Goal: Navigation & Orientation: Find specific page/section

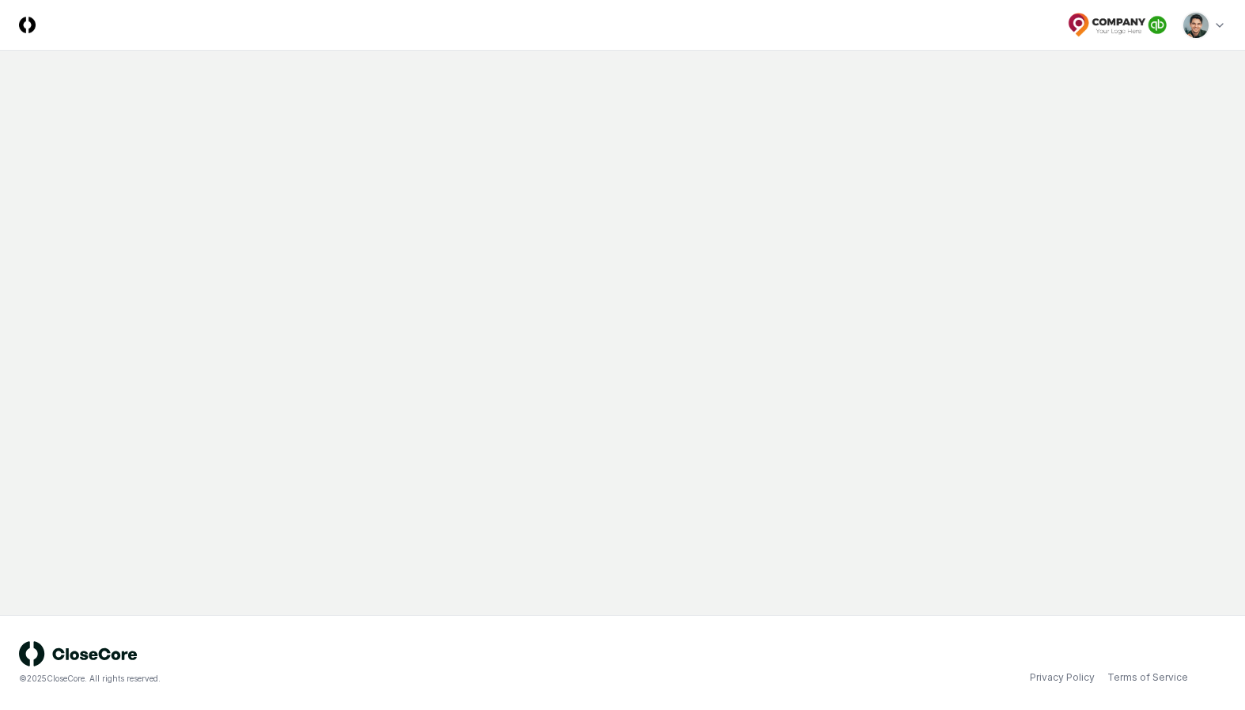
click at [1207, 33] on html "CloseCore Toggle navigation menu Toggle user menu © 2025 CloseCore. All rights …" at bounding box center [622, 355] width 1245 height 710
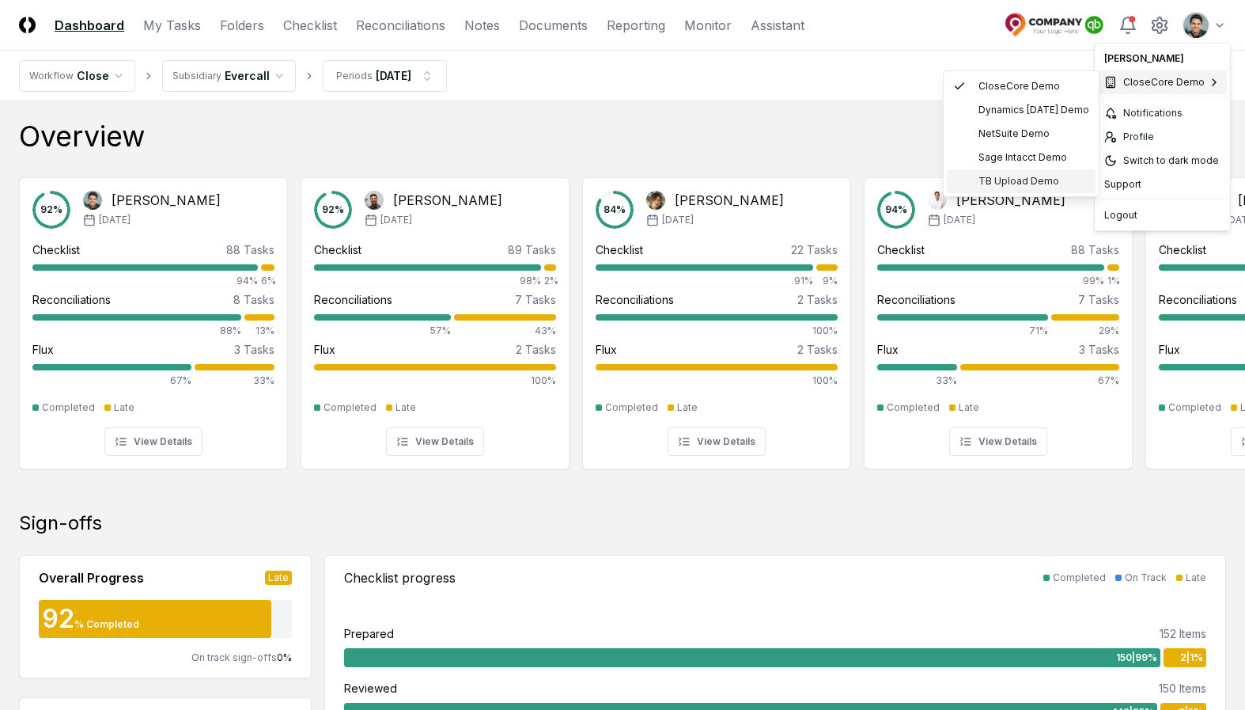
click at [1022, 187] on span "TB Upload Demo" at bounding box center [1019, 181] width 81 height 14
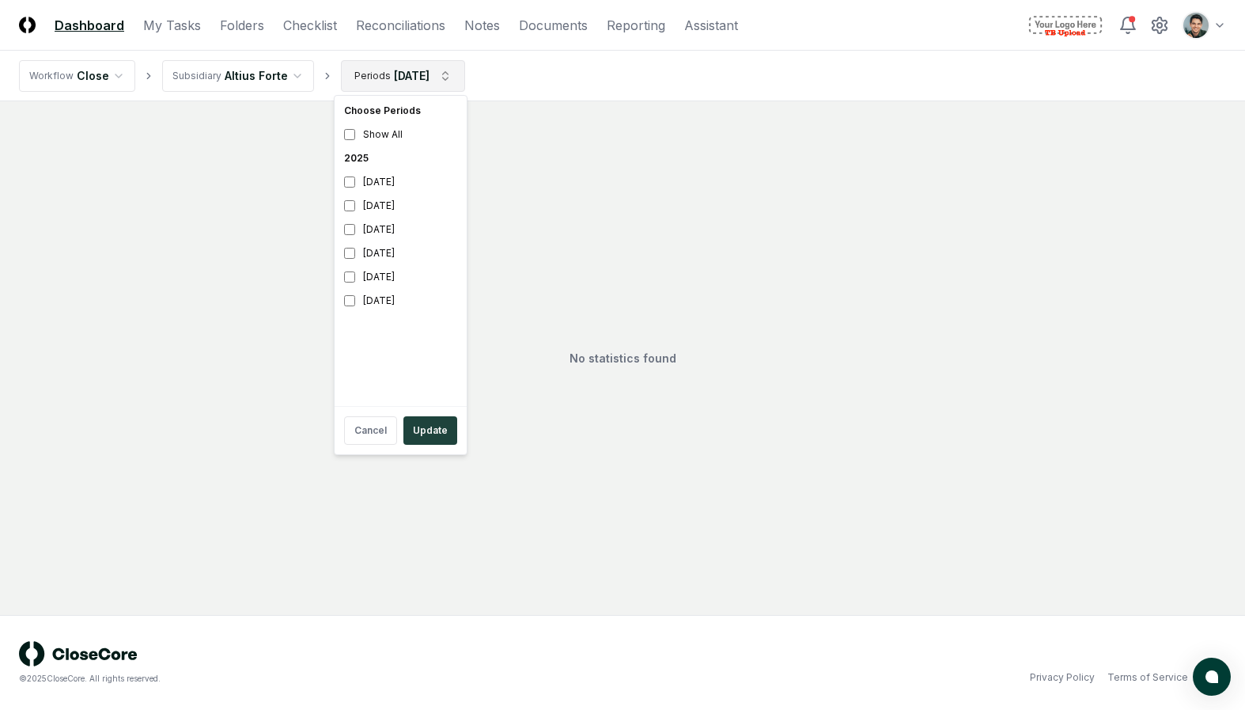
click at [429, 77] on html "CloseCore Dashboard My Tasks Folders Checklist Reconciliations Notes Documents …" at bounding box center [622, 355] width 1245 height 710
click at [404, 252] on div "June 2025" at bounding box center [401, 253] width 126 height 24
click at [382, 226] on div "July 2025" at bounding box center [401, 230] width 126 height 24
click at [437, 441] on button "Update" at bounding box center [431, 430] width 54 height 28
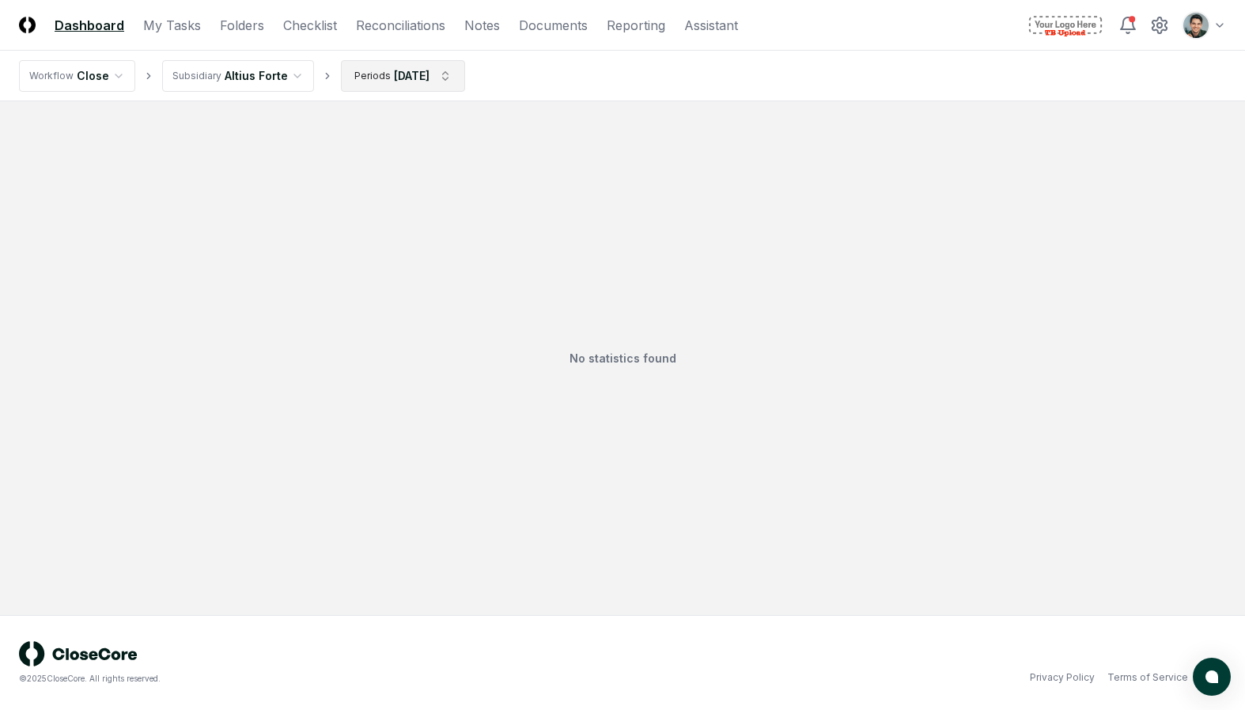
click at [426, 72] on html "CloseCore Dashboard My Tasks Folders Checklist Reconciliations Notes Documents …" at bounding box center [622, 355] width 1245 height 710
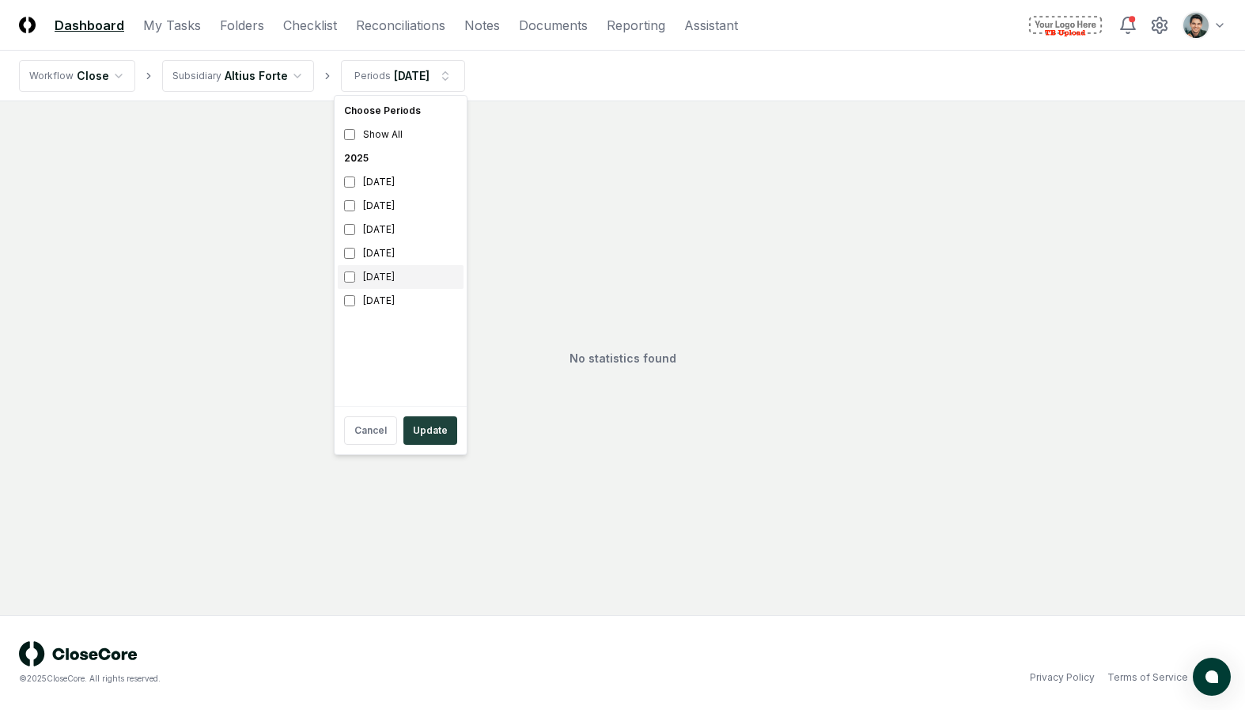
click at [397, 275] on div "May 2025" at bounding box center [401, 277] width 126 height 24
click at [396, 252] on div "June 2025" at bounding box center [401, 253] width 126 height 24
click at [430, 440] on button "Update" at bounding box center [431, 430] width 54 height 28
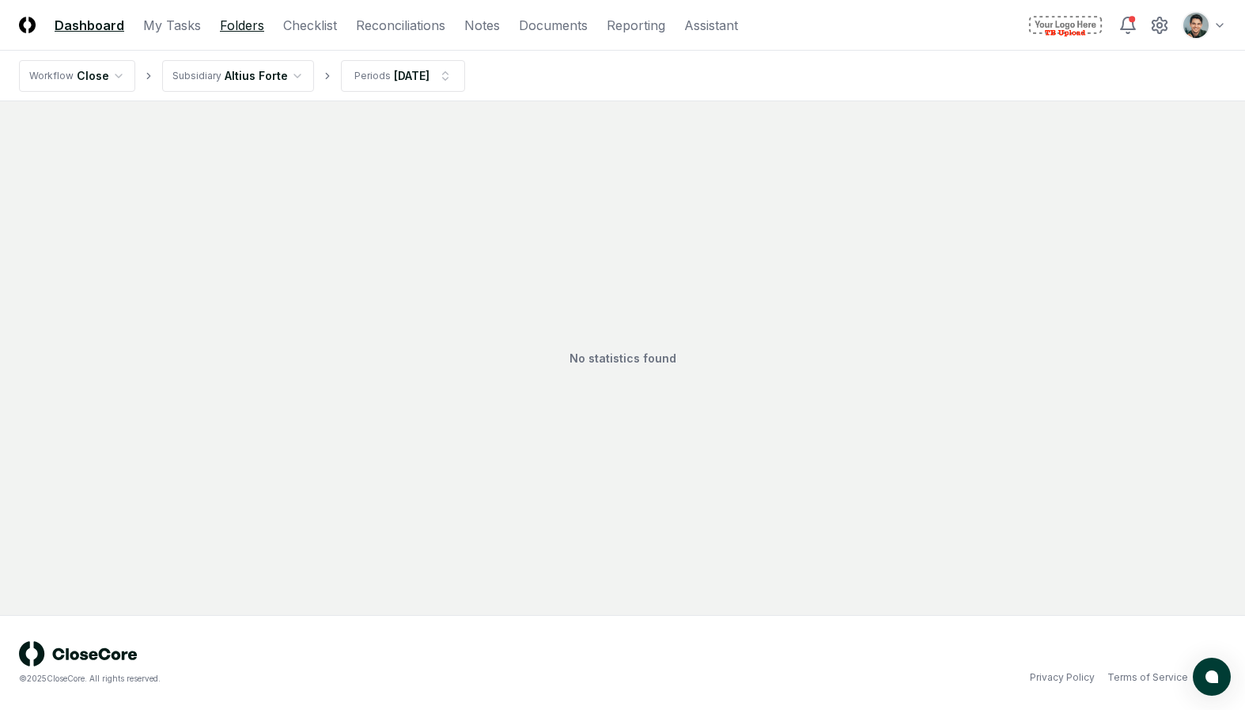
click at [245, 25] on link "Folders" at bounding box center [242, 25] width 44 height 19
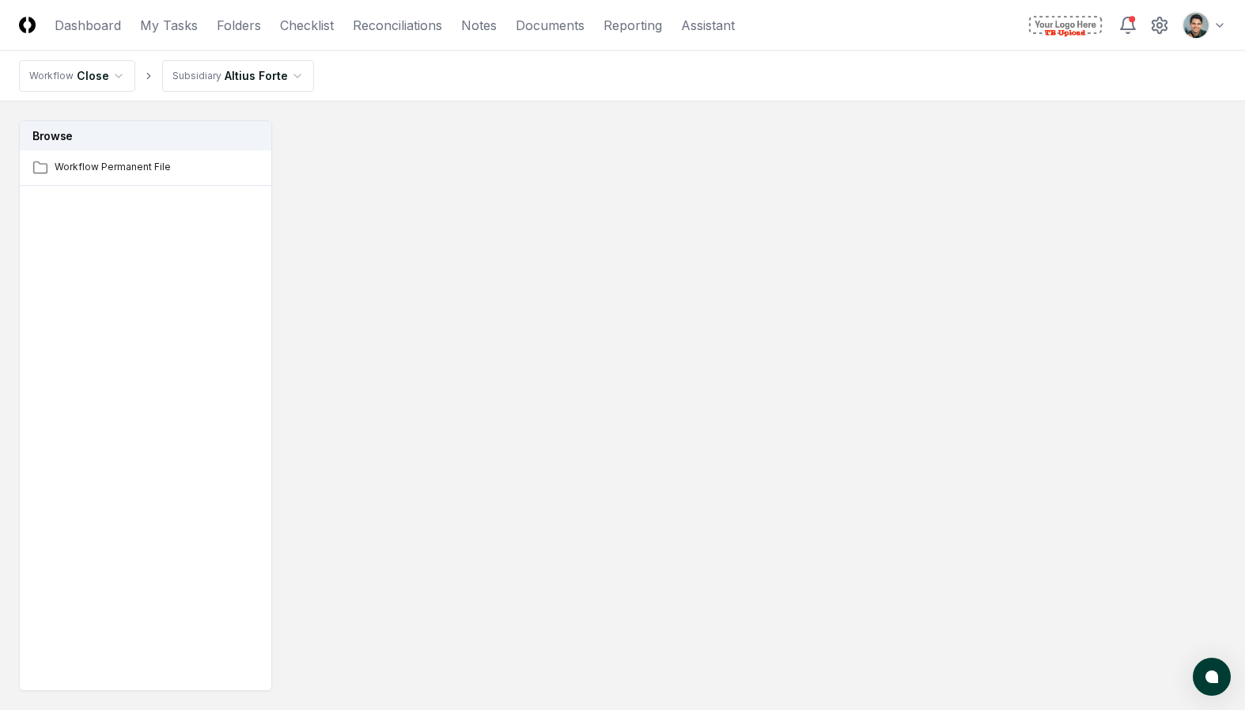
click at [266, 66] on html "CloseCore Dashboard My Tasks Folders Checklist Reconciliations Notes Documents …" at bounding box center [622, 402] width 1245 height 805
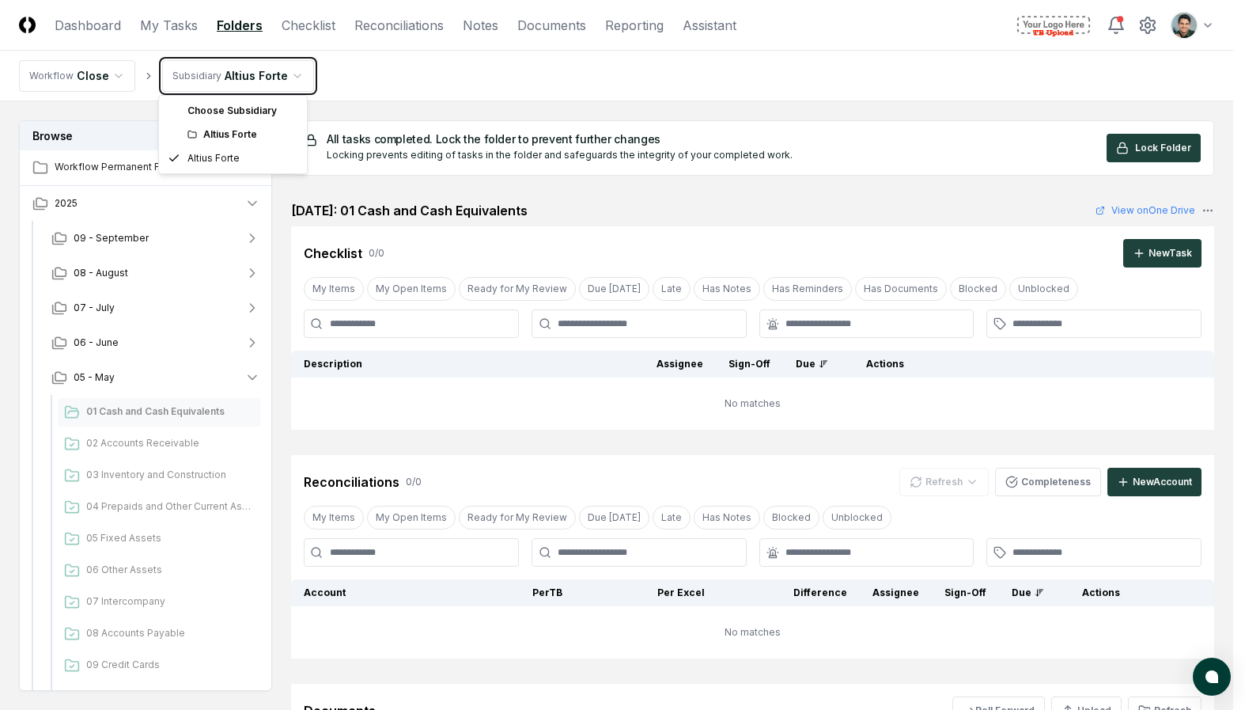
click at [266, 70] on html "CloseCore Dashboard My Tasks Folders Checklist Reconciliations Notes Documents …" at bounding box center [622, 530] width 1245 height 1061
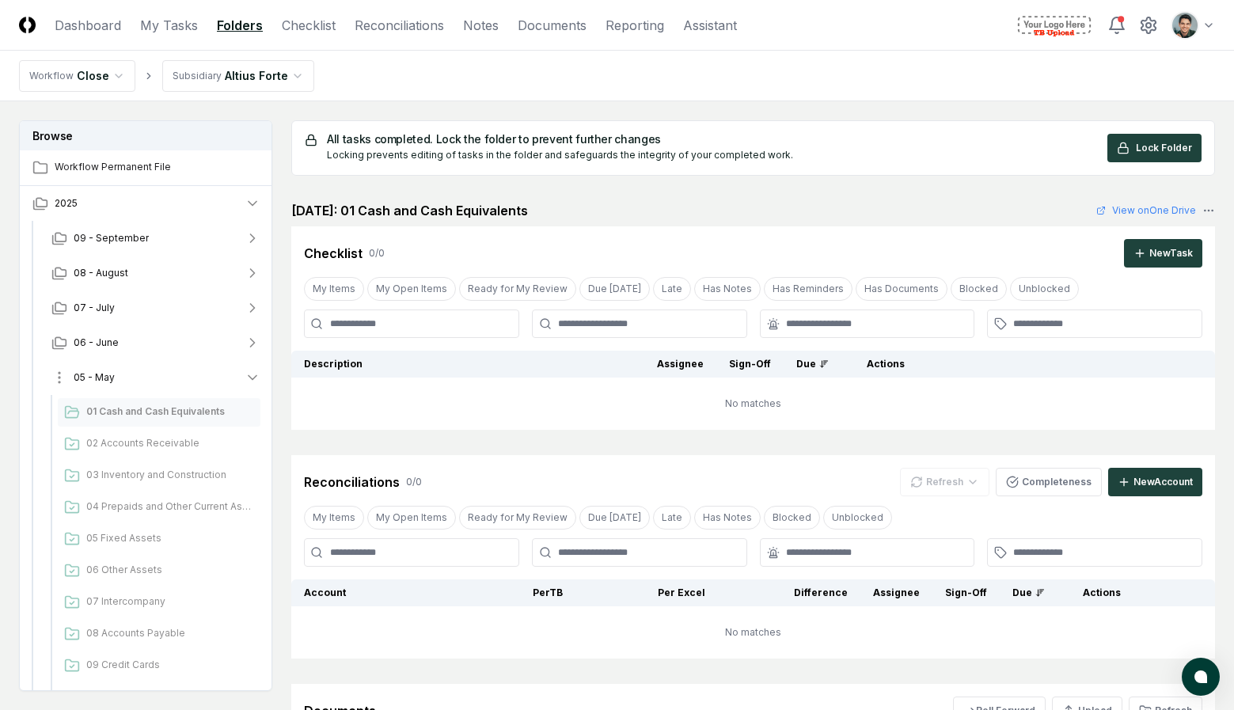
click at [200, 373] on button "05 - May" at bounding box center [156, 377] width 234 height 35
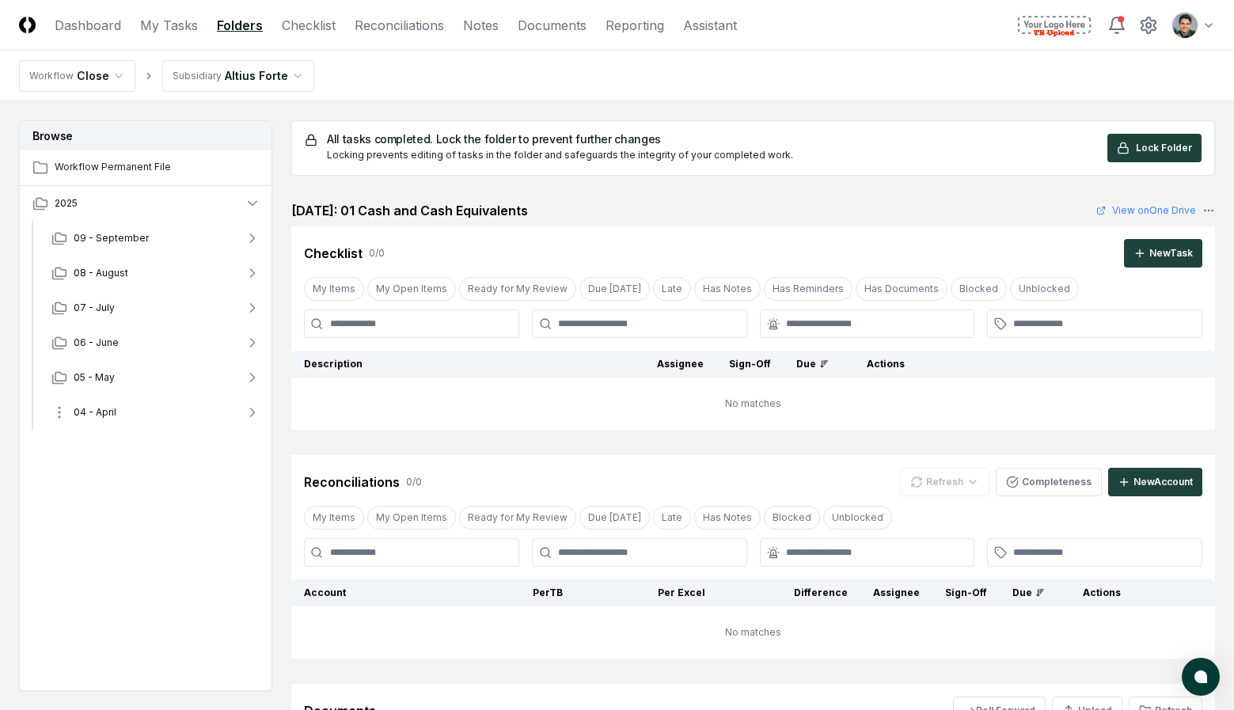
click at [157, 414] on button "04 - April" at bounding box center [156, 412] width 234 height 35
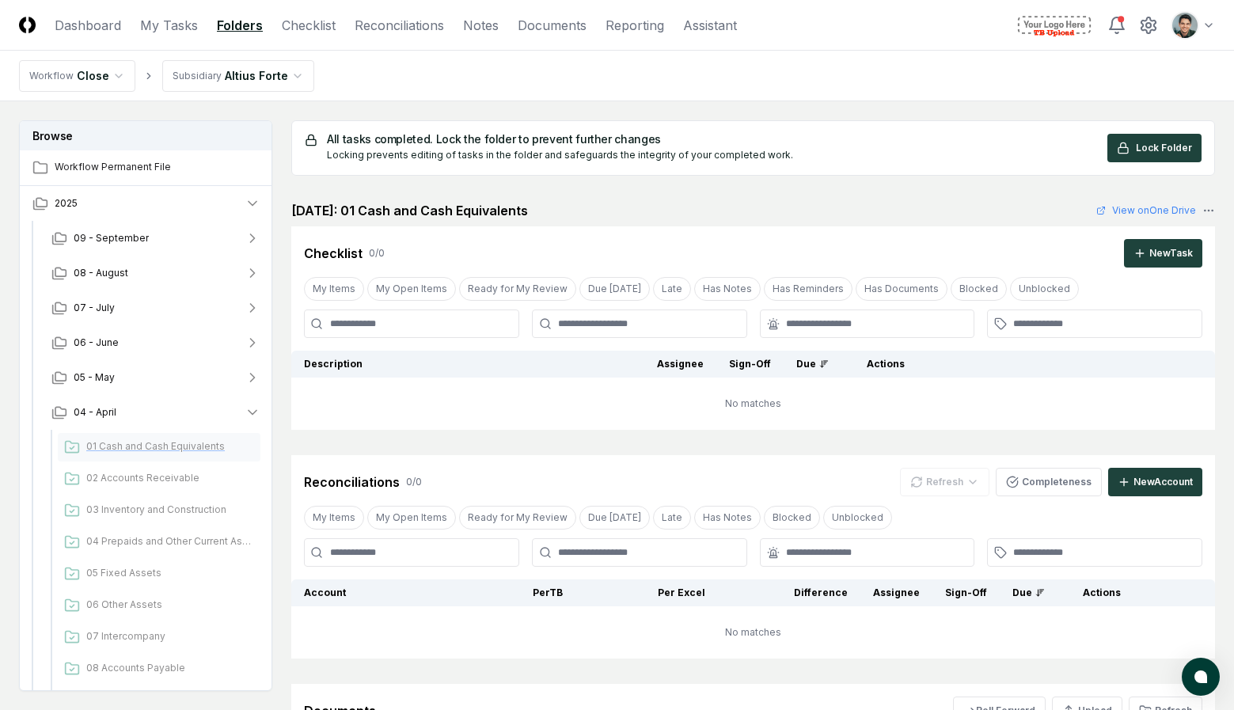
click at [145, 445] on span "01 Cash and Cash Equivalents" at bounding box center [170, 446] width 168 height 14
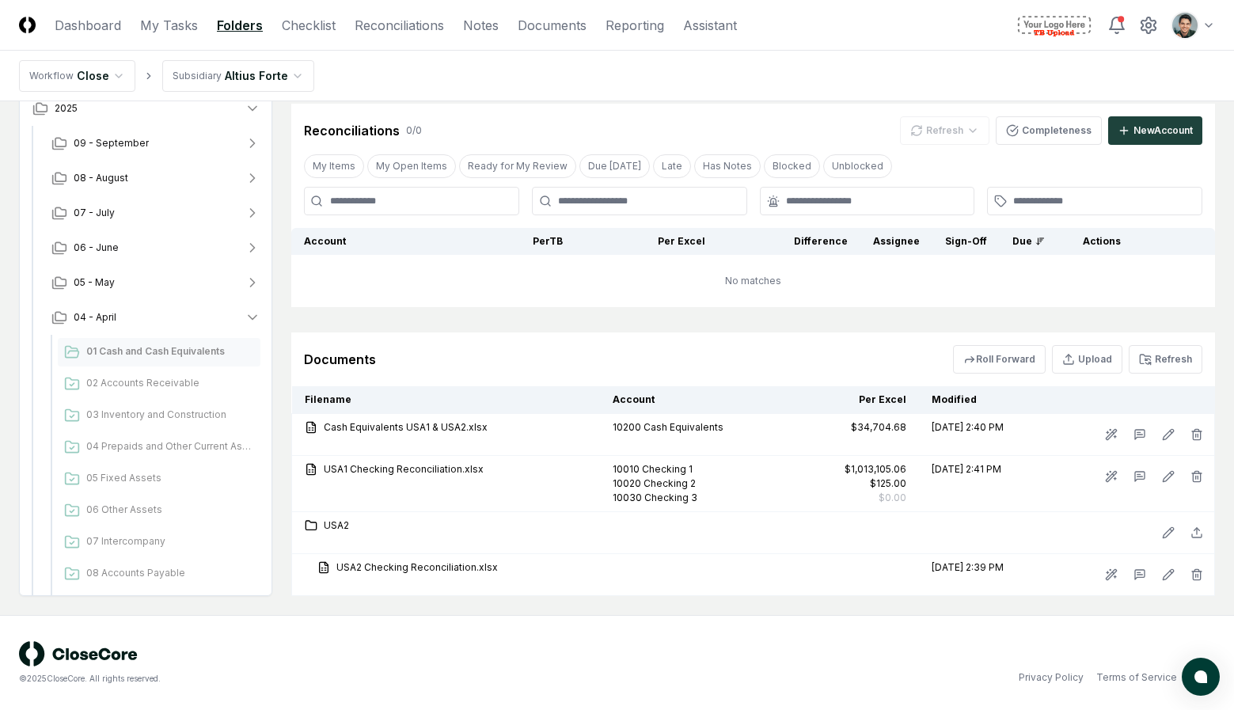
scroll to position [289, 0]
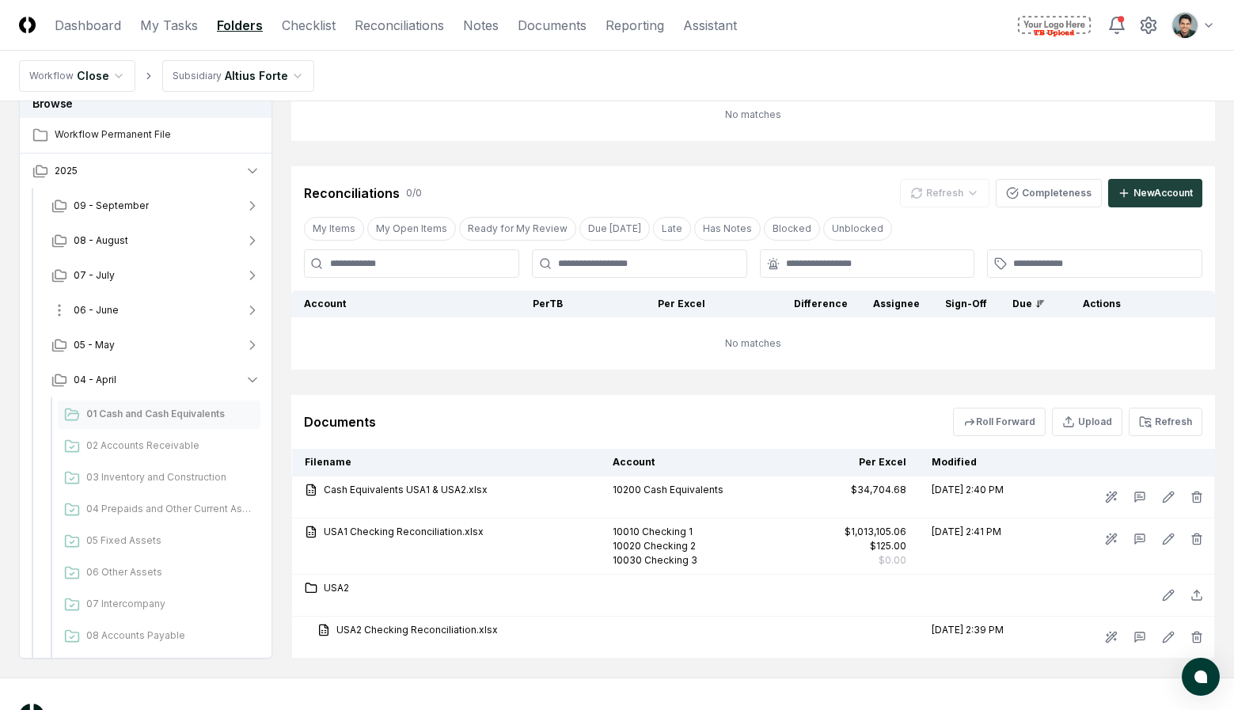
click at [157, 316] on button "06 - June" at bounding box center [156, 310] width 234 height 35
click at [142, 260] on button "07 - July" at bounding box center [156, 275] width 234 height 35
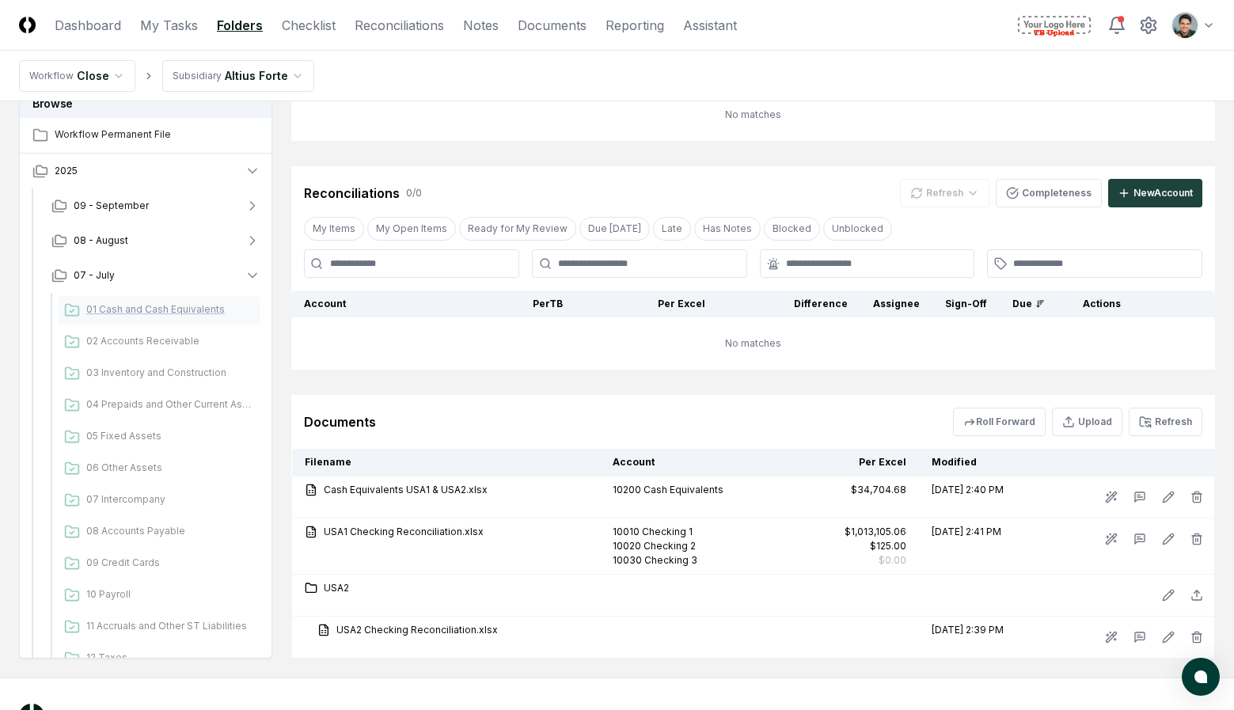
click at [137, 307] on span "01 Cash and Cash Equivalents" at bounding box center [170, 309] width 168 height 14
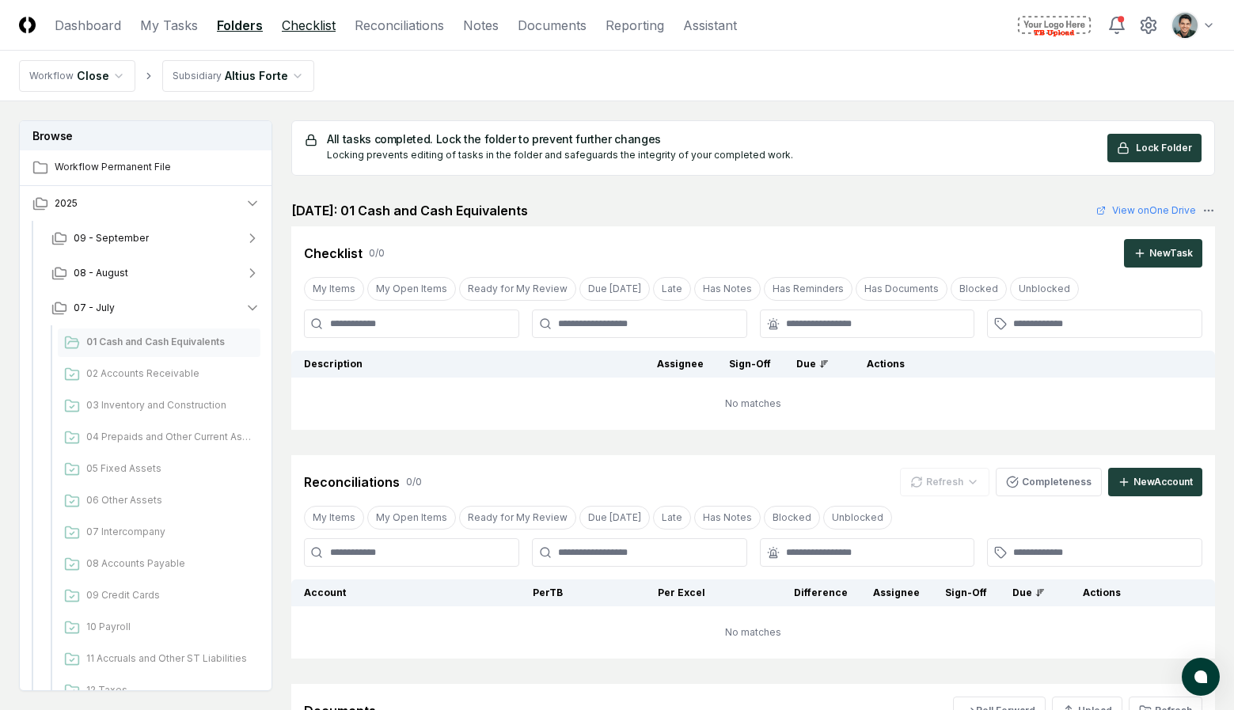
click at [308, 28] on link "Checklist" at bounding box center [309, 25] width 54 height 19
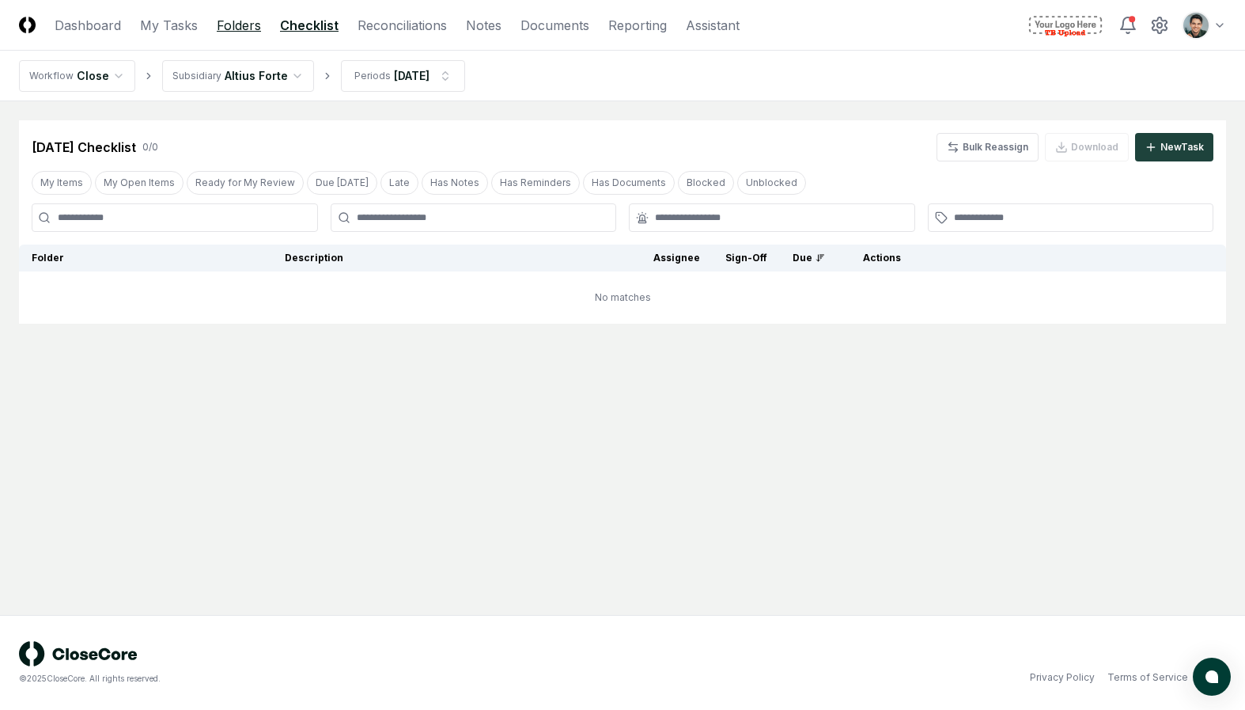
click at [227, 23] on link "Folders" at bounding box center [239, 25] width 44 height 19
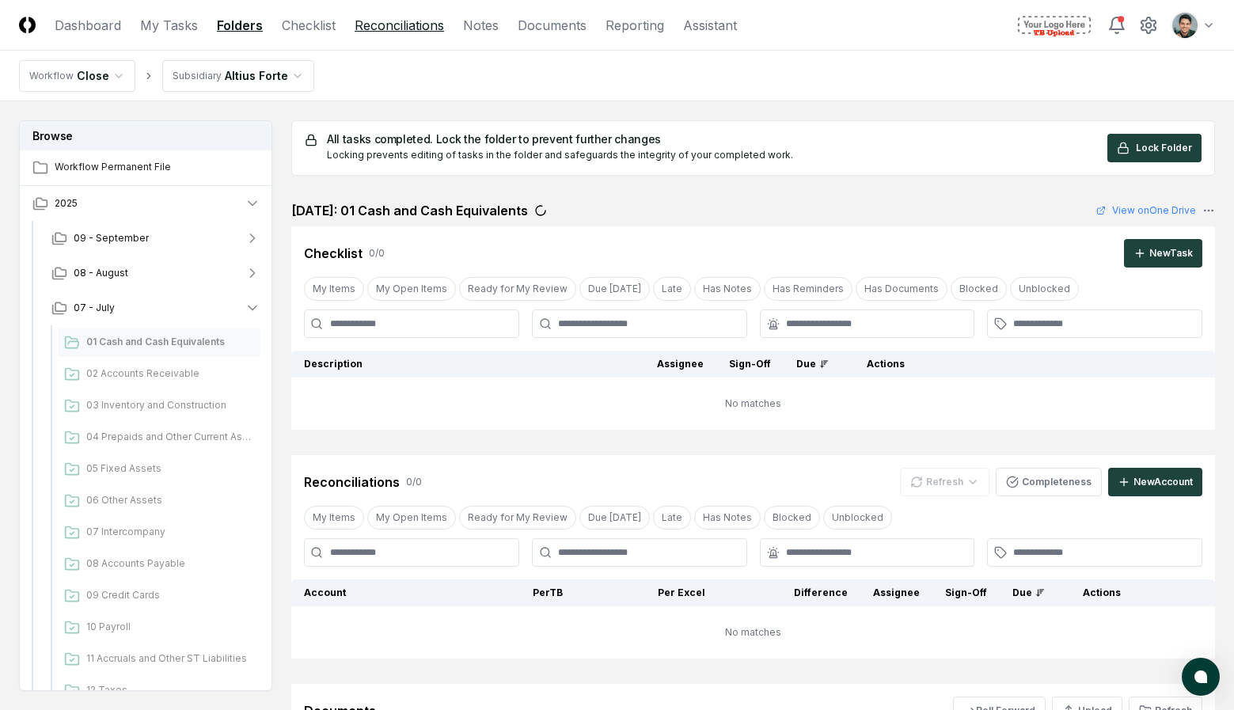
click at [378, 22] on link "Reconciliations" at bounding box center [398, 25] width 89 height 19
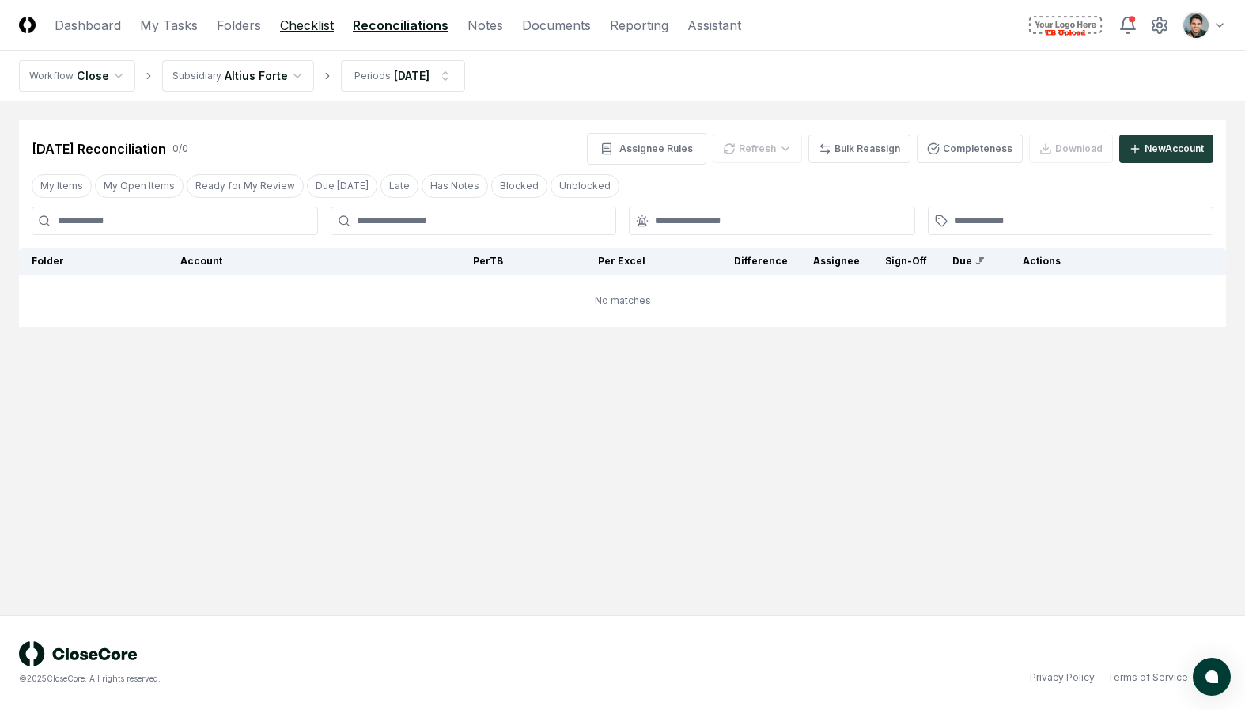
click at [309, 26] on link "Checklist" at bounding box center [307, 25] width 54 height 19
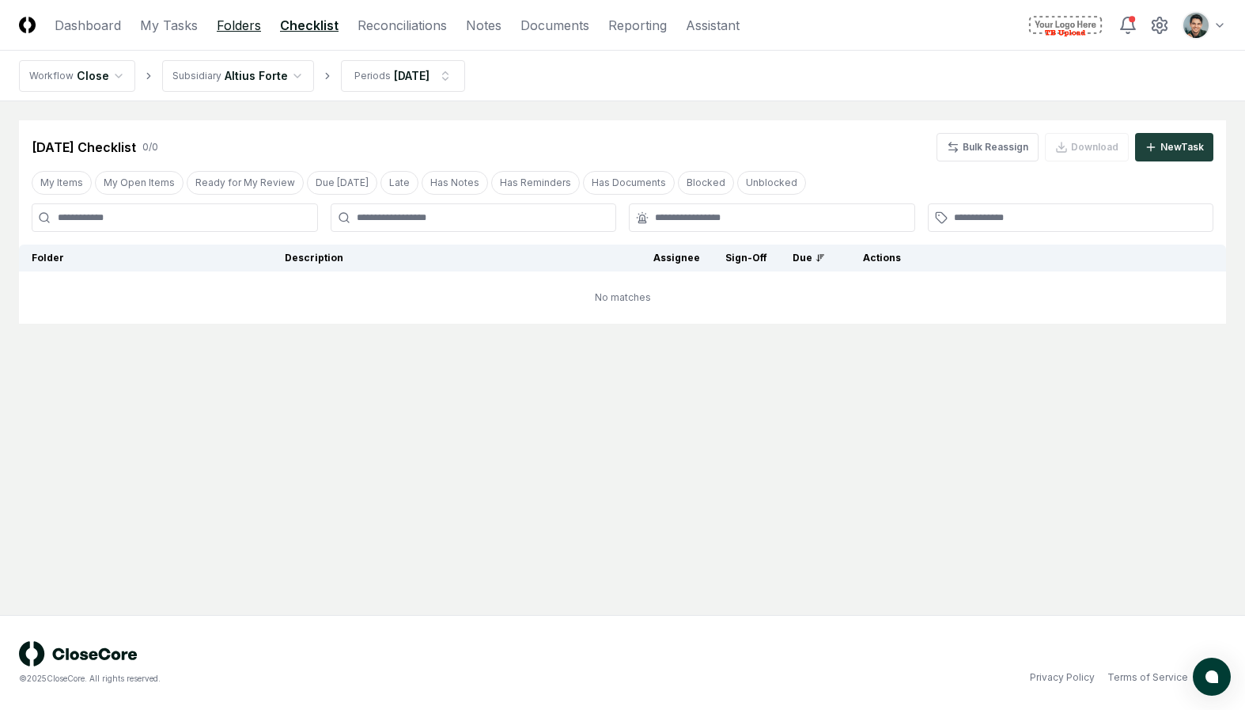
click at [230, 28] on link "Folders" at bounding box center [239, 25] width 44 height 19
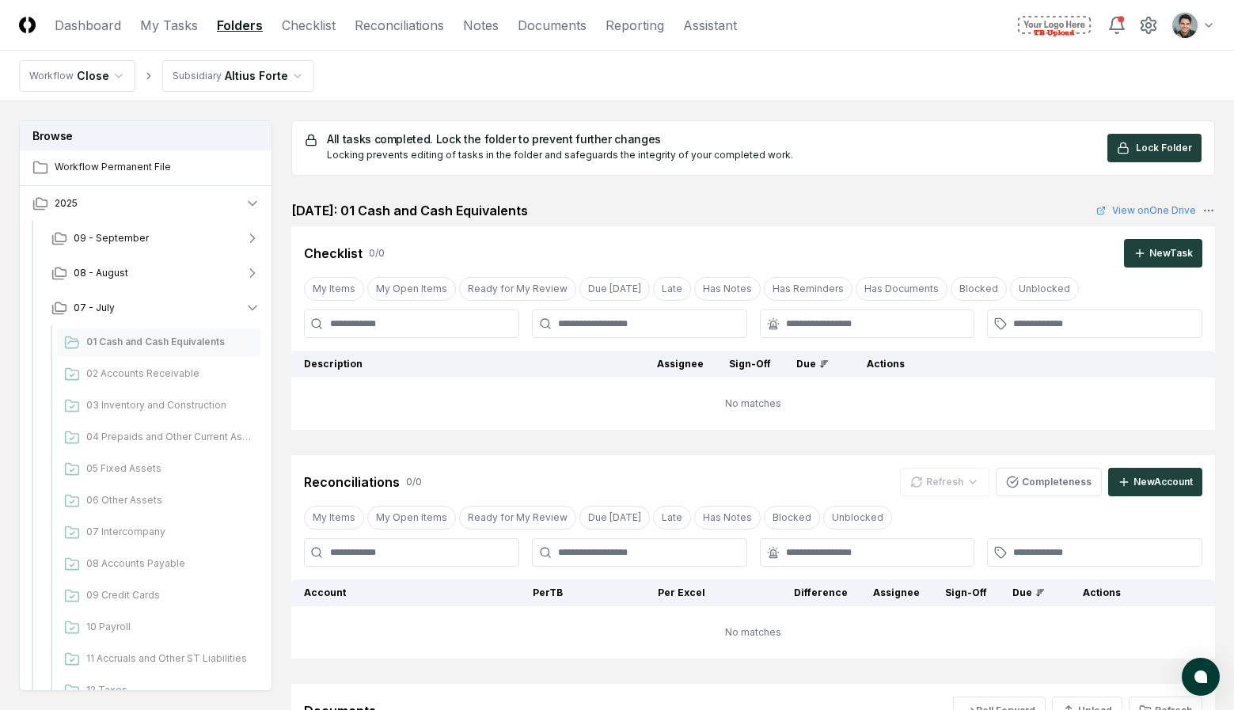
scroll to position [445, 0]
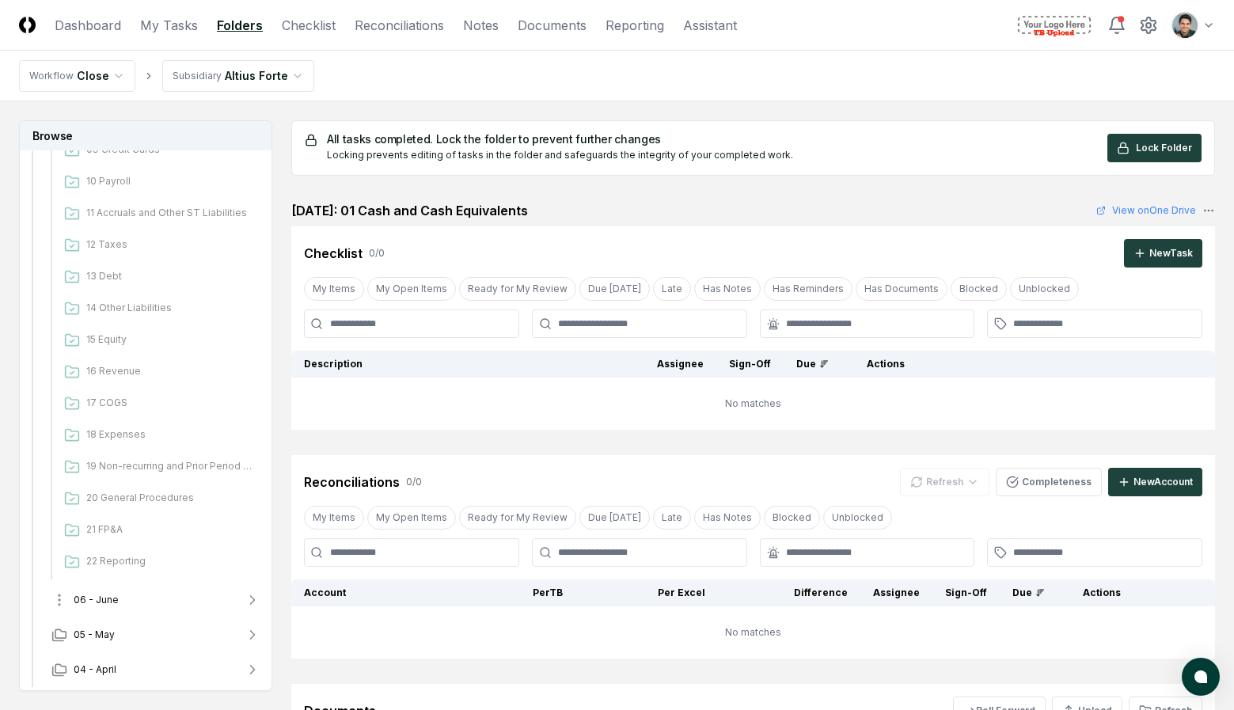
click at [160, 590] on button "06 - June" at bounding box center [156, 599] width 234 height 35
click at [155, 646] on div "01 Cash and Cash Equivalents" at bounding box center [159, 634] width 203 height 28
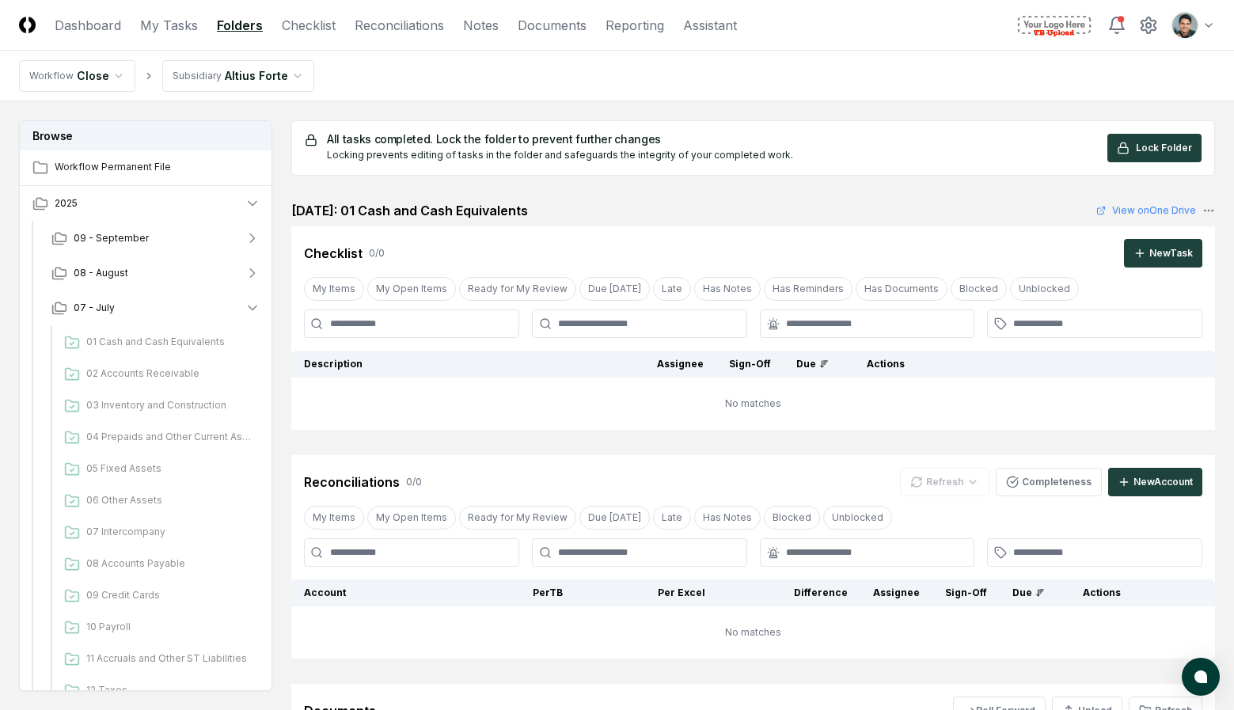
click at [954, 97] on nav "Workflow Close Subsidiary Altius Forte" at bounding box center [617, 76] width 1234 height 51
click at [1186, 37] on html "CloseCore Dashboard My Tasks Folders Checklist Reconciliations Notes Documents …" at bounding box center [617, 530] width 1234 height 1061
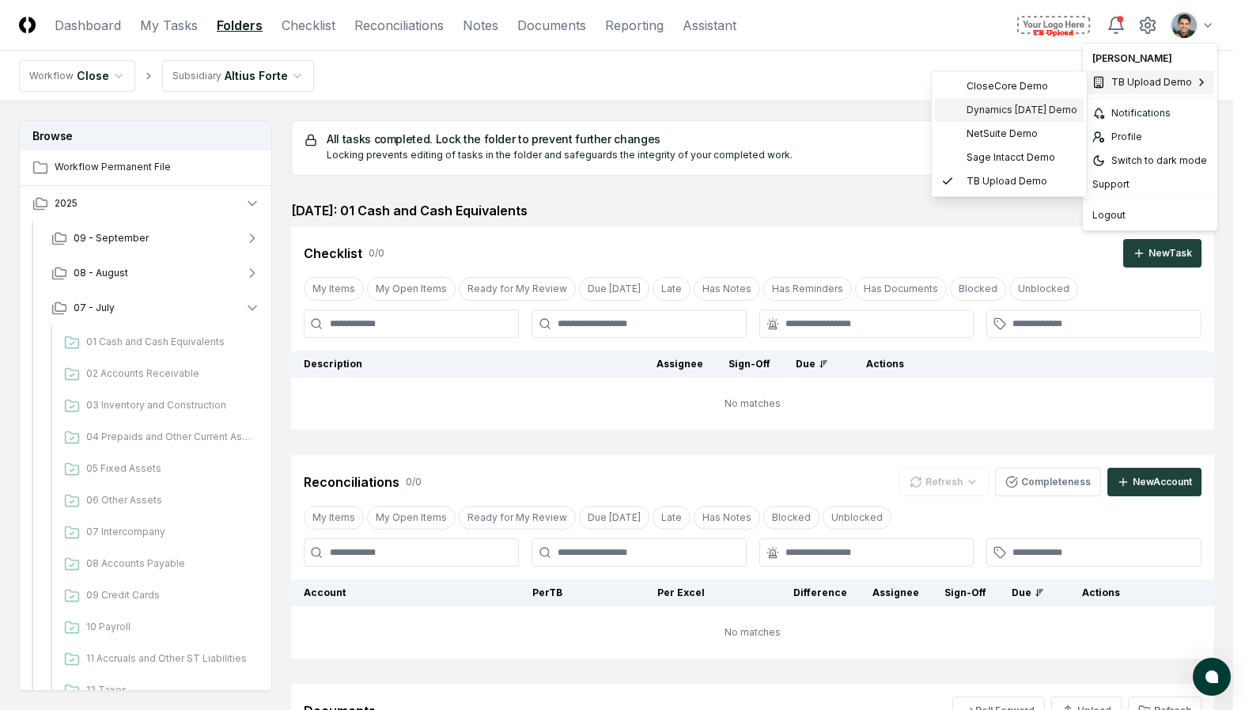
click at [1014, 118] on div "Dynamics [DATE] Demo" at bounding box center [1009, 110] width 149 height 24
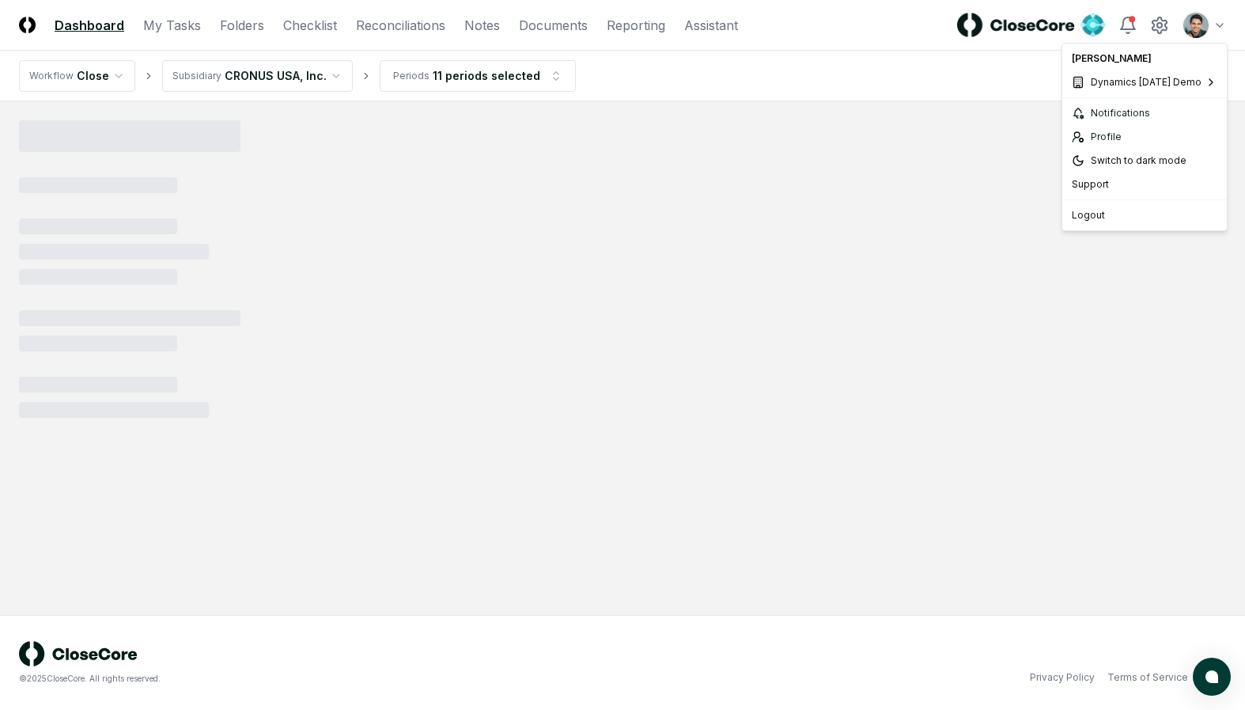
click at [1202, 27] on html "CloseCore Dashboard My Tasks Folders Checklist Reconciliations Notes Documents …" at bounding box center [622, 355] width 1245 height 710
click at [987, 180] on span "TB Upload Demo" at bounding box center [986, 181] width 81 height 14
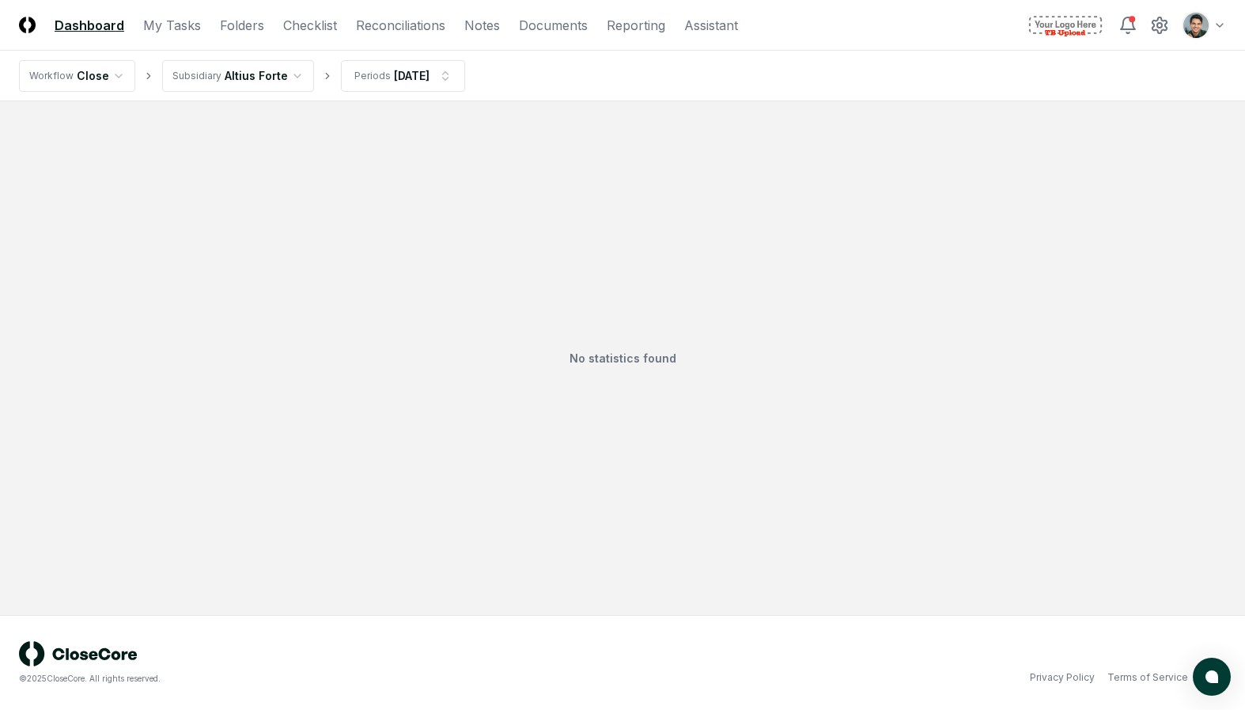
click at [304, 8] on header "CloseCore Dashboard My Tasks Folders Checklist Reconciliations Notes Documents …" at bounding box center [622, 25] width 1245 height 51
click at [301, 16] on link "Checklist" at bounding box center [310, 25] width 54 height 19
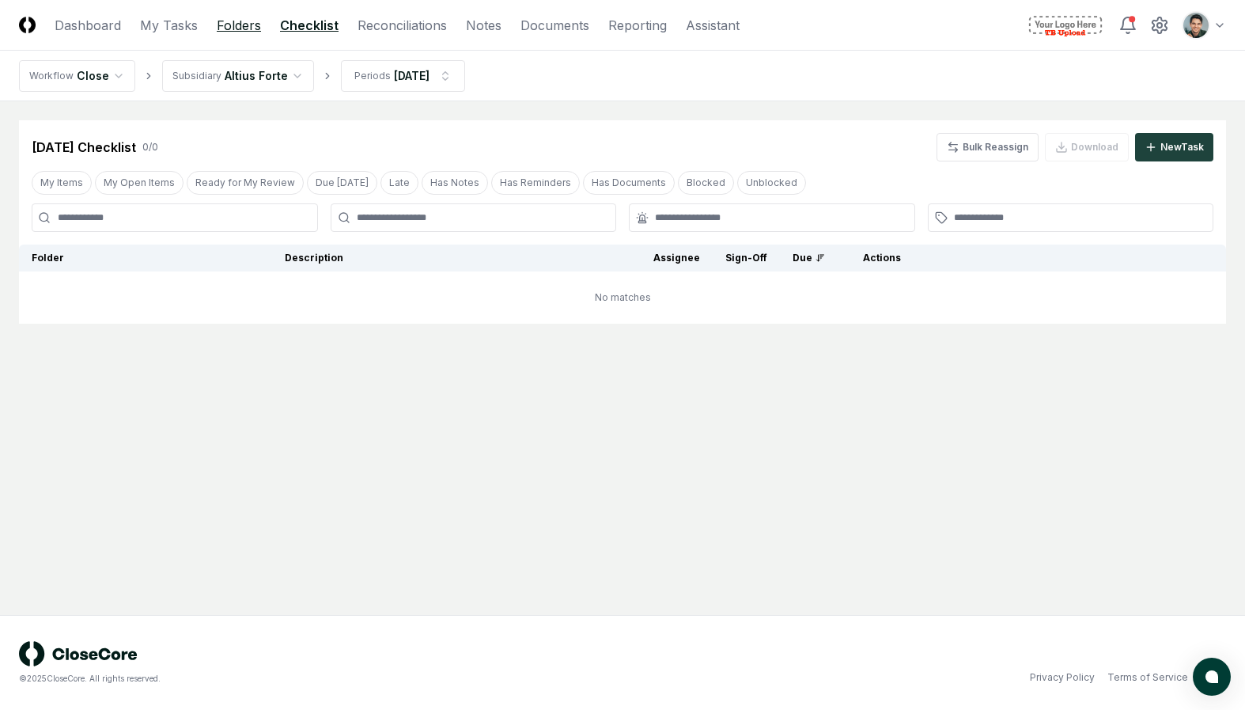
click at [233, 22] on link "Folders" at bounding box center [239, 25] width 44 height 19
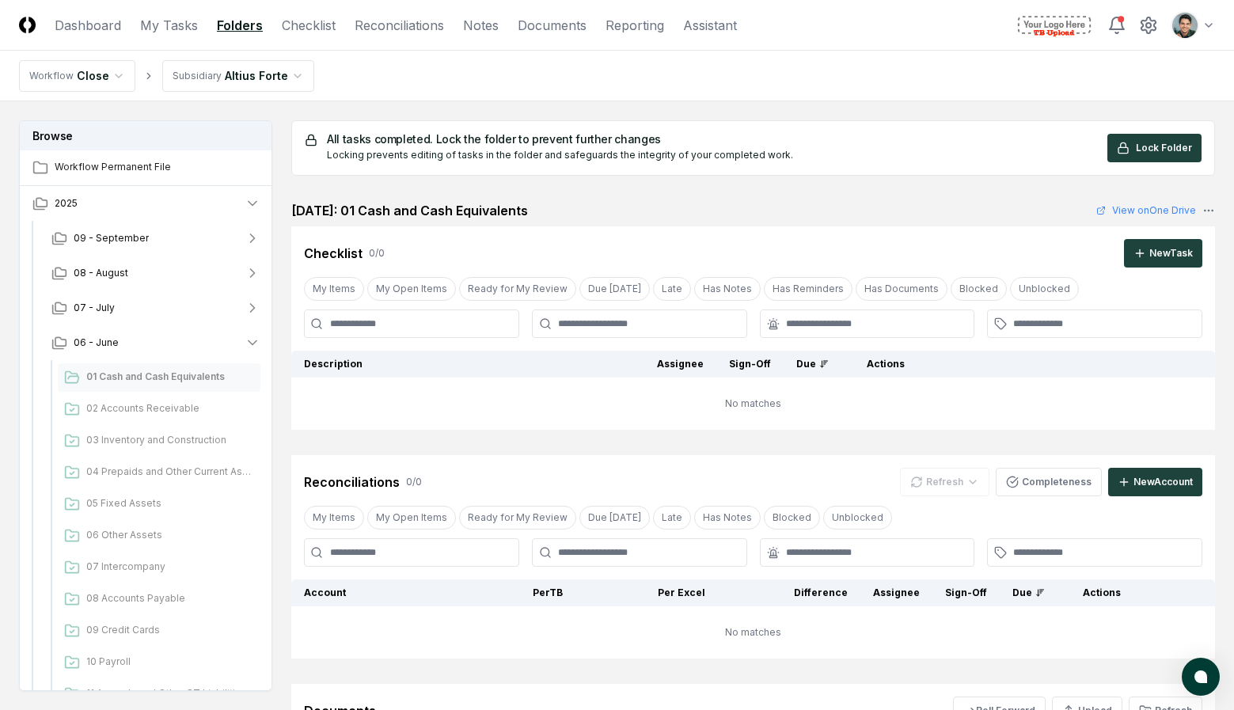
scroll to position [21, 0]
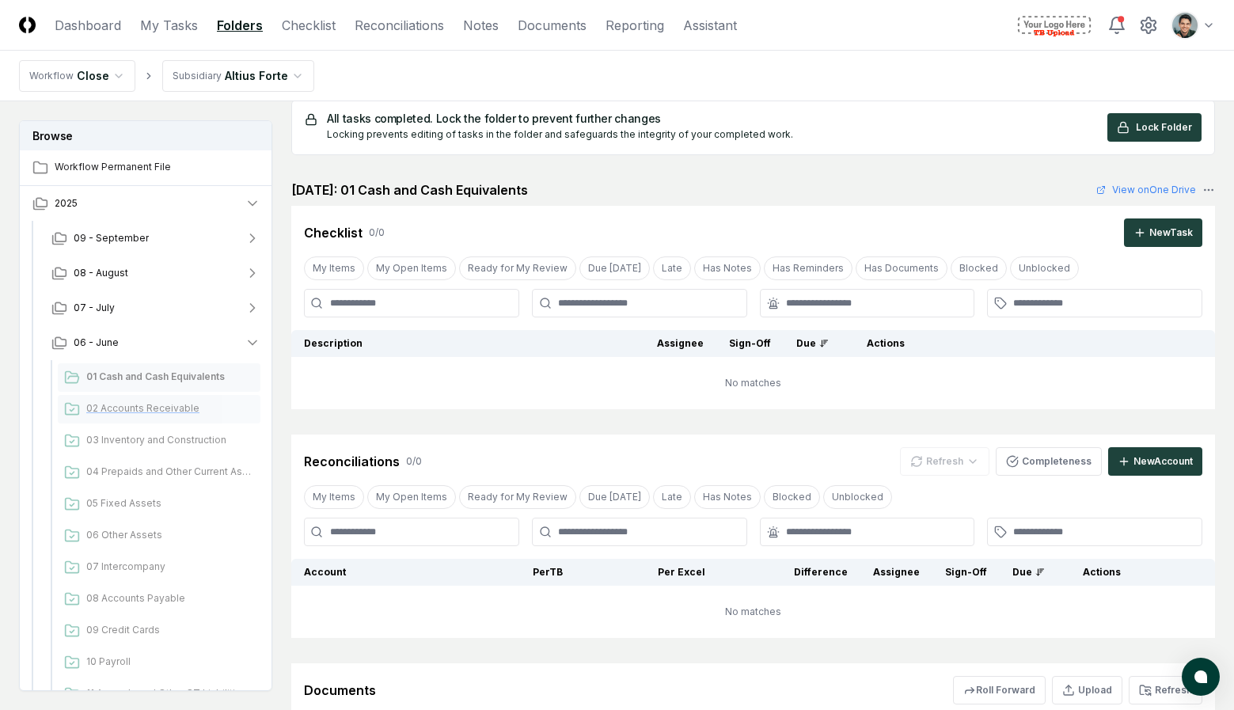
click at [204, 411] on span "02 Accounts Receivable" at bounding box center [170, 408] width 168 height 14
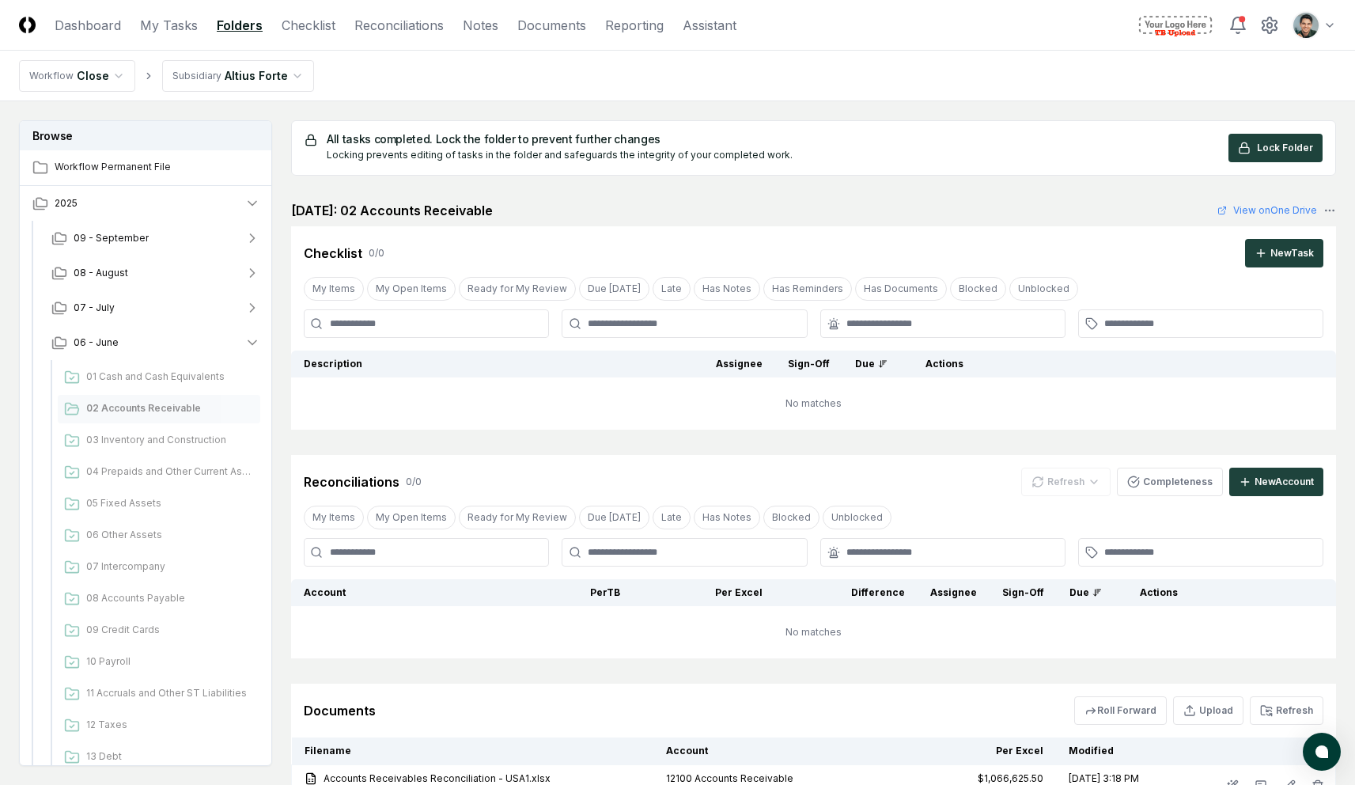
click at [1245, 32] on html "CloseCore Dashboard My Tasks Folders Checklist Reconciliations Notes Documents …" at bounding box center [677, 530] width 1355 height 1061
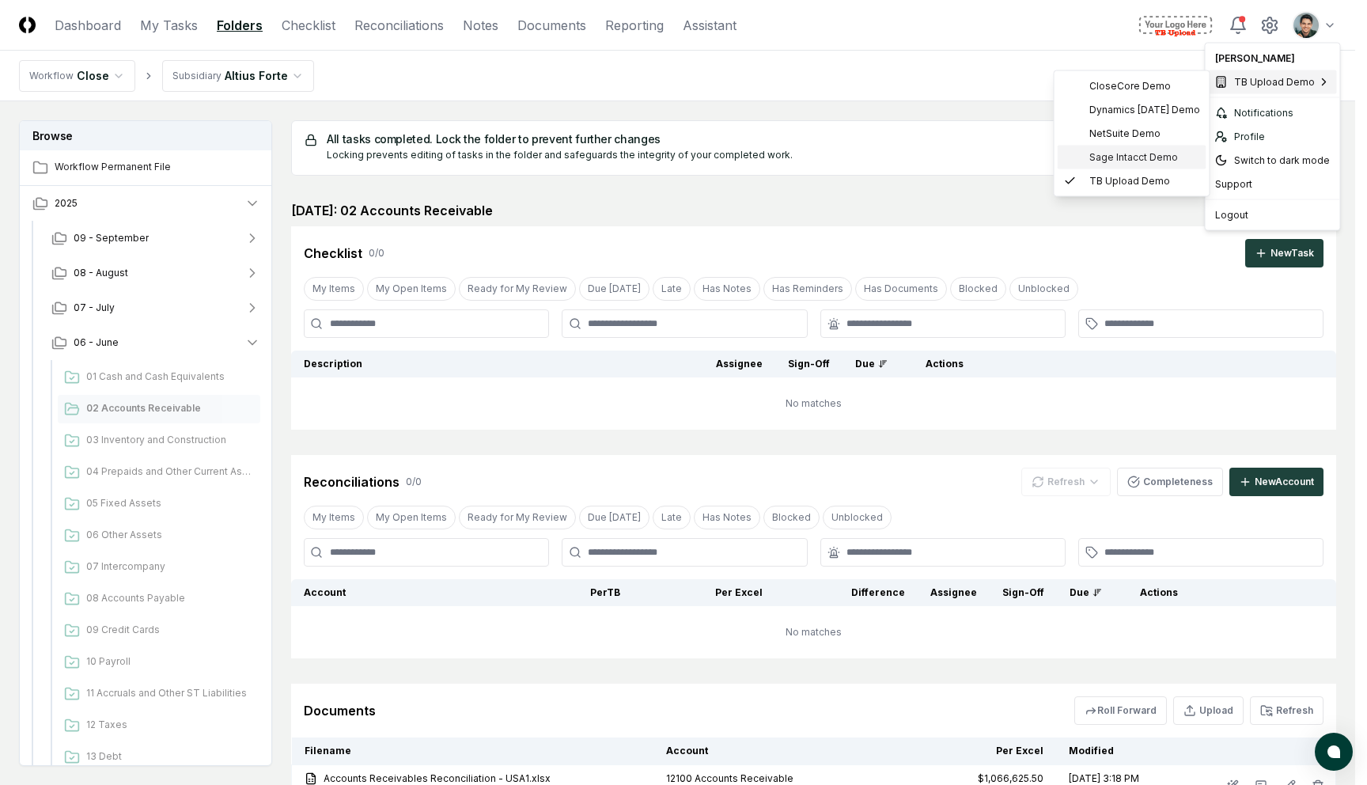
click at [1164, 157] on span "Sage Intacct Demo" at bounding box center [1134, 157] width 89 height 14
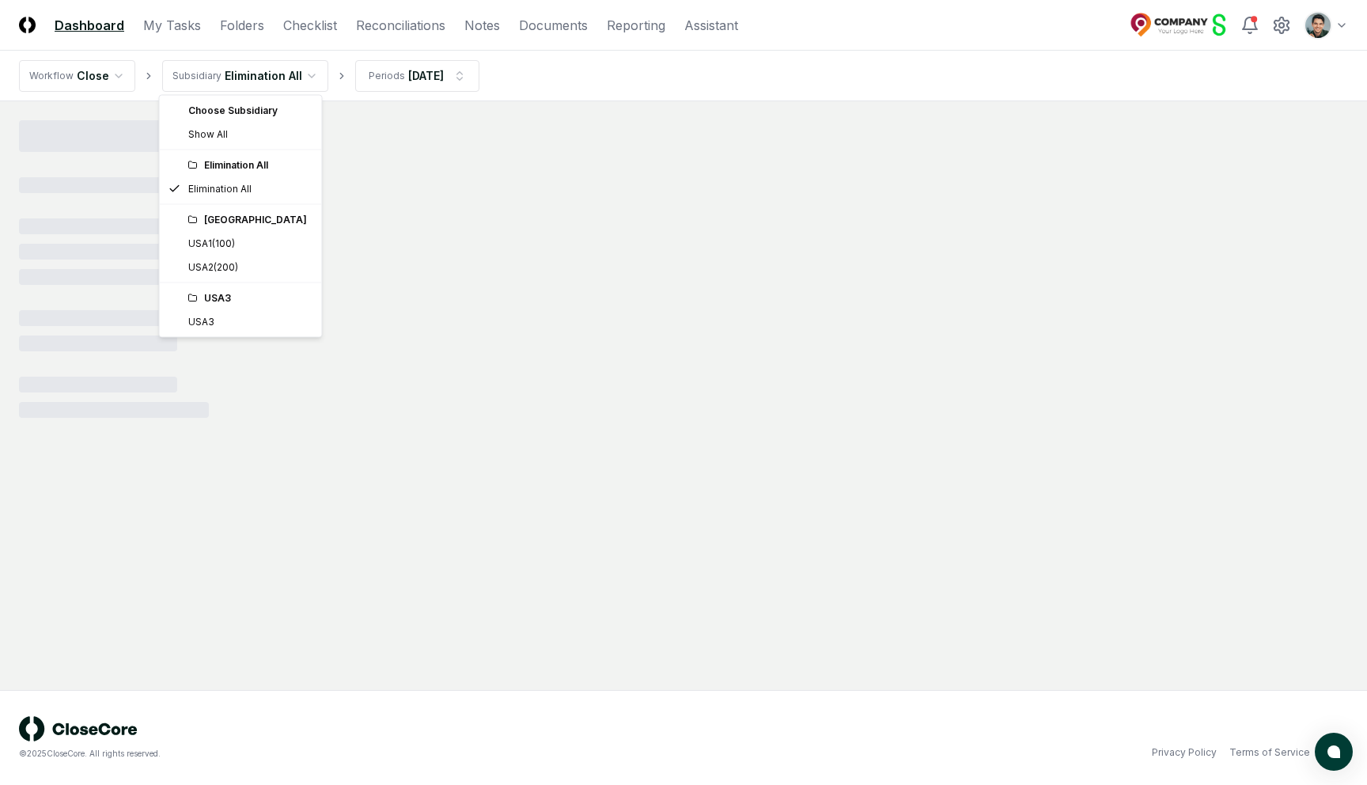
click at [269, 73] on html "CloseCore Dashboard My Tasks Folders Checklist Reconciliations Notes Documents …" at bounding box center [683, 392] width 1367 height 785
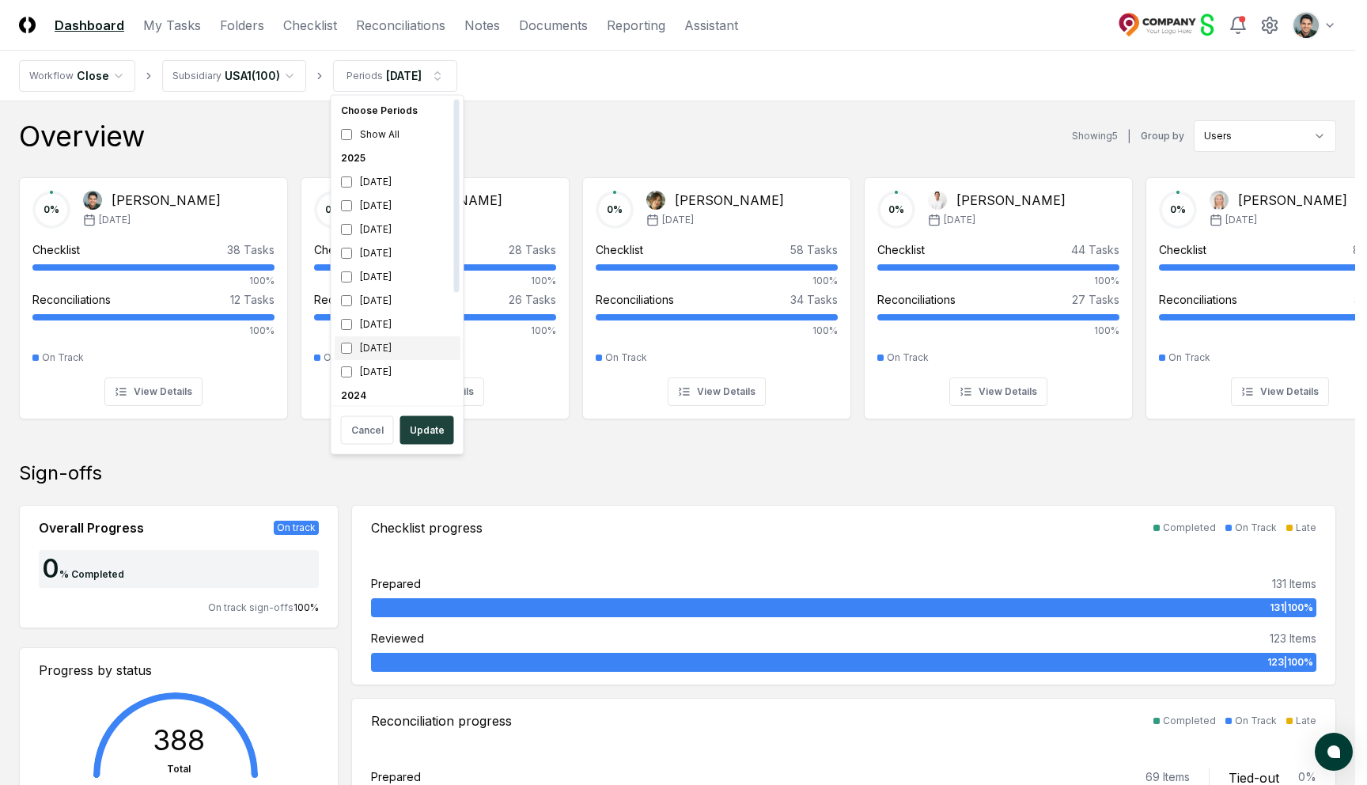
click at [400, 343] on div "[DATE]" at bounding box center [398, 348] width 126 height 24
click at [381, 203] on div "[DATE]" at bounding box center [398, 206] width 126 height 24
click at [430, 424] on button "Update" at bounding box center [427, 430] width 54 height 28
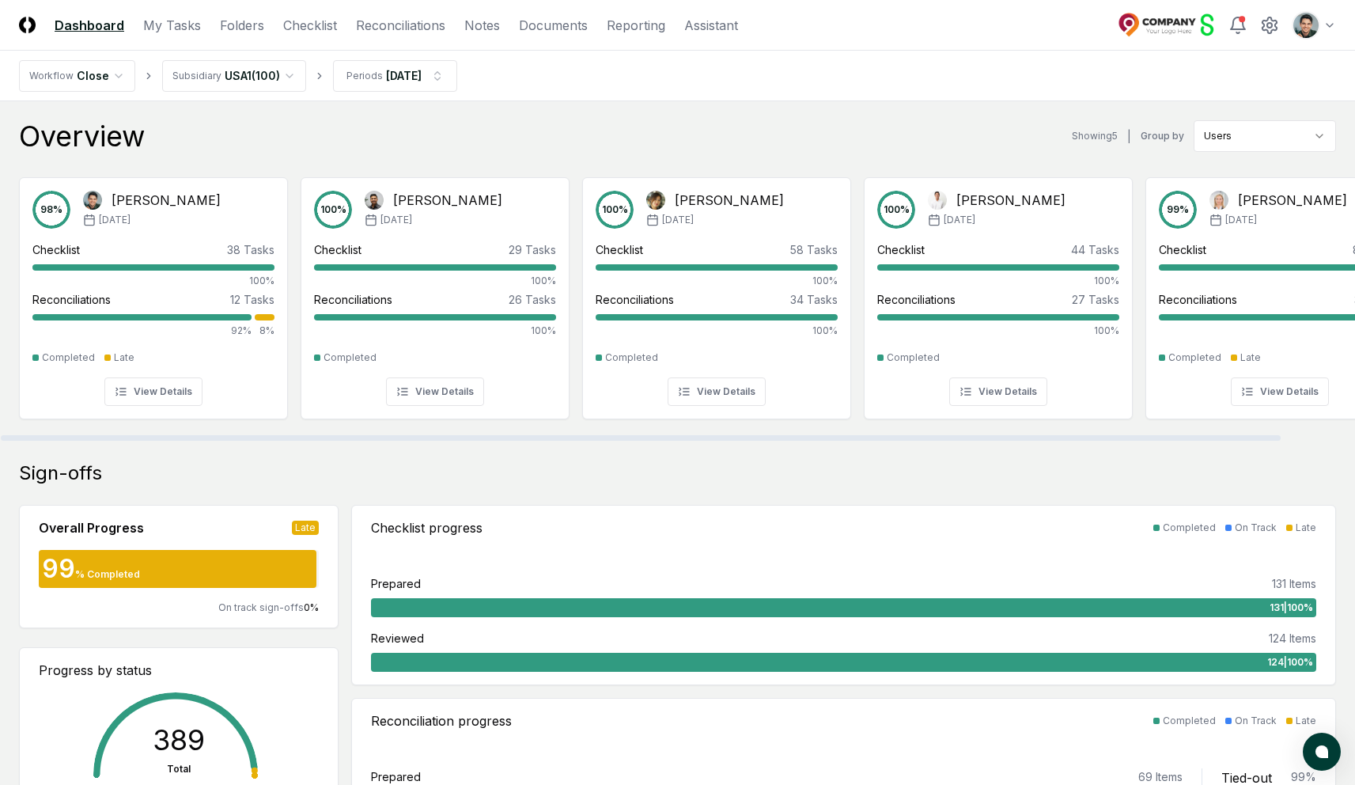
click at [465, 134] on div "Overview Showing 5 | Group by Users" at bounding box center [677, 136] width 1317 height 32
click at [441, 147] on div "Overview Showing 5 | Group by Users" at bounding box center [677, 136] width 1317 height 32
click at [147, 223] on div "Feb '25" at bounding box center [152, 220] width 138 height 14
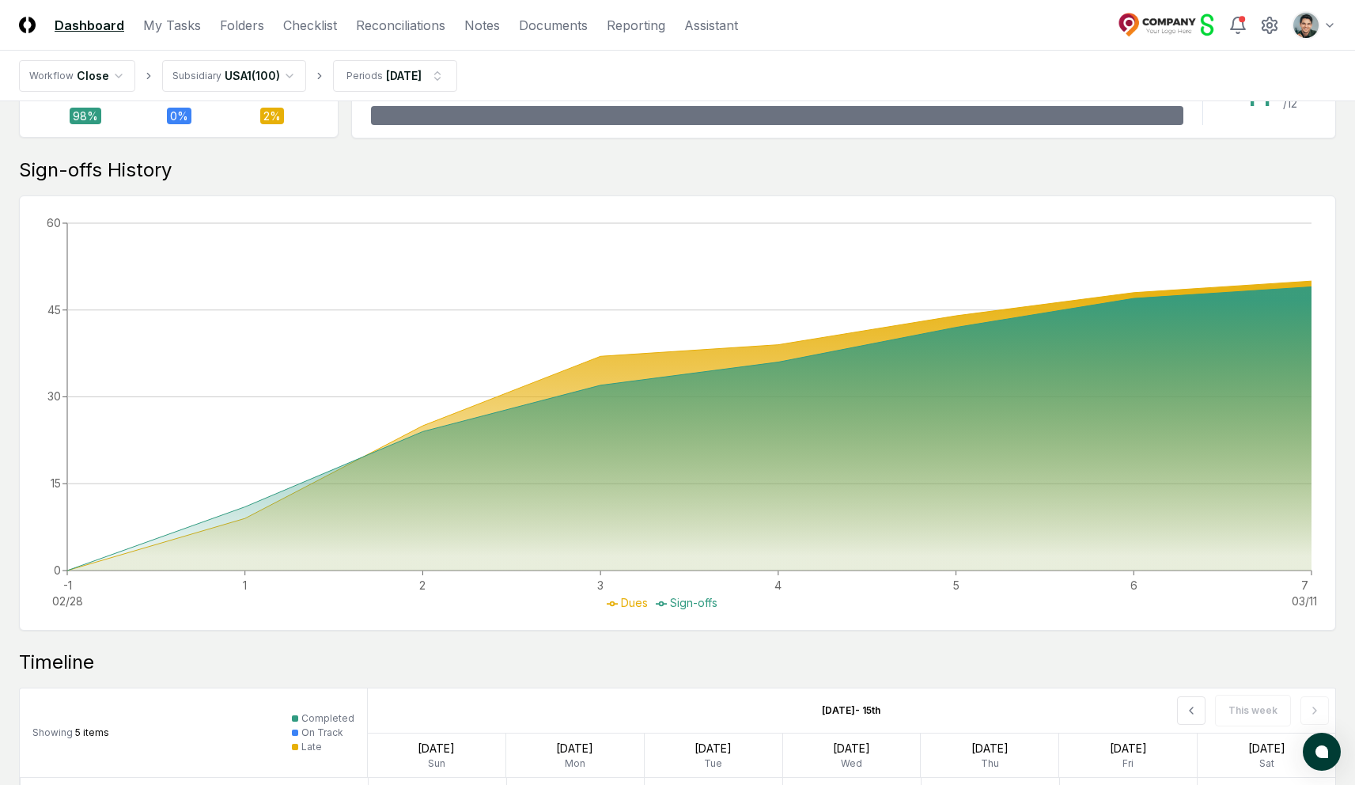
scroll to position [796, 0]
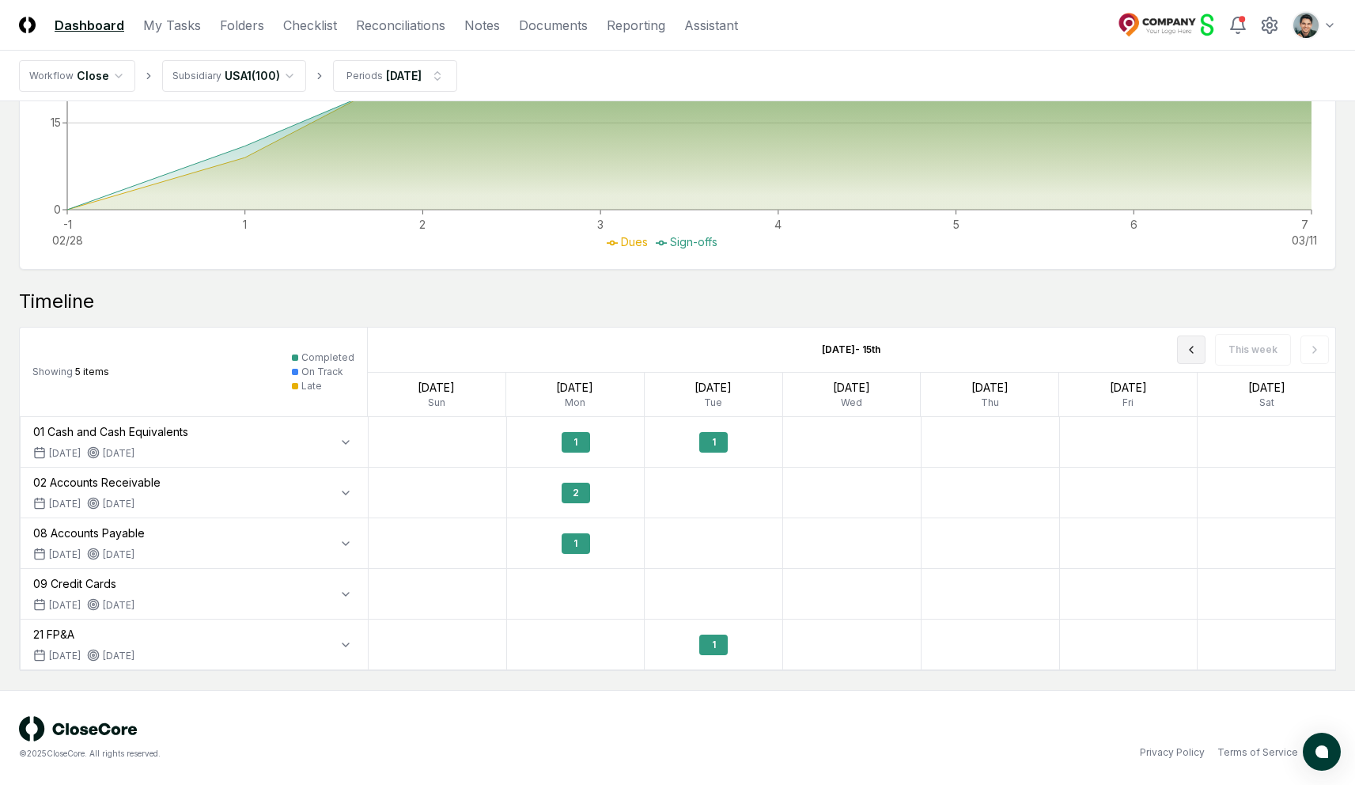
click at [1198, 350] on icon at bounding box center [1191, 349] width 13 height 13
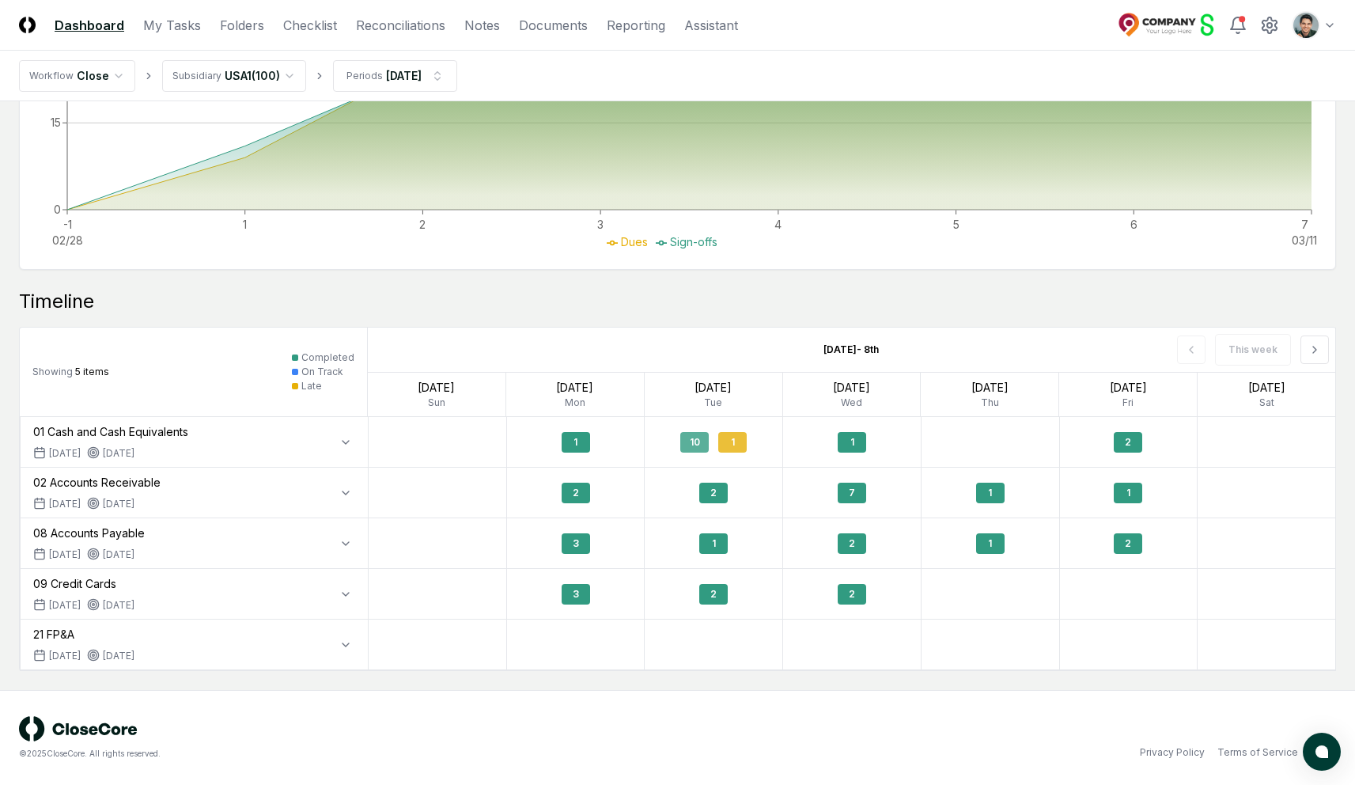
click at [739, 444] on div "1" at bounding box center [732, 442] width 28 height 21
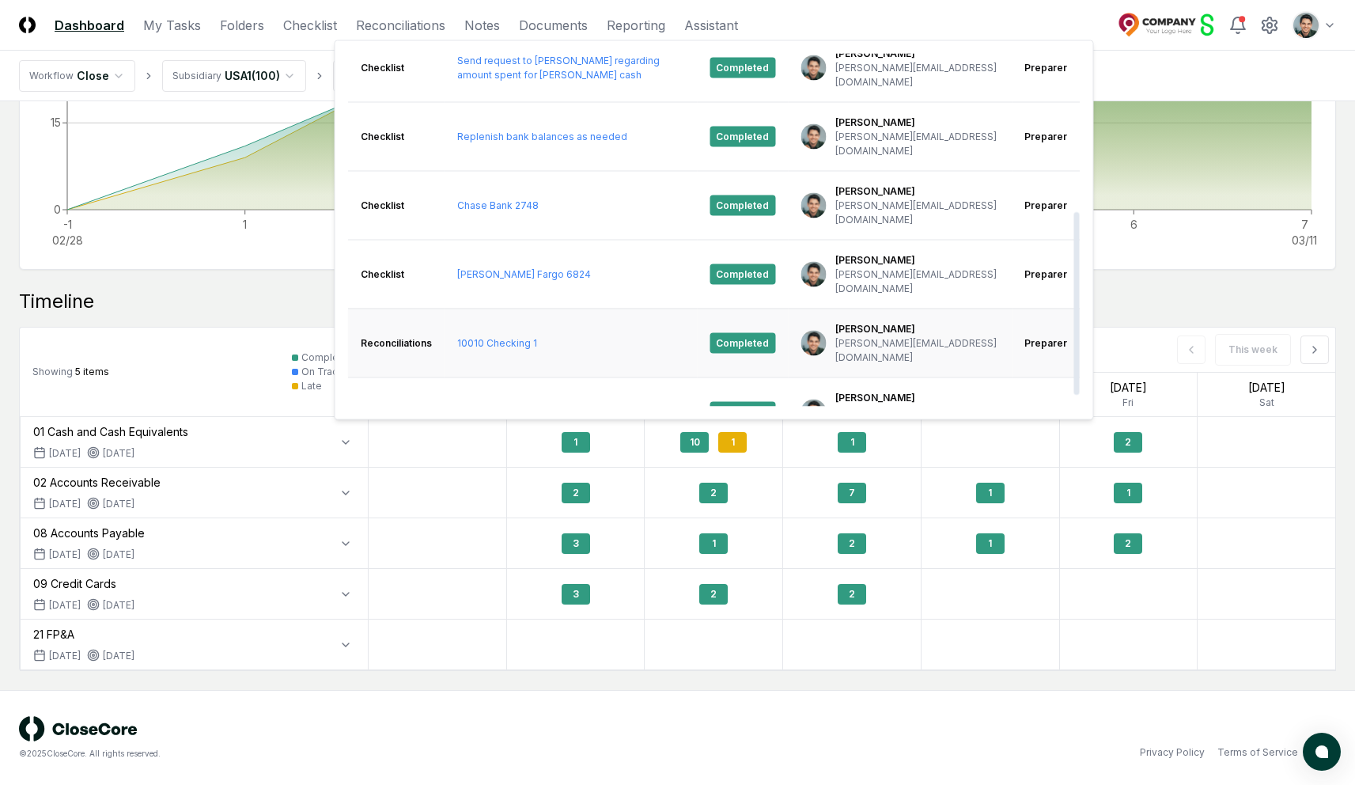
scroll to position [324, 0]
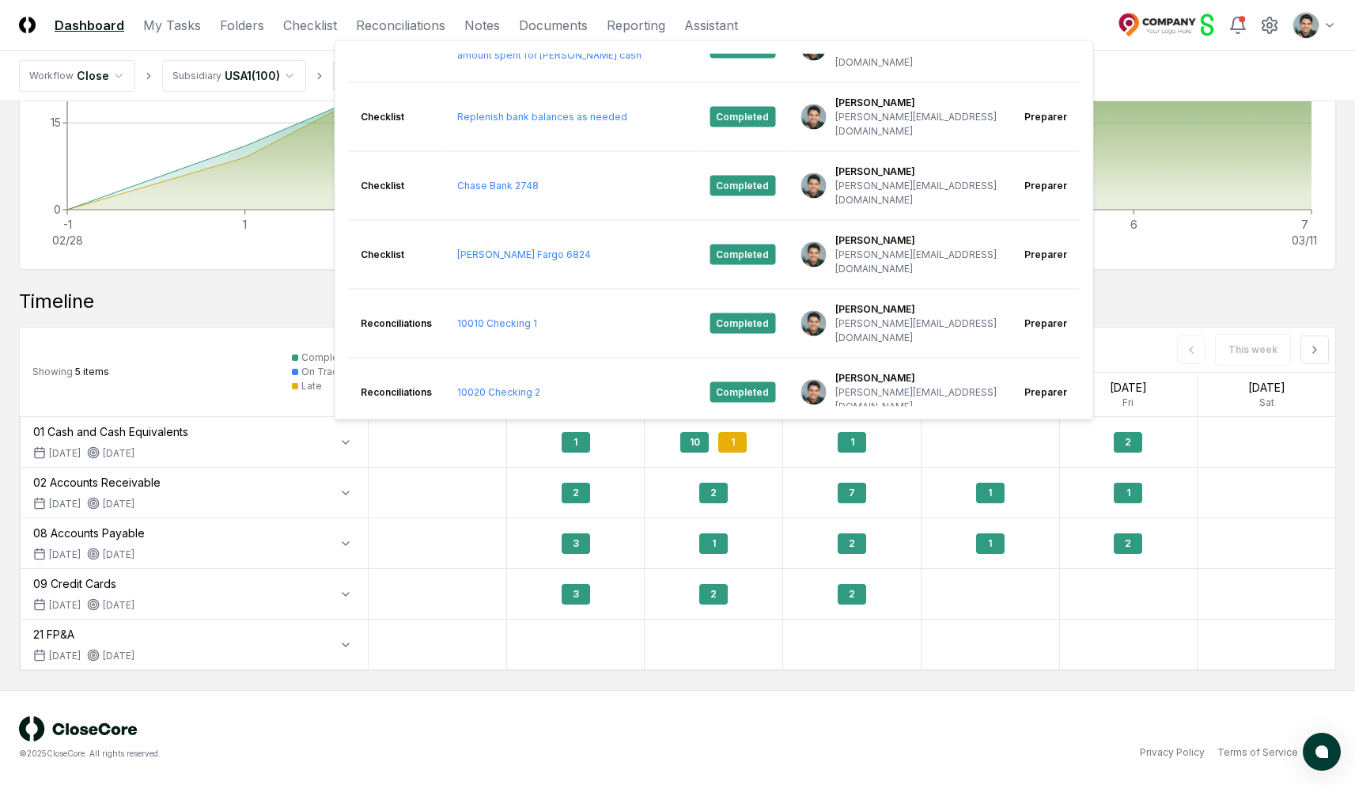
click at [29, 309] on div "Timeline" at bounding box center [677, 301] width 1317 height 25
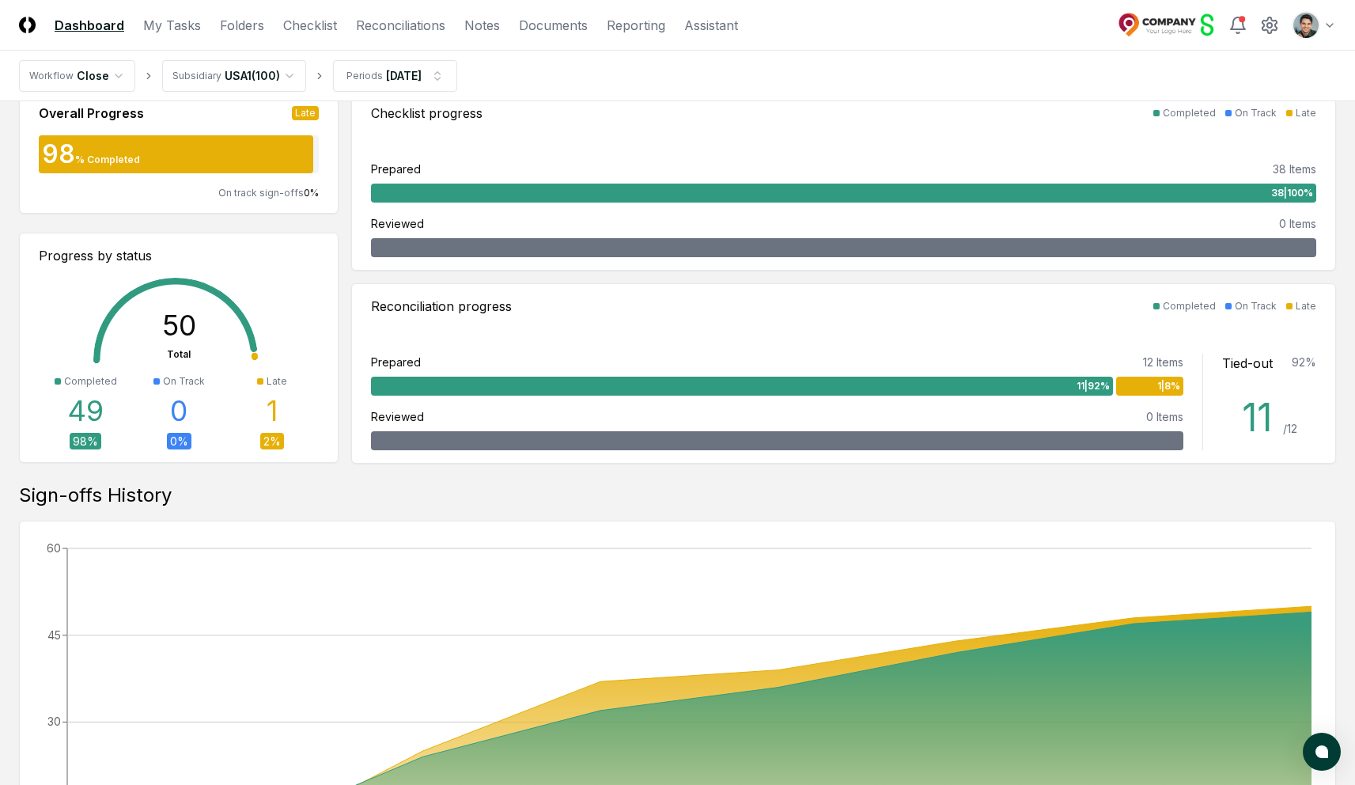
scroll to position [0, 0]
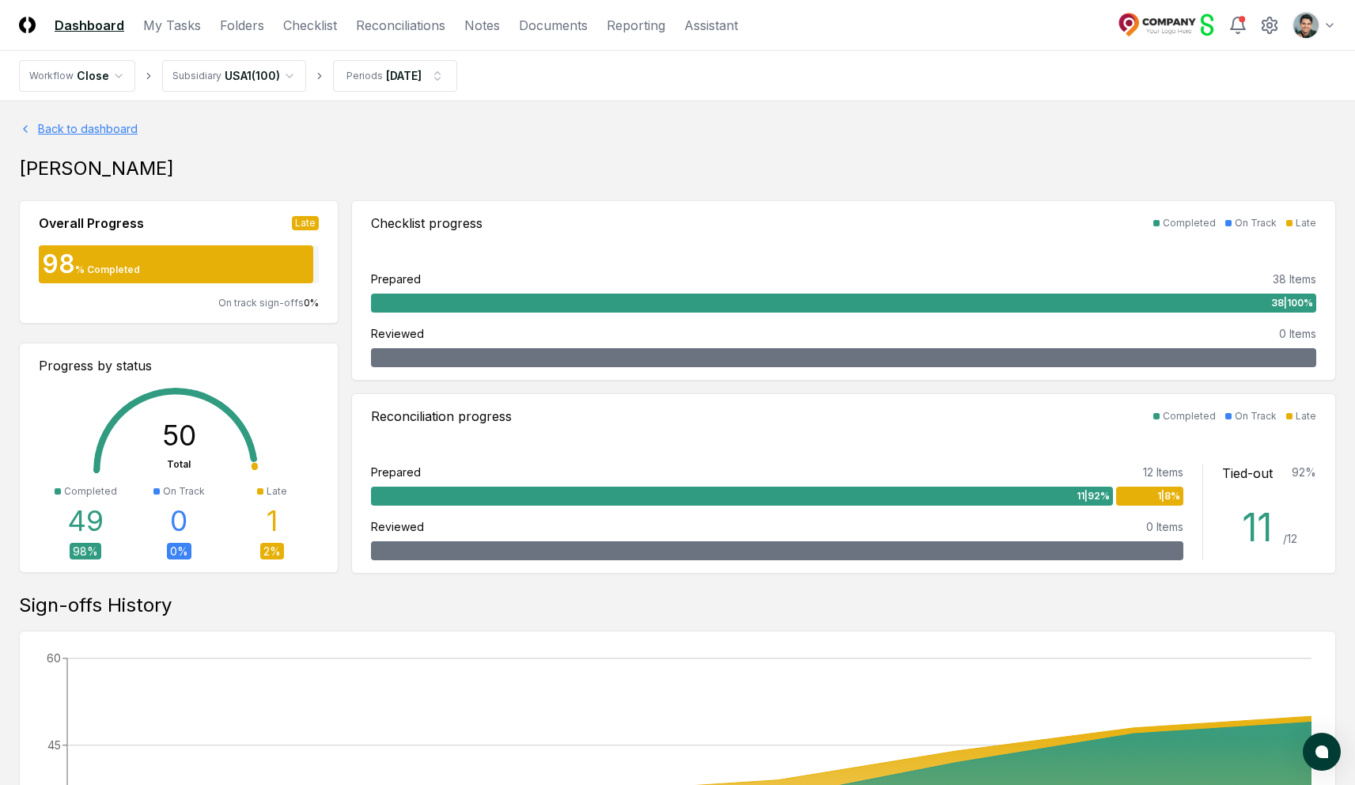
click at [121, 131] on link "Back to dashboard" at bounding box center [677, 128] width 1317 height 17
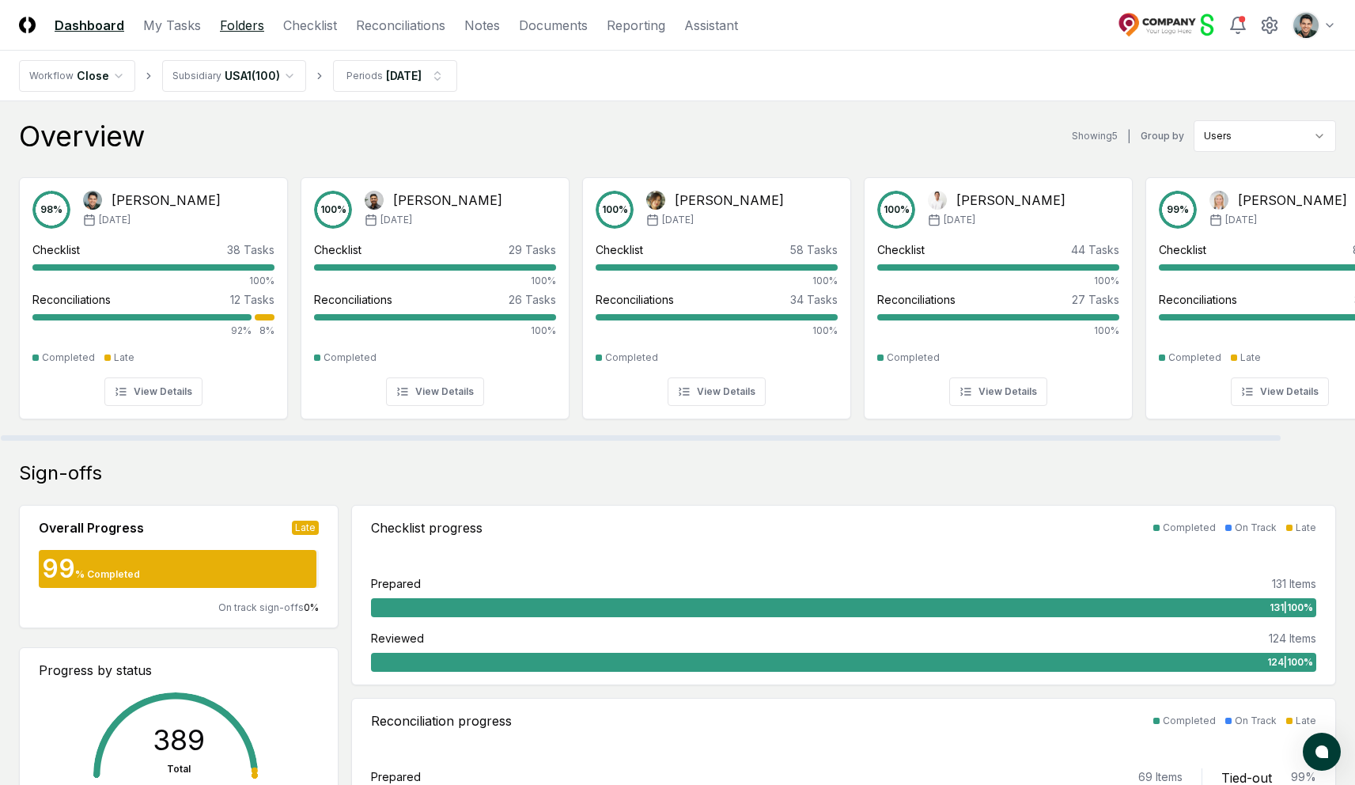
click at [237, 19] on link "Folders" at bounding box center [242, 25] width 44 height 19
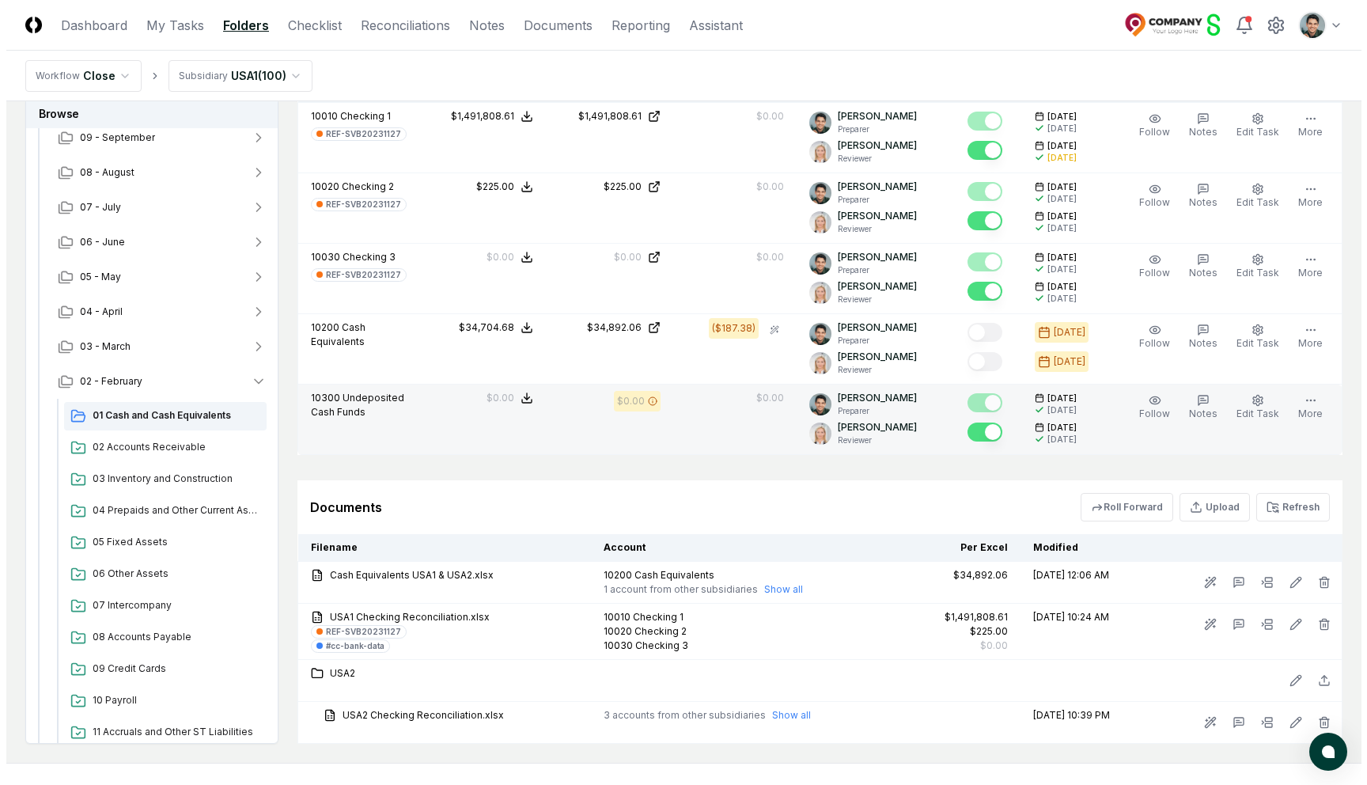
scroll to position [1374, 0]
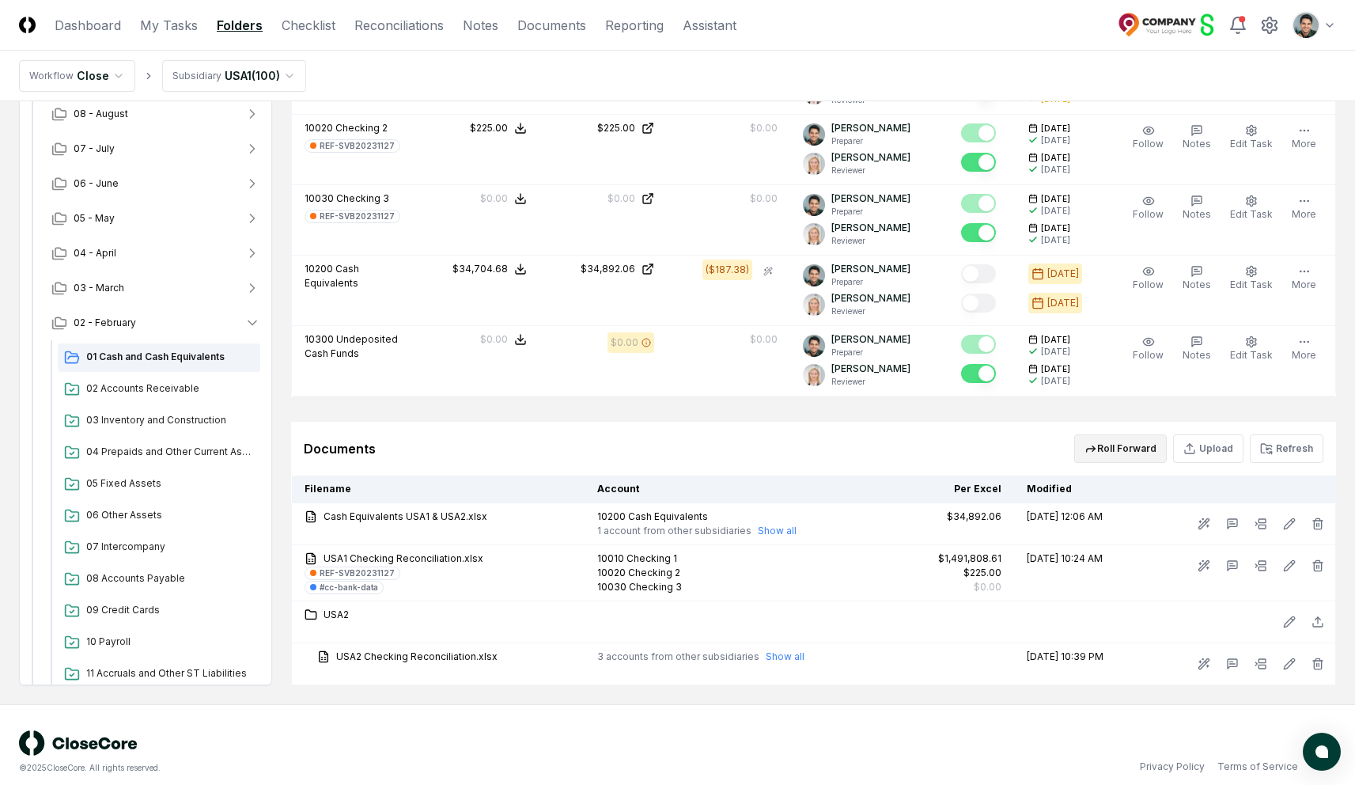
click at [1093, 445] on button "Roll Forward" at bounding box center [1121, 448] width 93 height 28
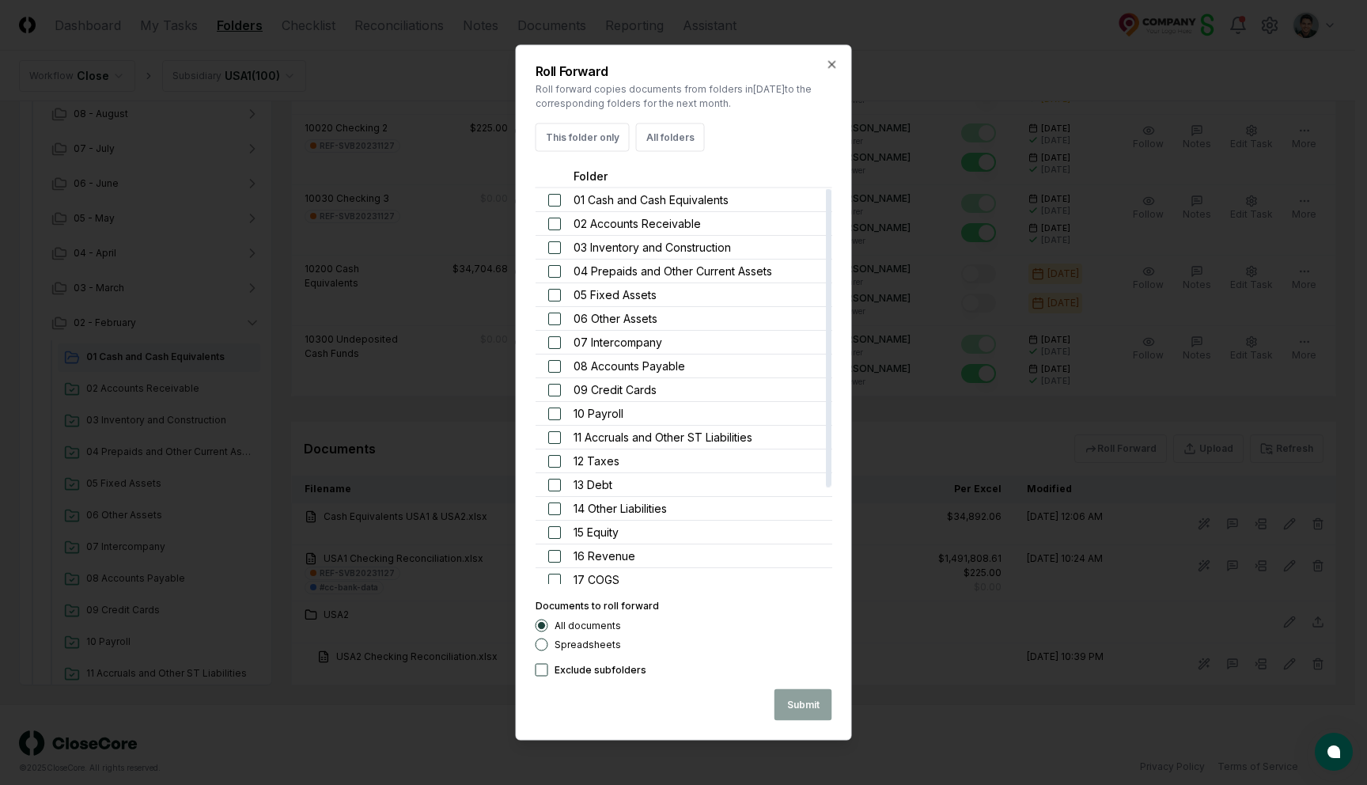
click at [1034, 385] on div at bounding box center [683, 392] width 1367 height 785
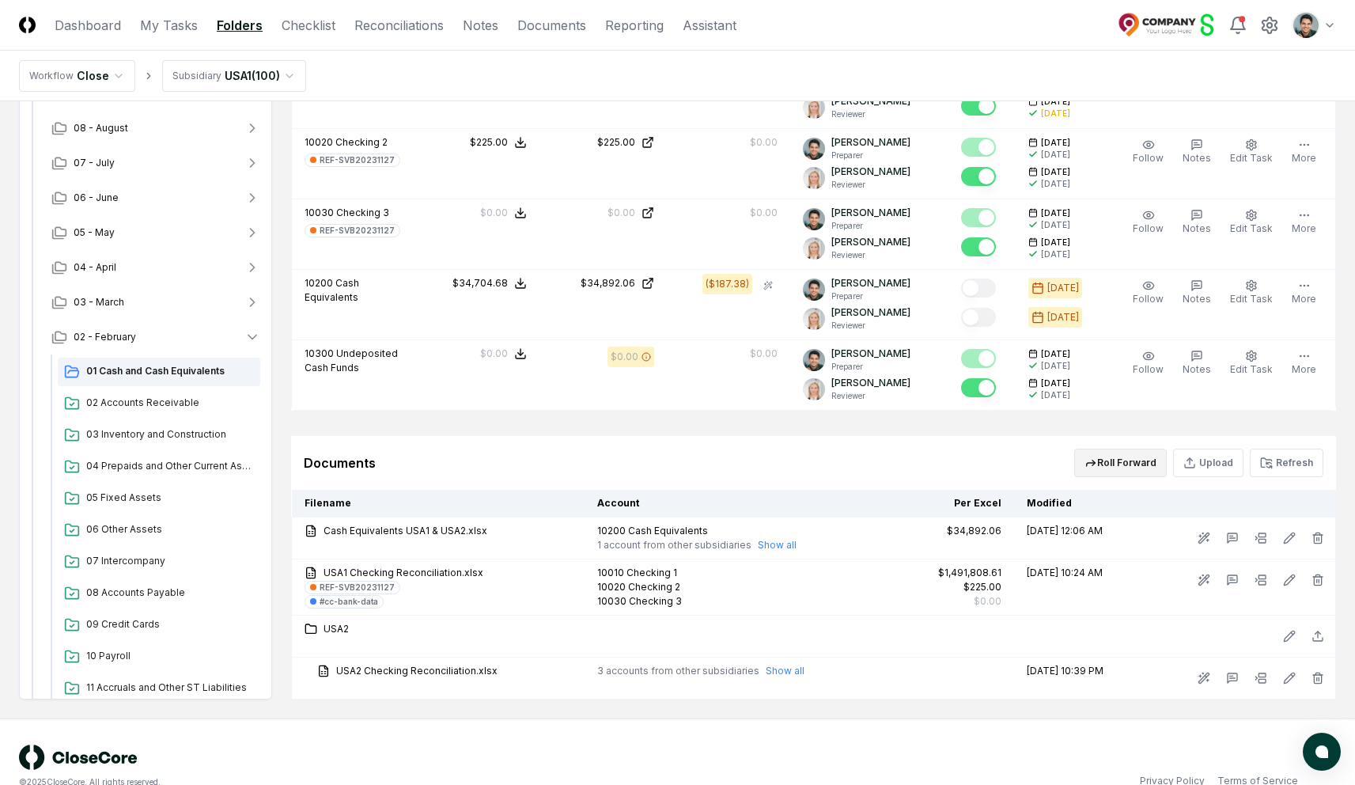
click at [1113, 453] on button "Roll Forward" at bounding box center [1121, 463] width 93 height 28
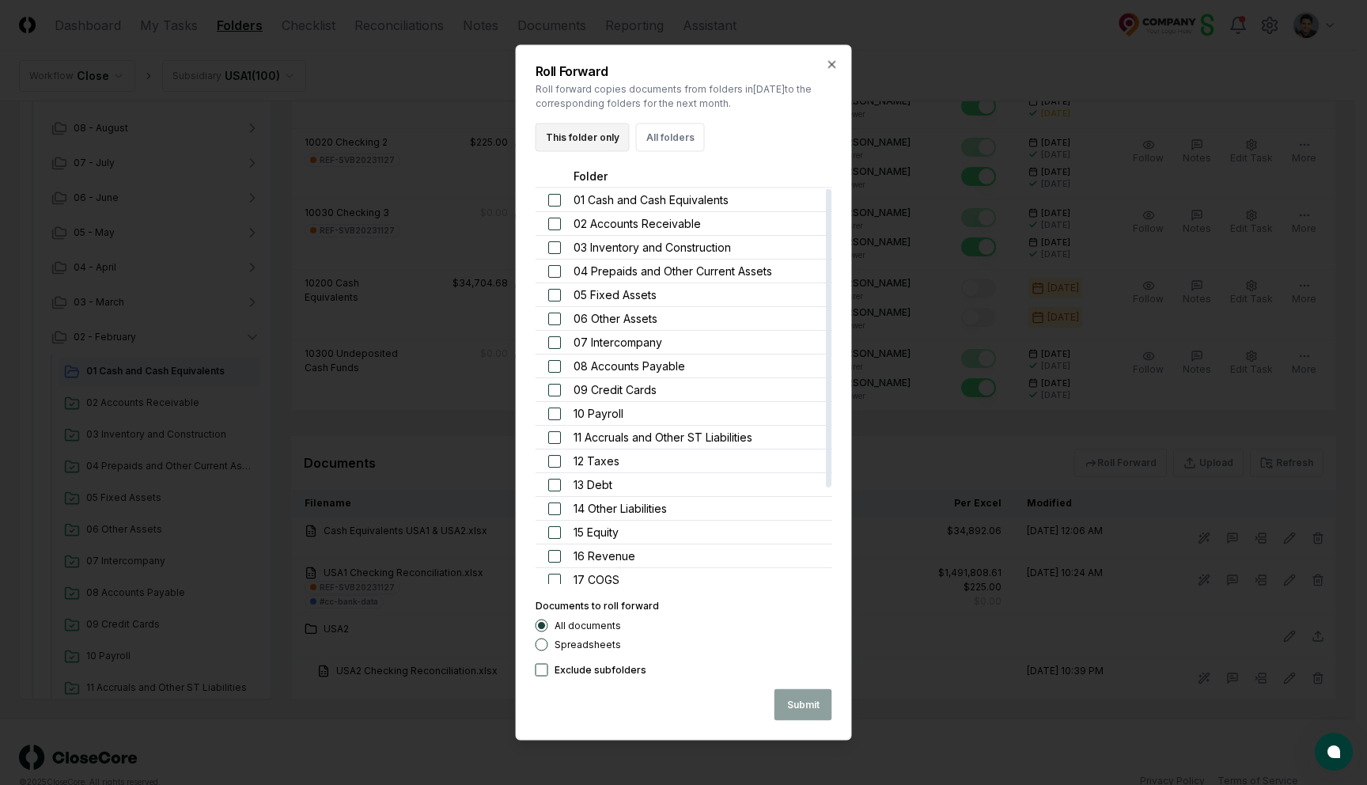
click at [583, 131] on button "This folder only" at bounding box center [583, 137] width 94 height 28
click at [648, 135] on button "All folders" at bounding box center [670, 137] width 69 height 28
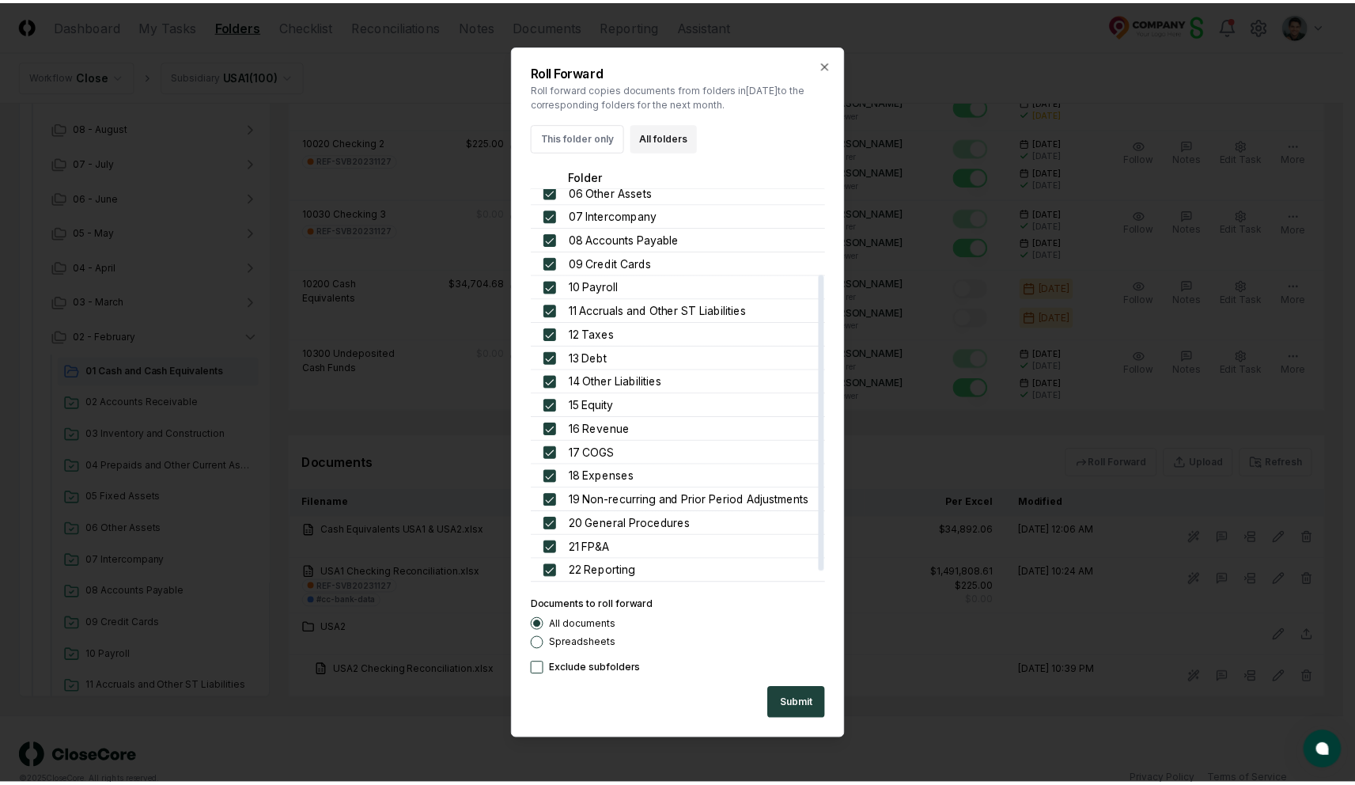
scroll to position [113, 0]
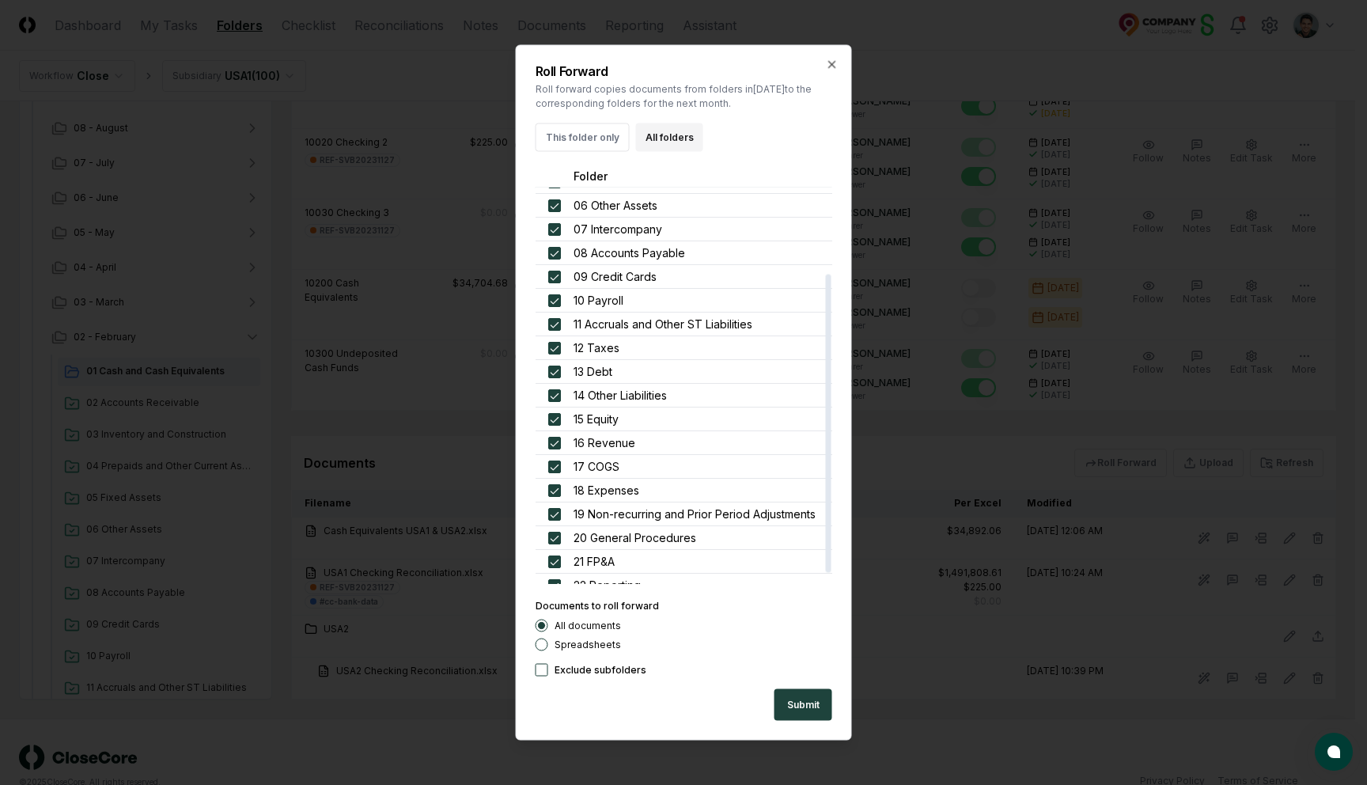
click at [540, 642] on button "Spreadsheets" at bounding box center [542, 645] width 13 height 13
click at [419, 561] on div at bounding box center [683, 392] width 1367 height 785
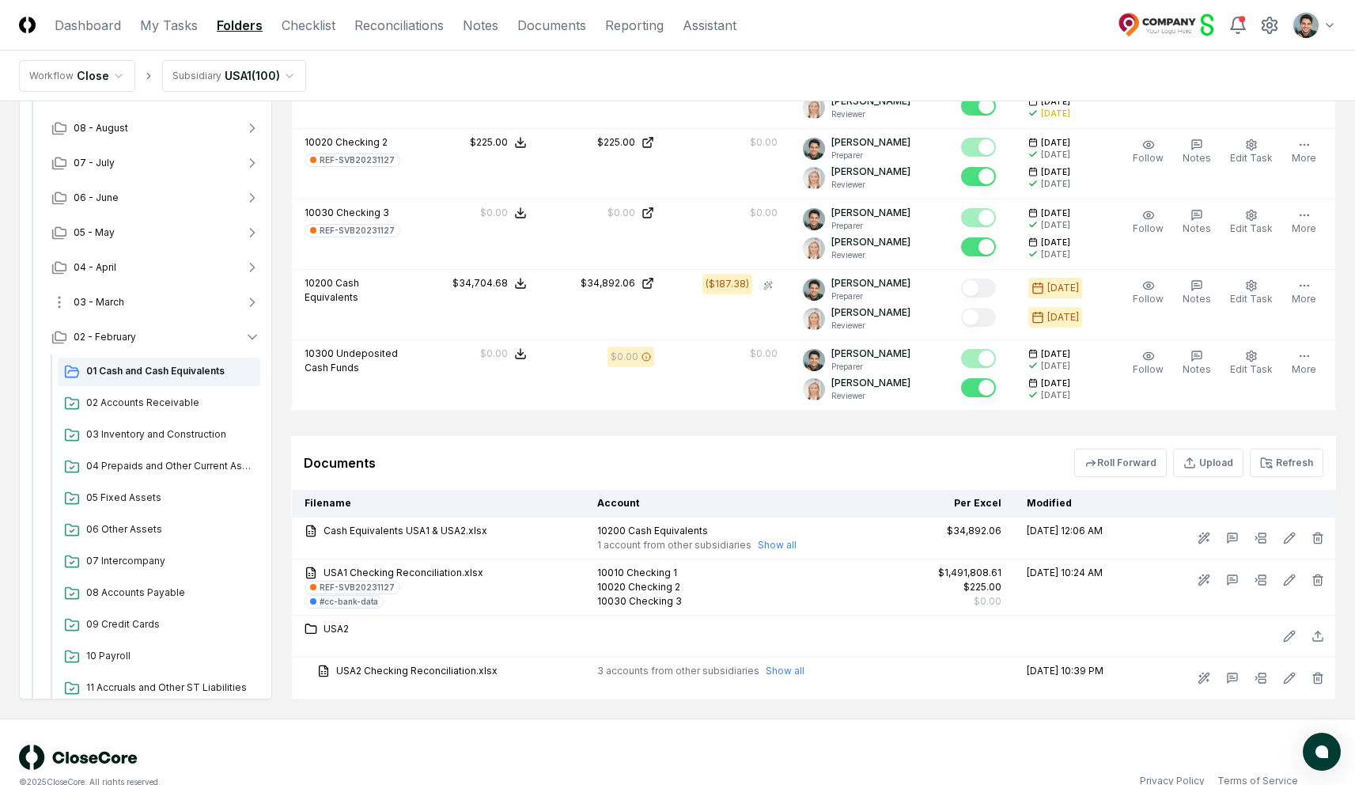
click at [149, 286] on button "03 - March" at bounding box center [156, 302] width 234 height 35
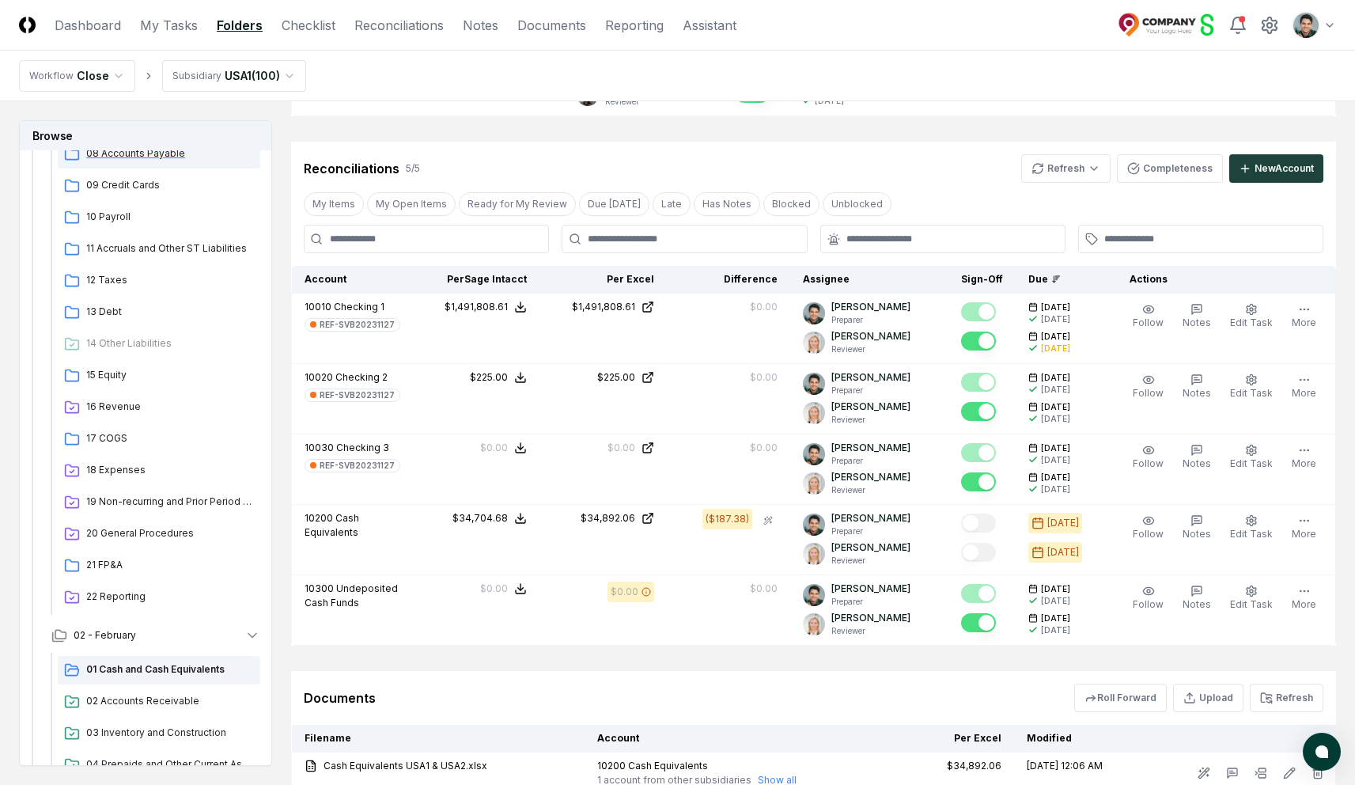
scroll to position [0, 0]
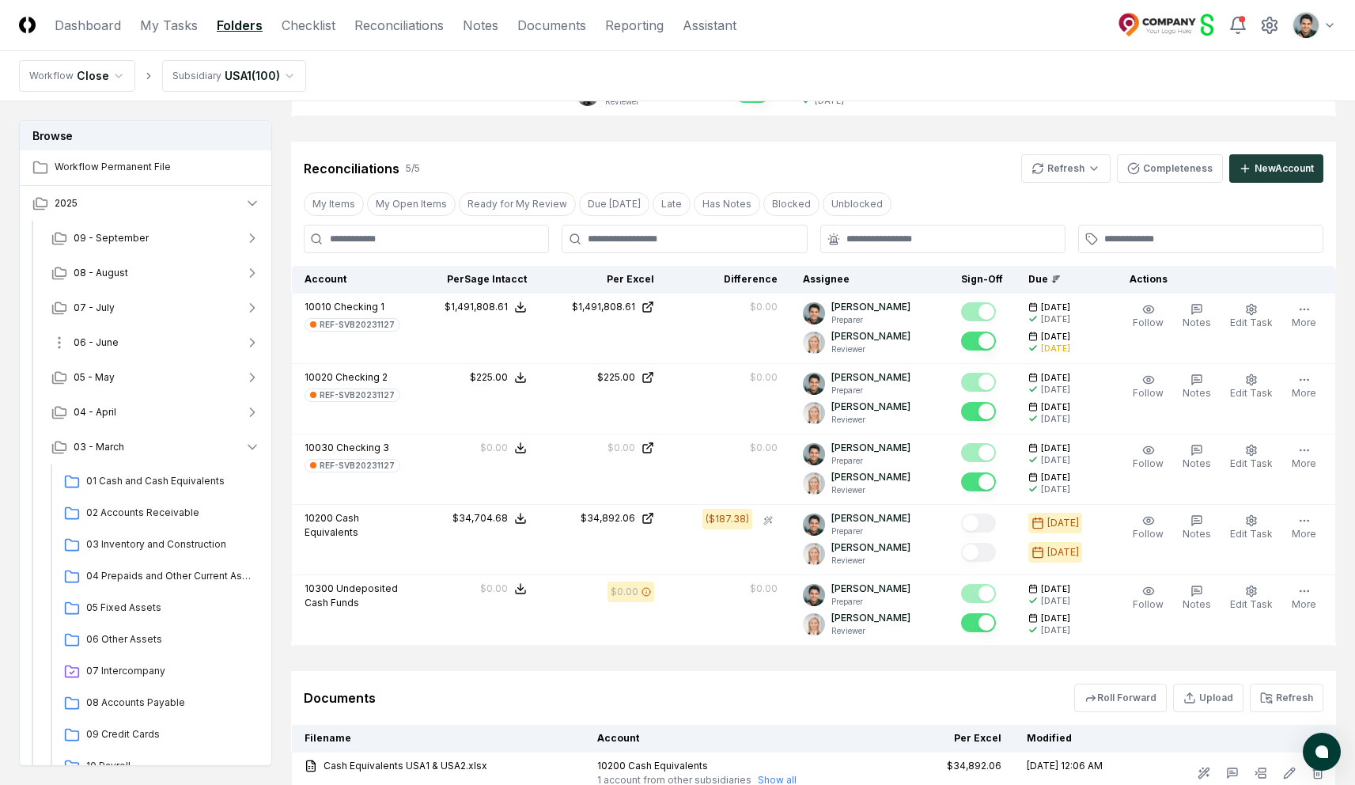
click at [154, 335] on button "06 - June" at bounding box center [156, 342] width 234 height 35
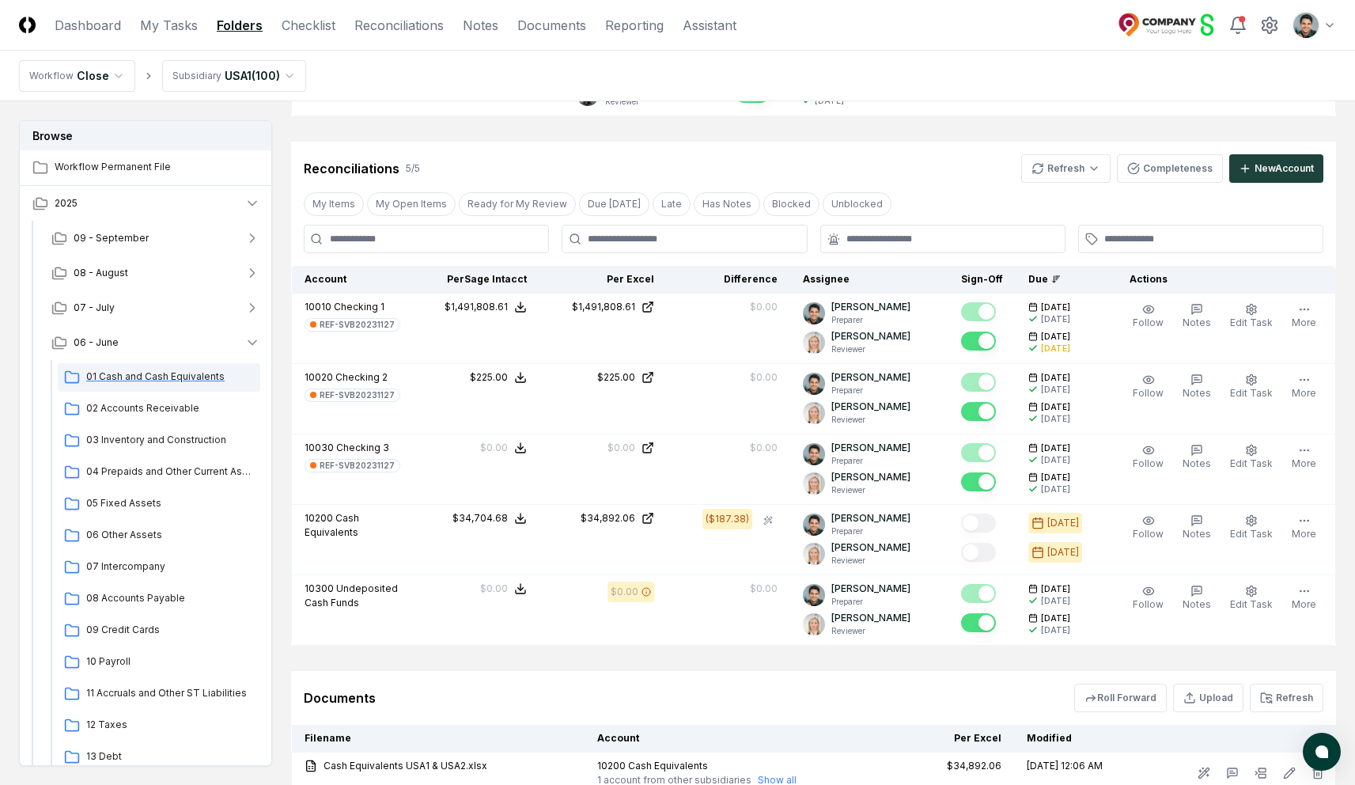
click at [165, 377] on span "01 Cash and Cash Equivalents" at bounding box center [170, 377] width 168 height 14
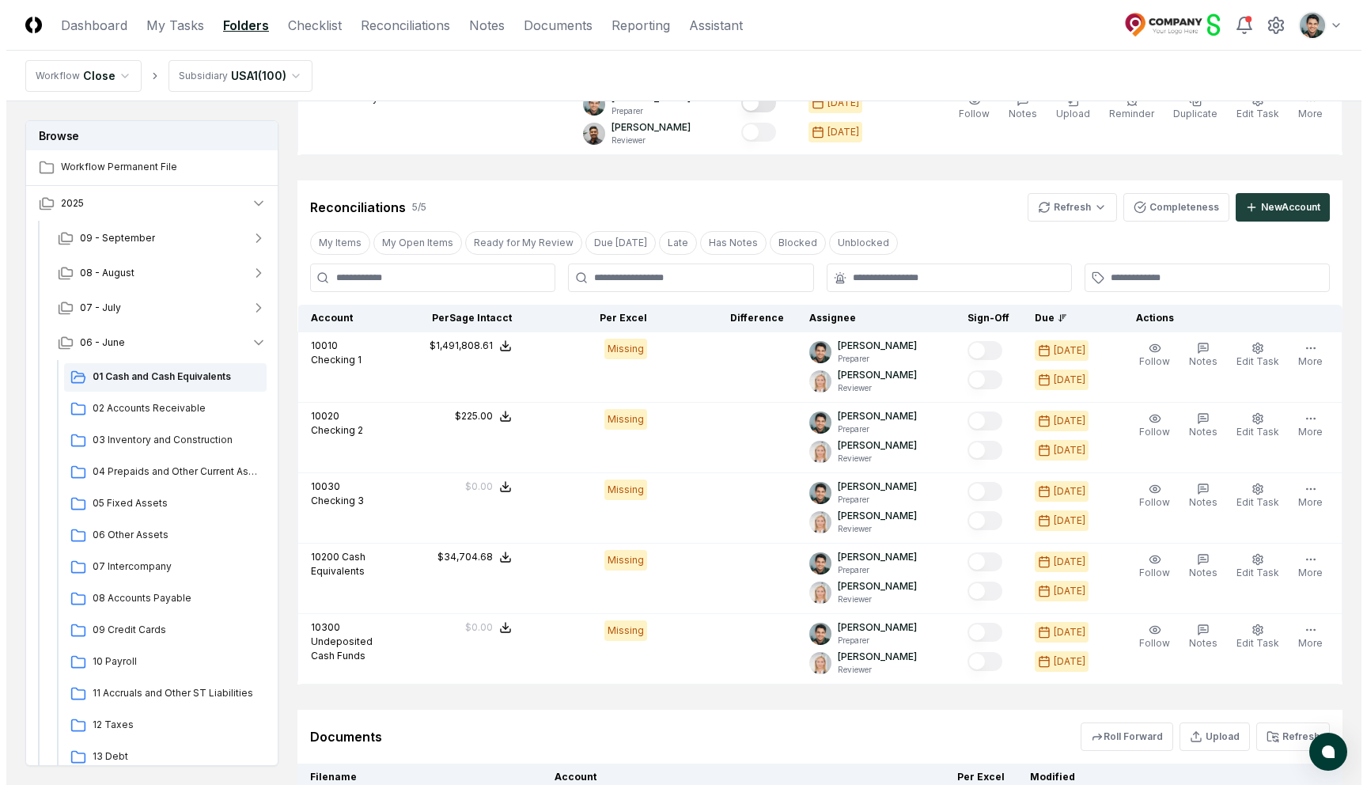
scroll to position [1064, 0]
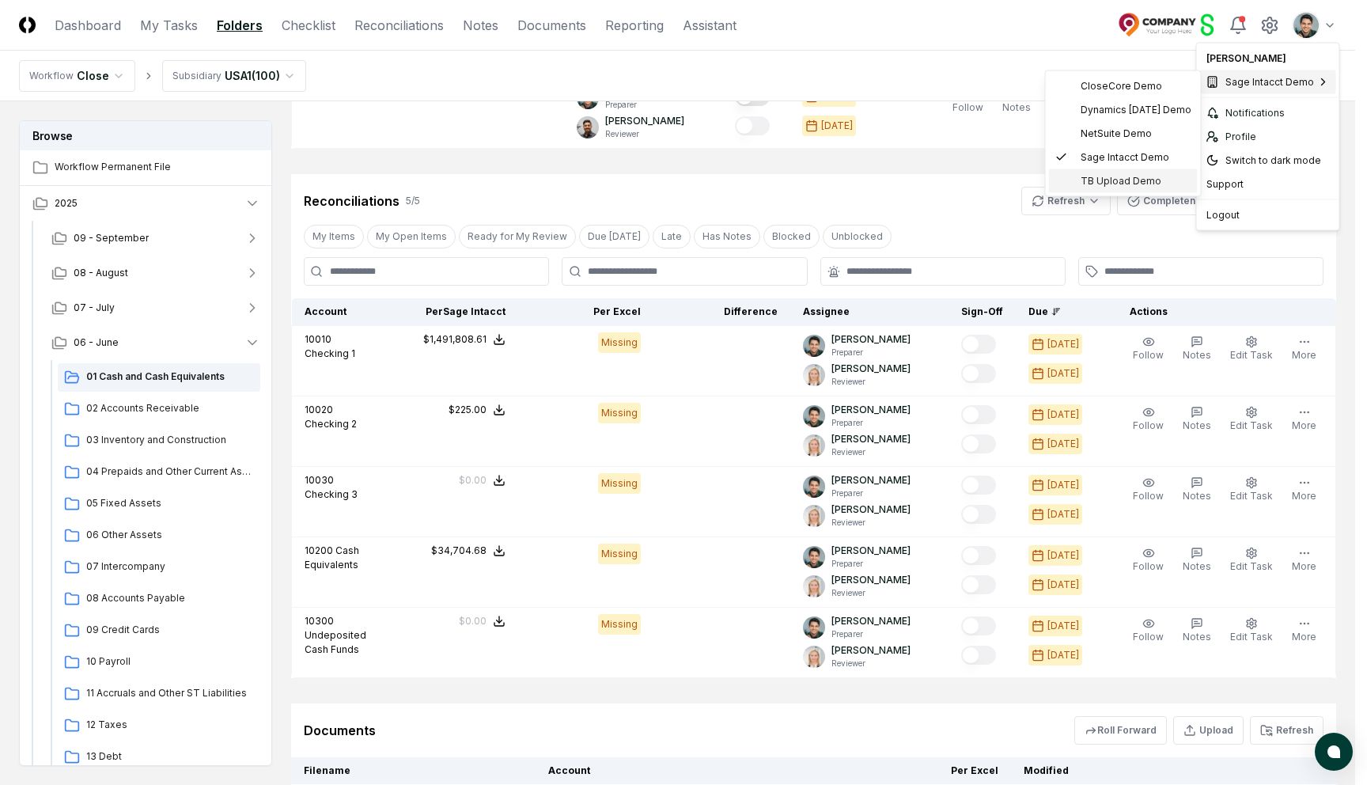
click at [1109, 178] on span "TB Upload Demo" at bounding box center [1121, 181] width 81 height 14
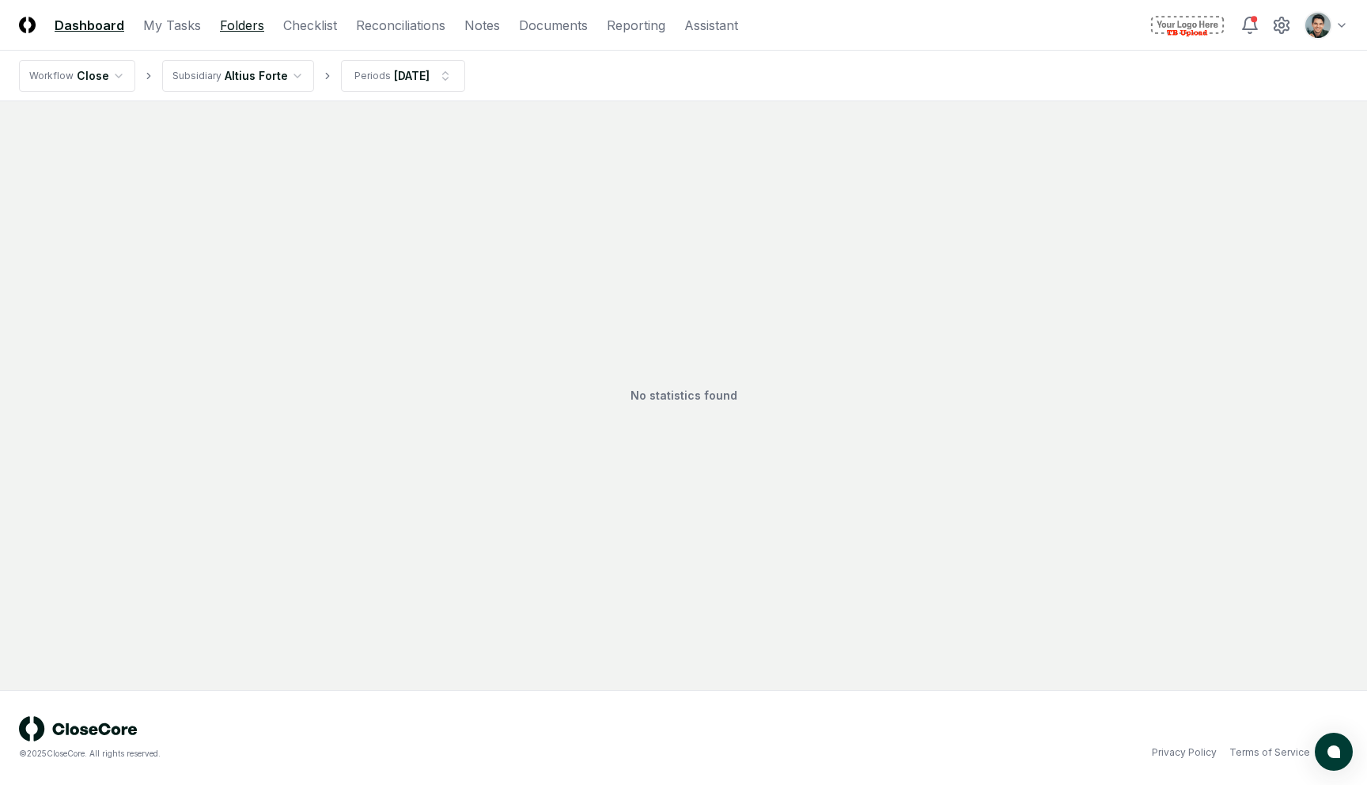
click at [239, 23] on link "Folders" at bounding box center [242, 25] width 44 height 19
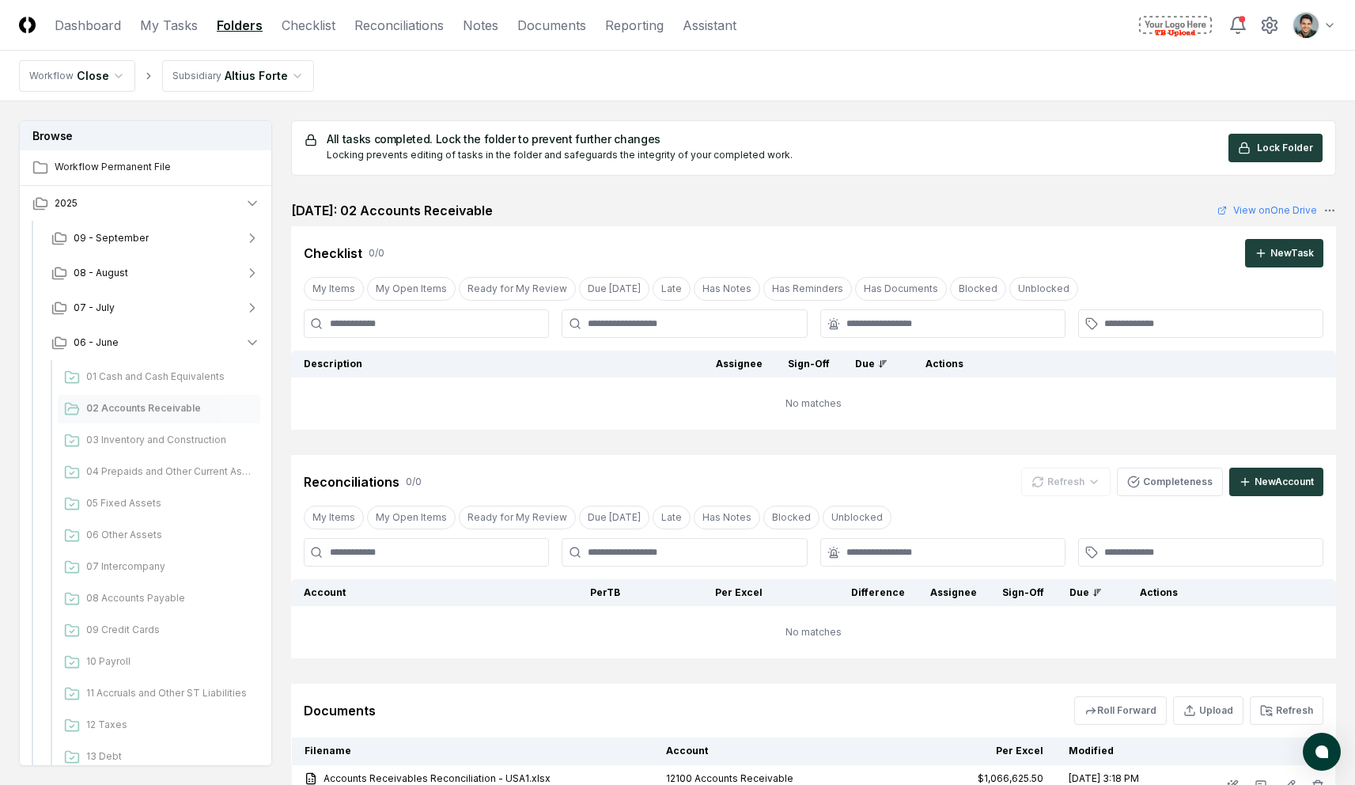
click at [1292, 54] on nav "Workflow Close Subsidiary Altius Forte" at bounding box center [677, 76] width 1355 height 51
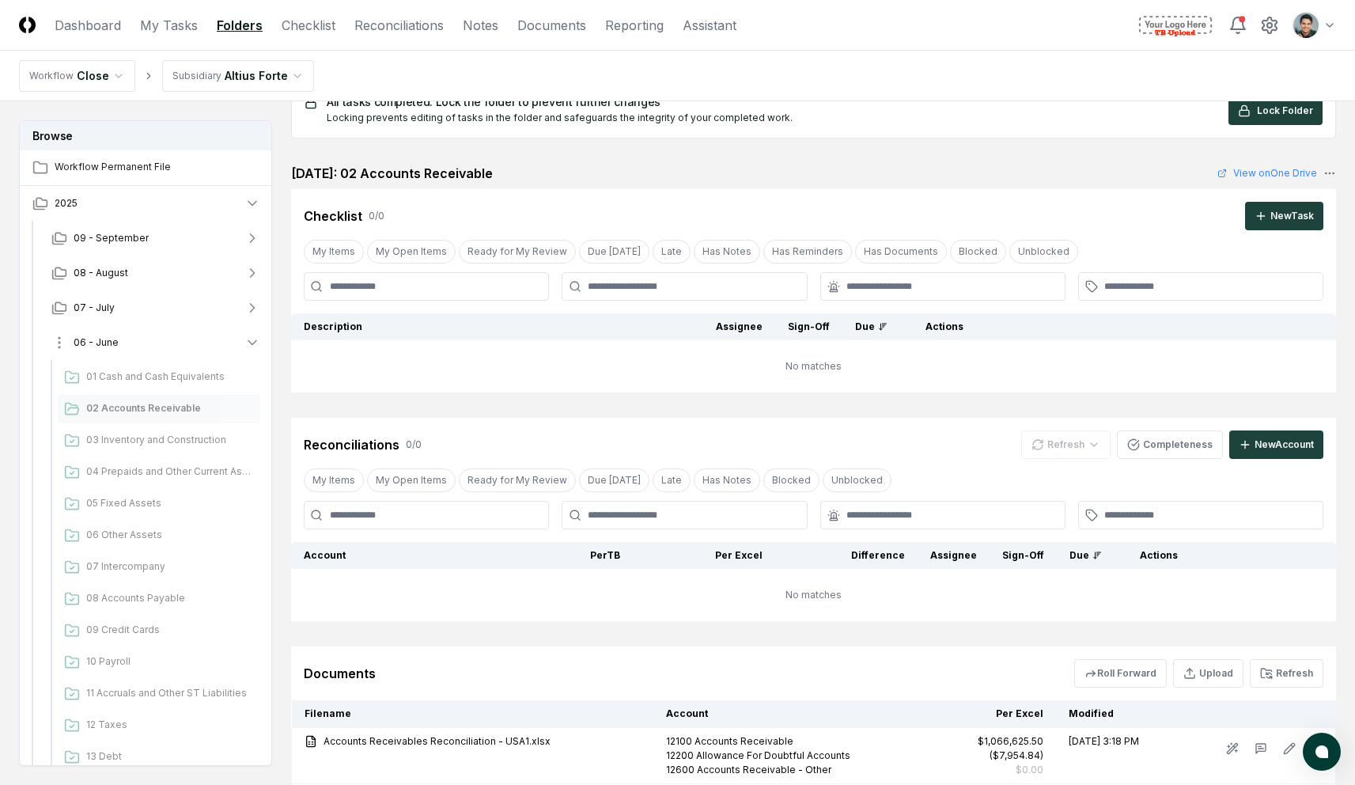
scroll to position [21, 0]
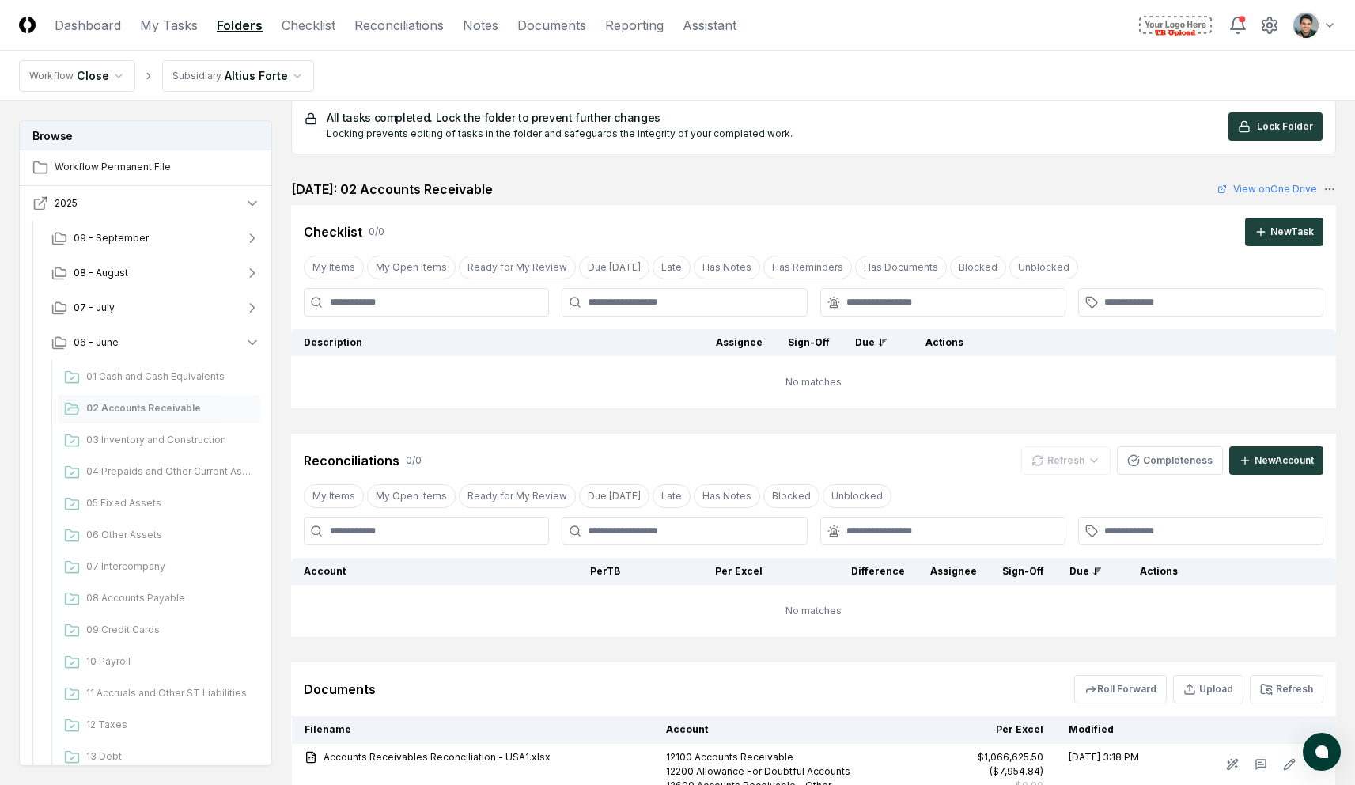
click at [38, 200] on icon "button" at bounding box center [40, 203] width 16 height 16
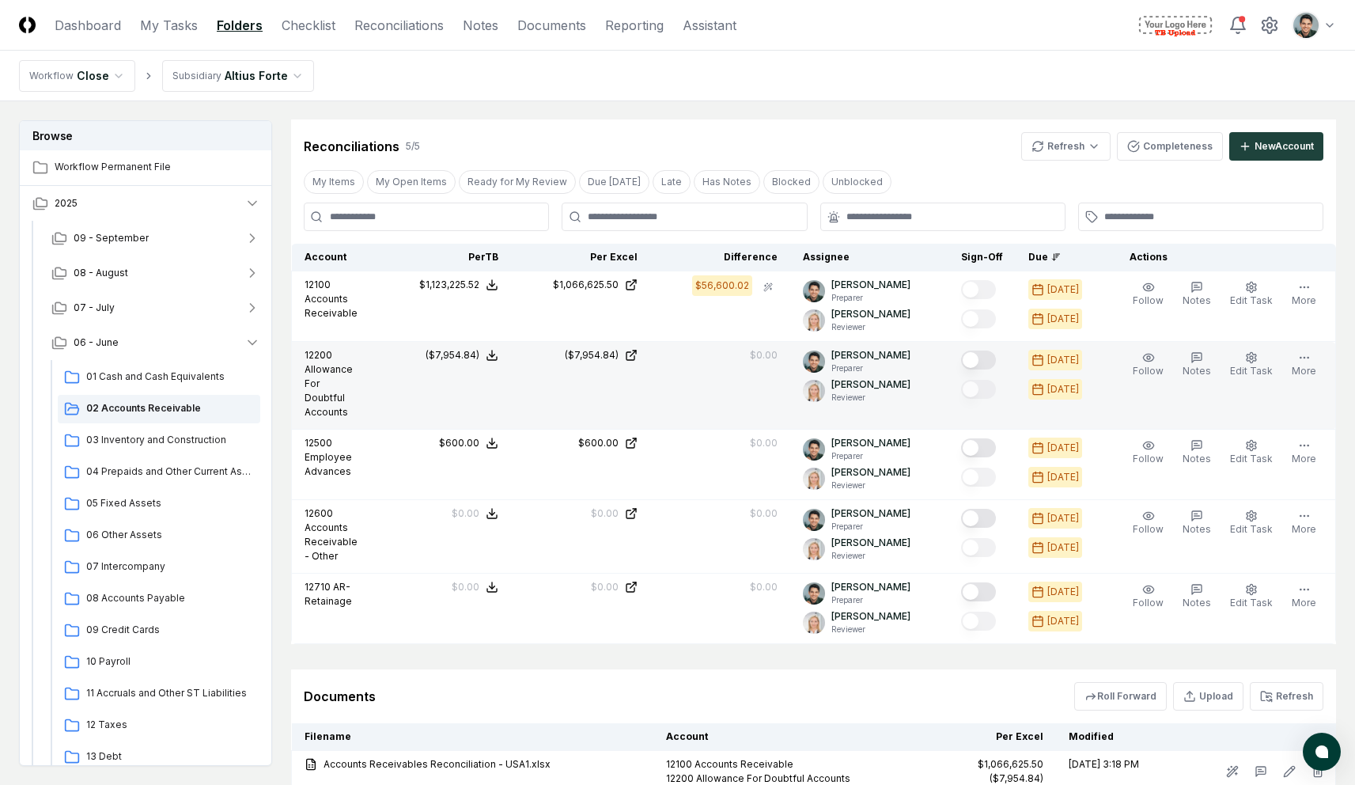
scroll to position [294, 0]
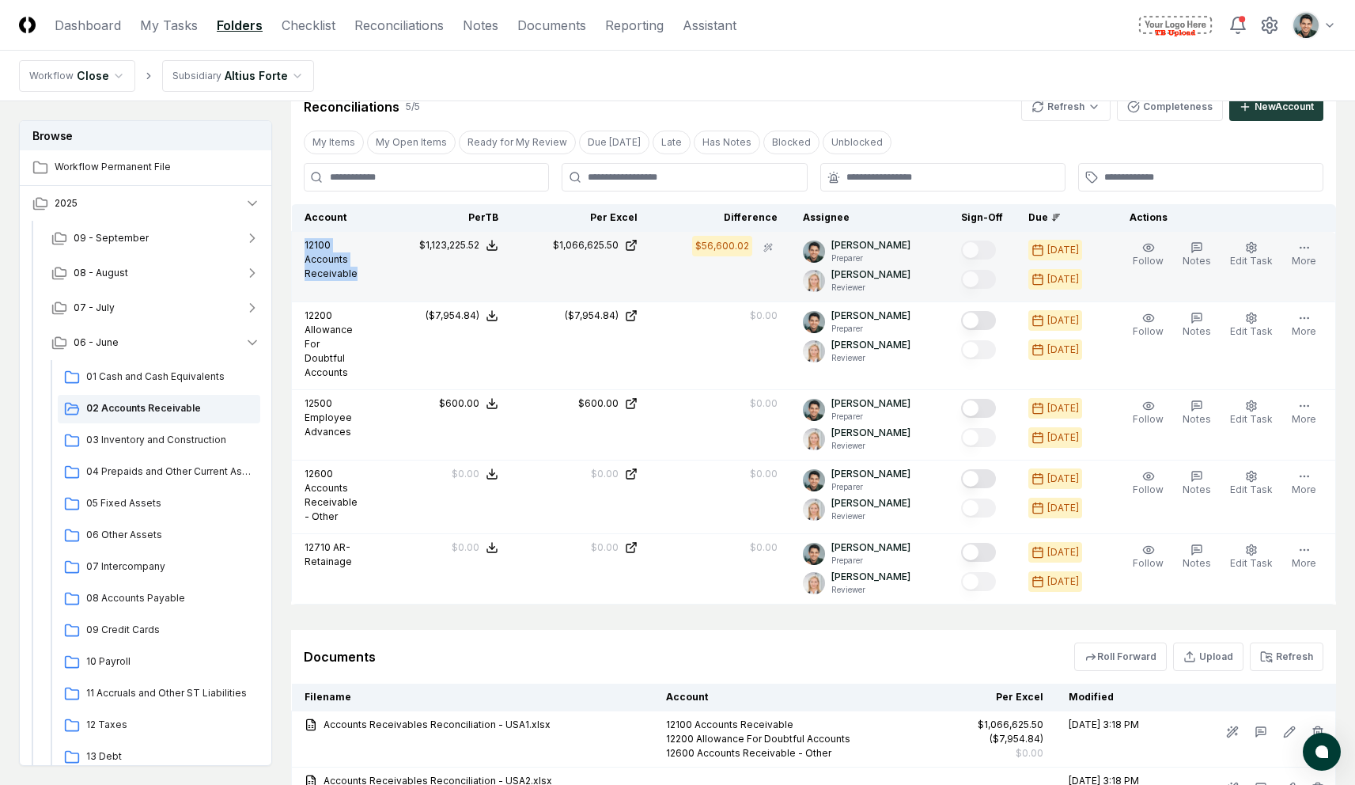
drag, startPoint x: 305, startPoint y: 244, endPoint x: 351, endPoint y: 286, distance: 62.2
click at [351, 286] on td "12100 Accounts Receivable" at bounding box center [332, 267] width 80 height 70
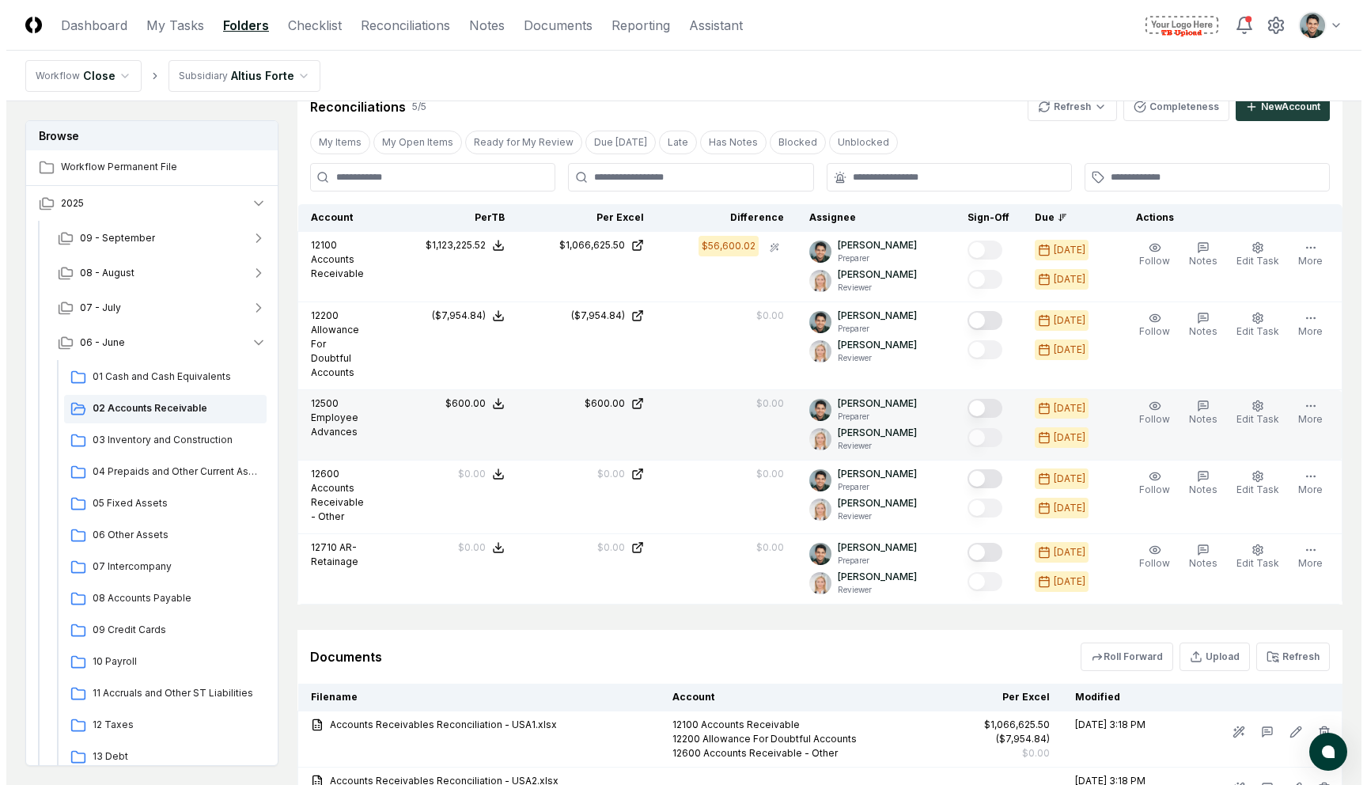
scroll to position [0, 0]
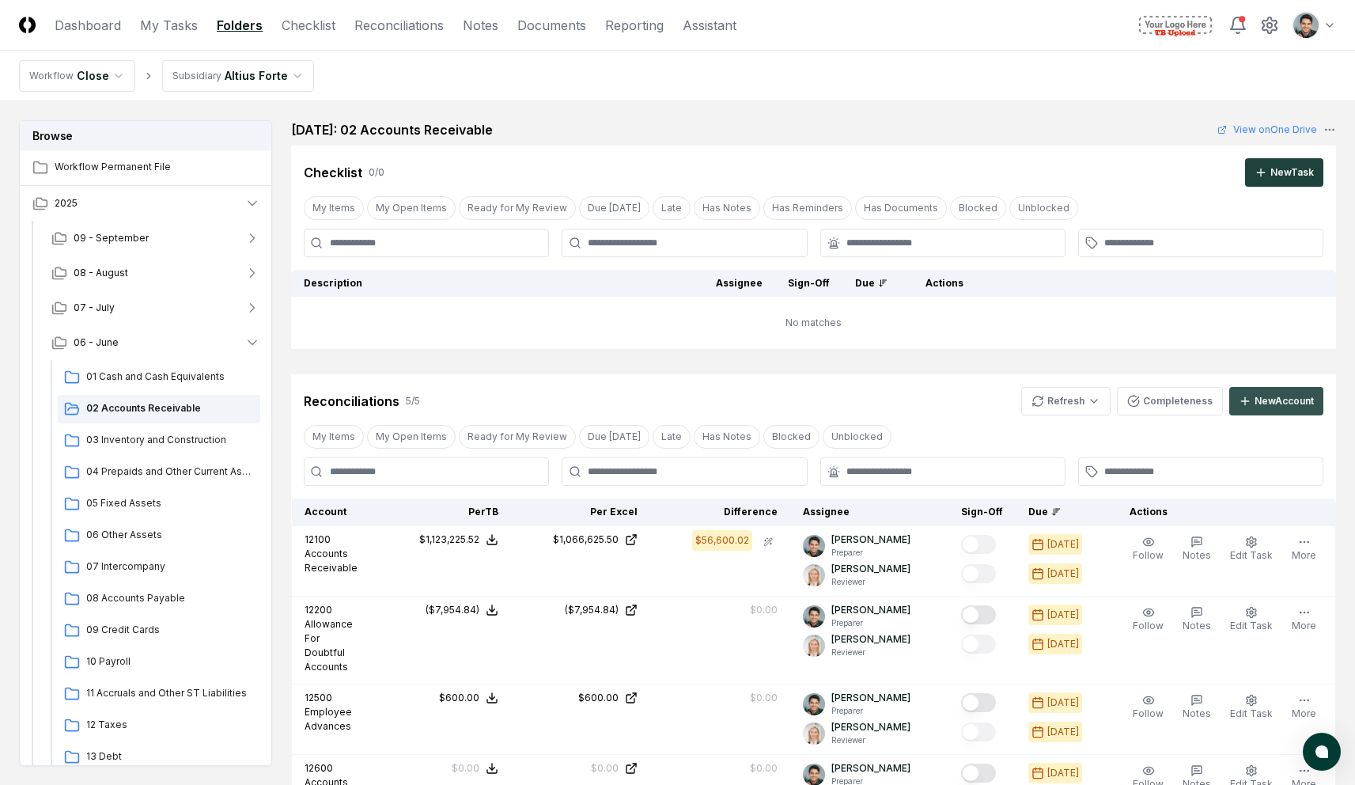
click at [1268, 398] on div "New Account" at bounding box center [1284, 401] width 59 height 14
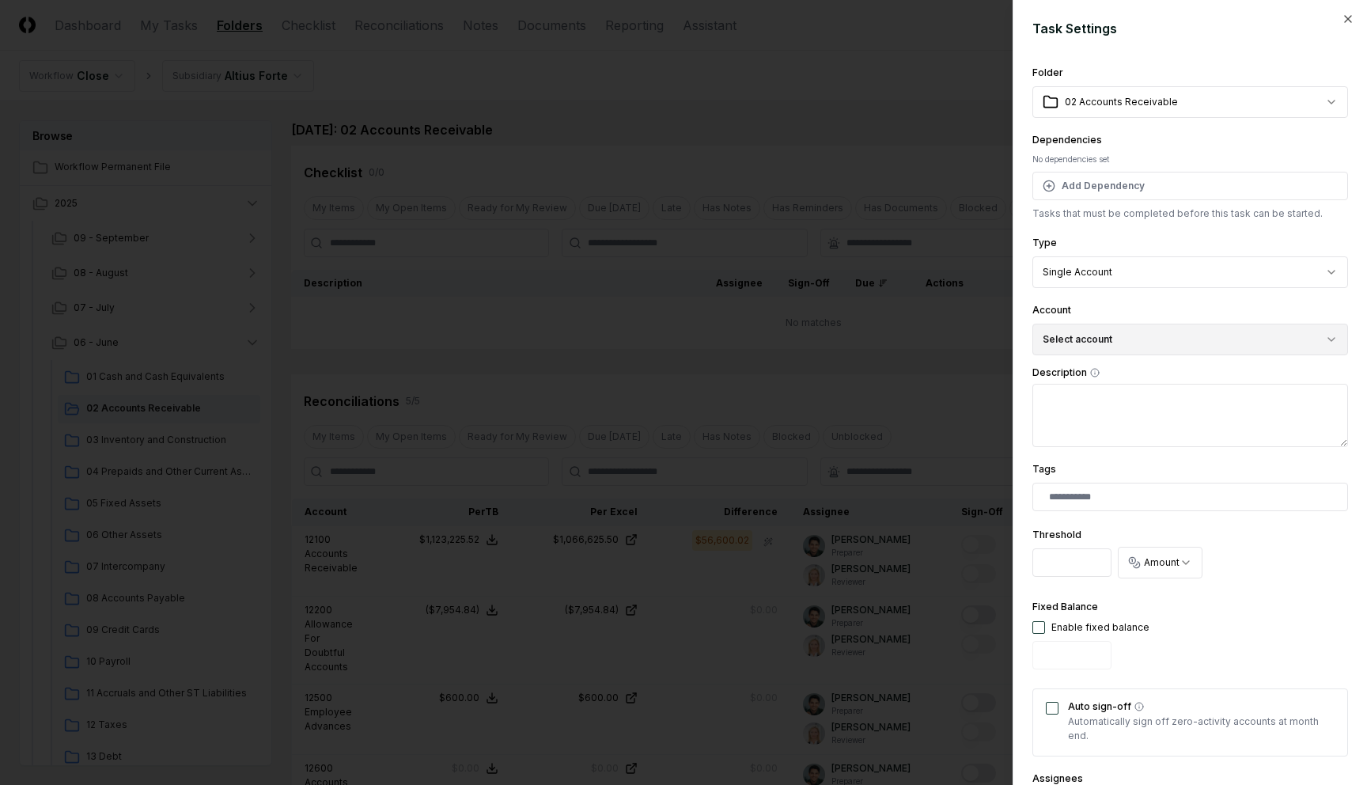
click at [1087, 349] on button "Select account" at bounding box center [1191, 340] width 316 height 32
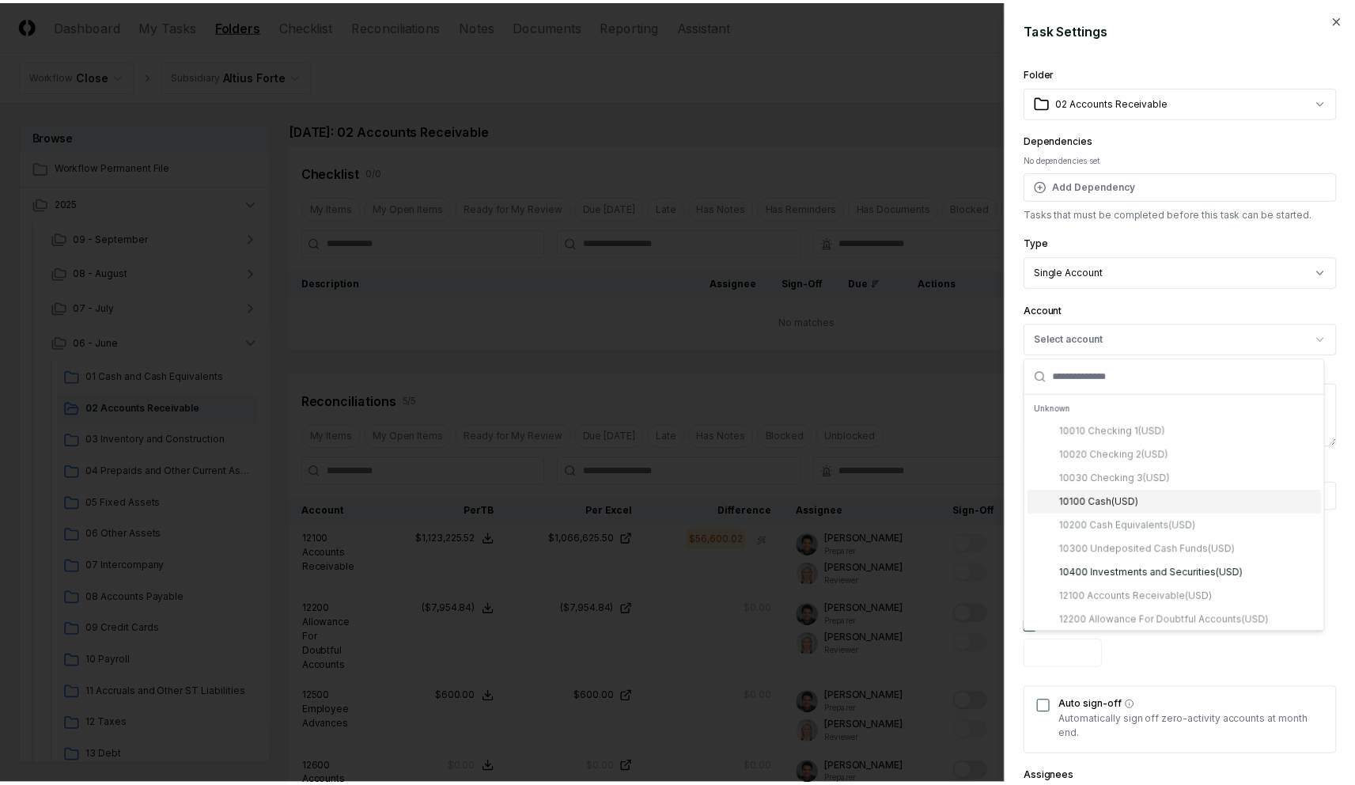
scroll to position [21, 0]
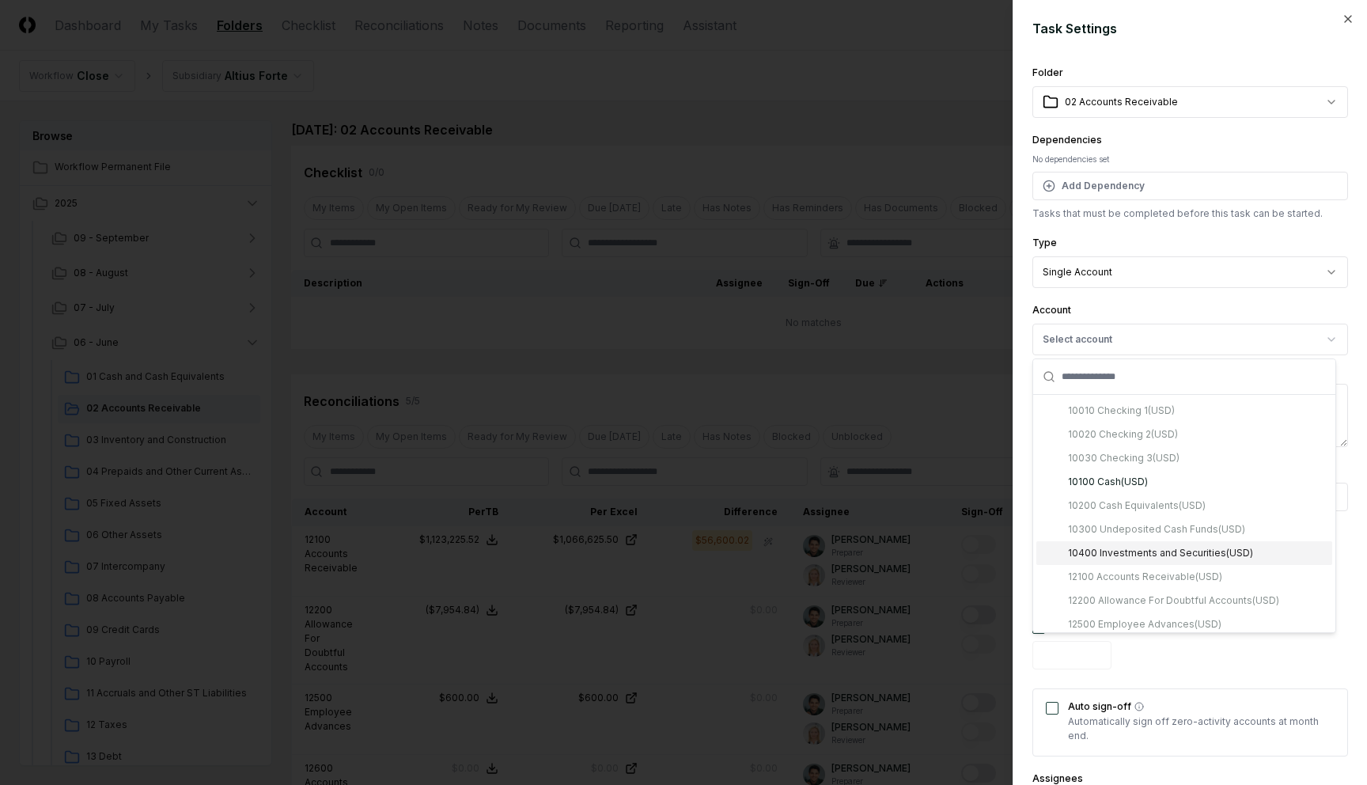
click at [621, 331] on div at bounding box center [683, 392] width 1367 height 785
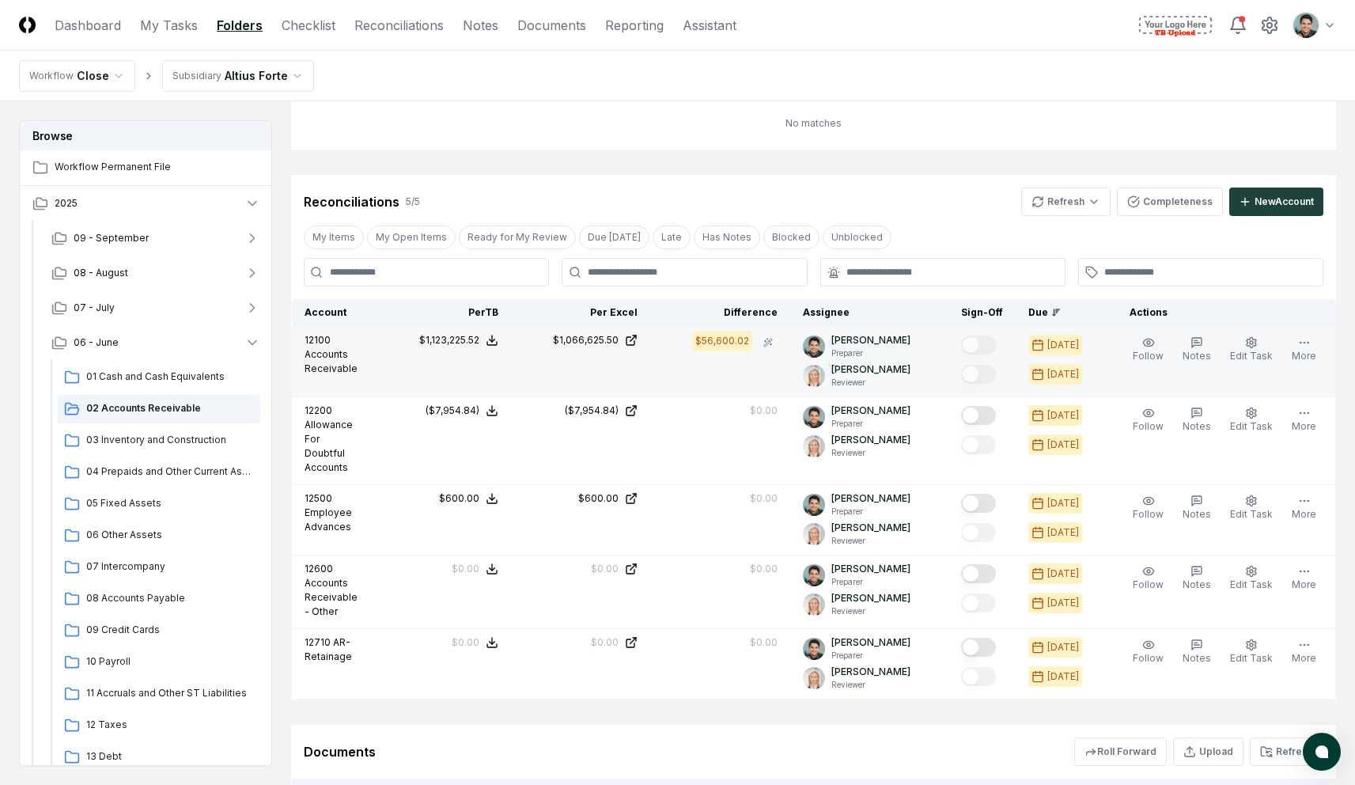
scroll to position [368, 0]
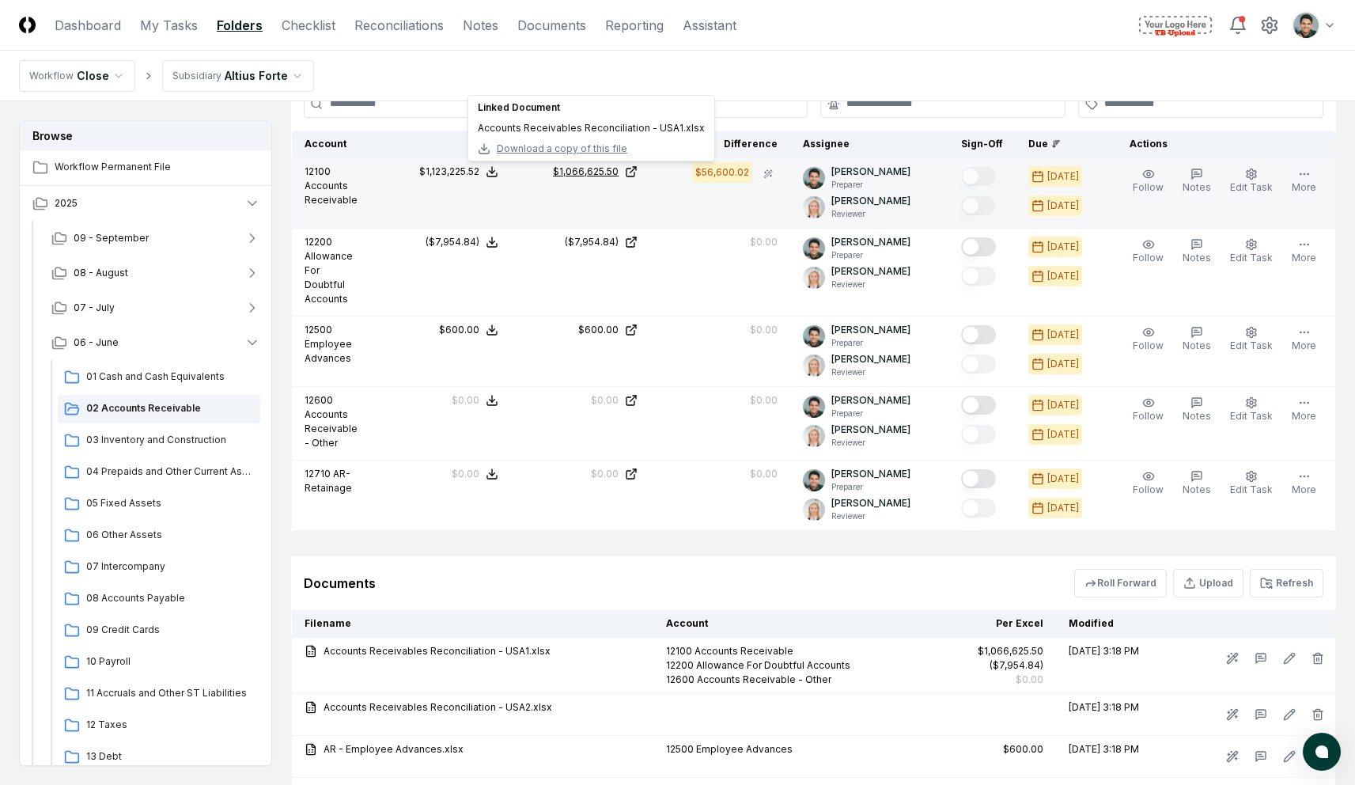
click at [601, 169] on div "$1,066,625.50" at bounding box center [586, 172] width 66 height 14
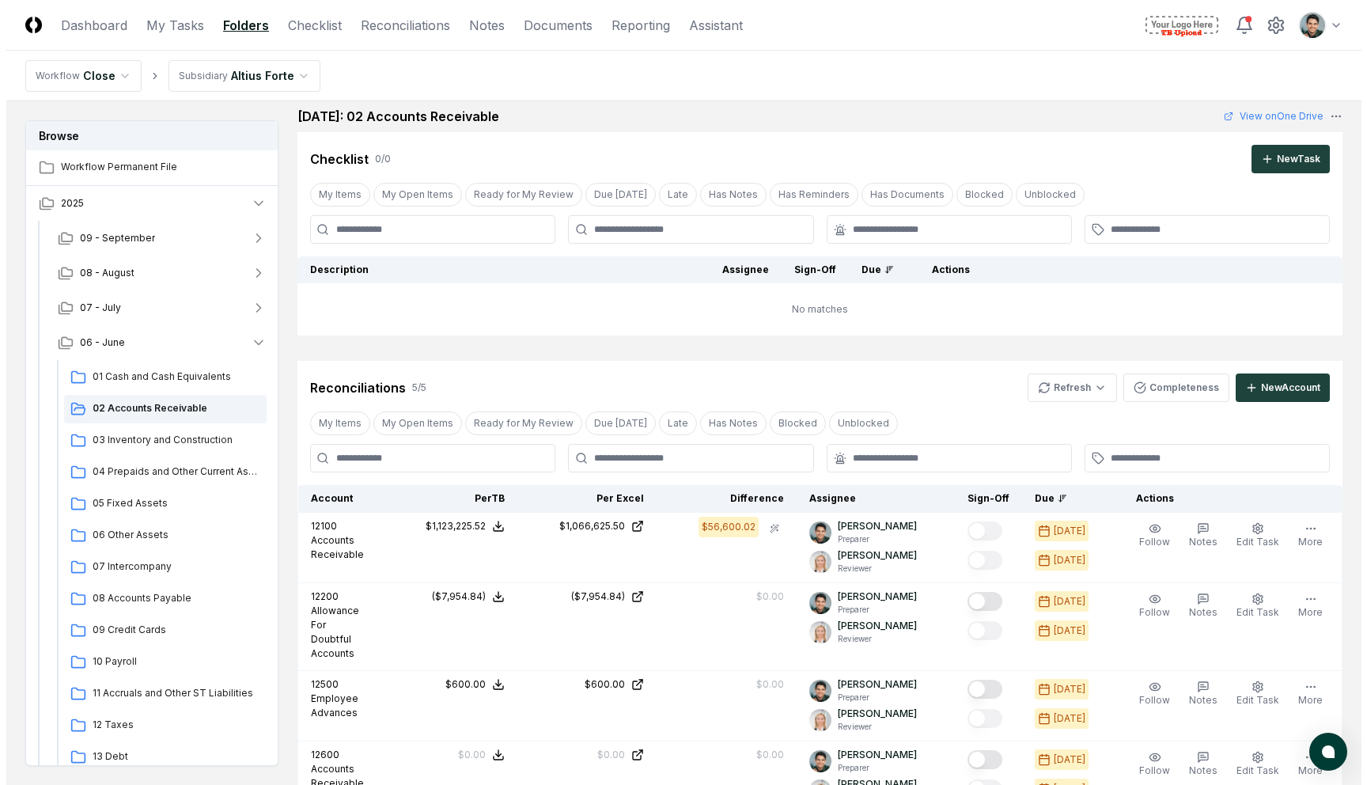
scroll to position [0, 0]
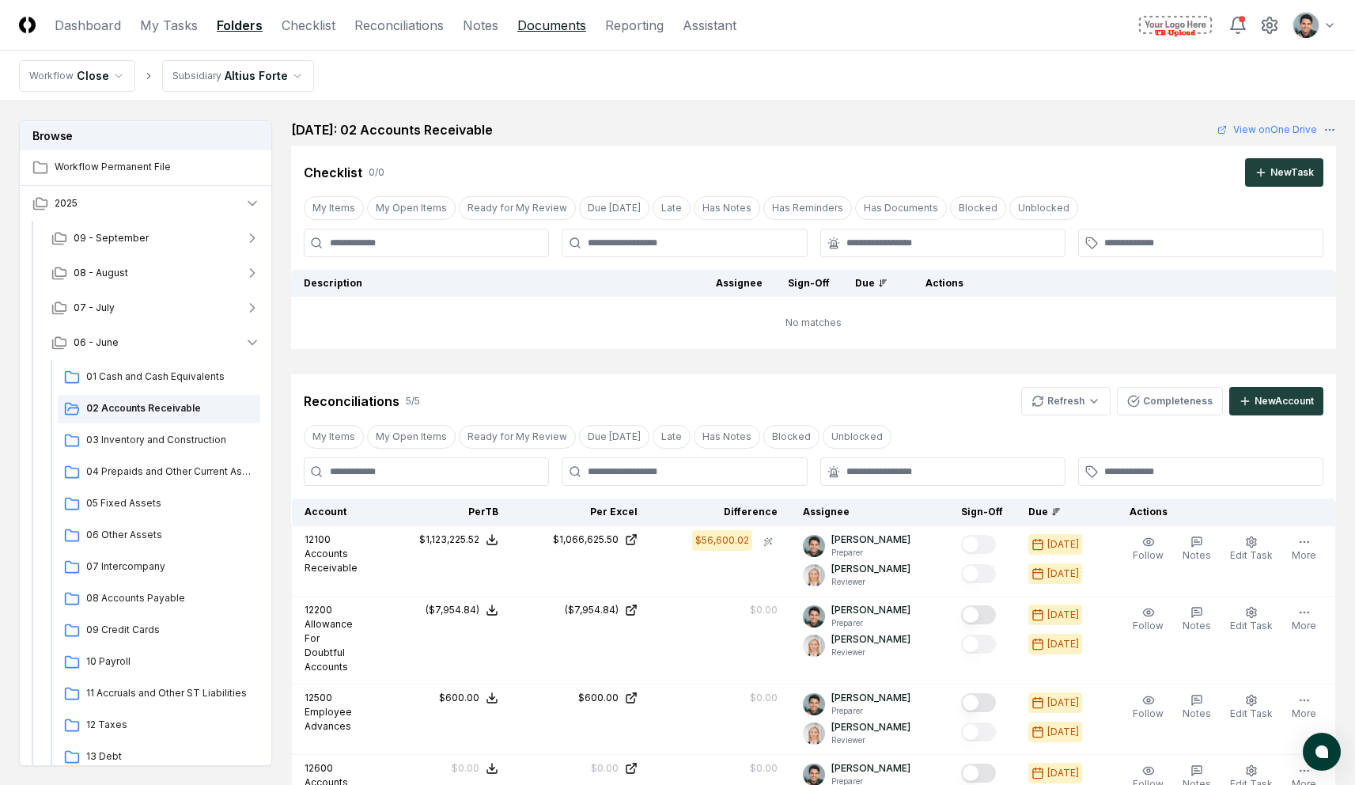
click at [542, 29] on link "Documents" at bounding box center [551, 25] width 69 height 19
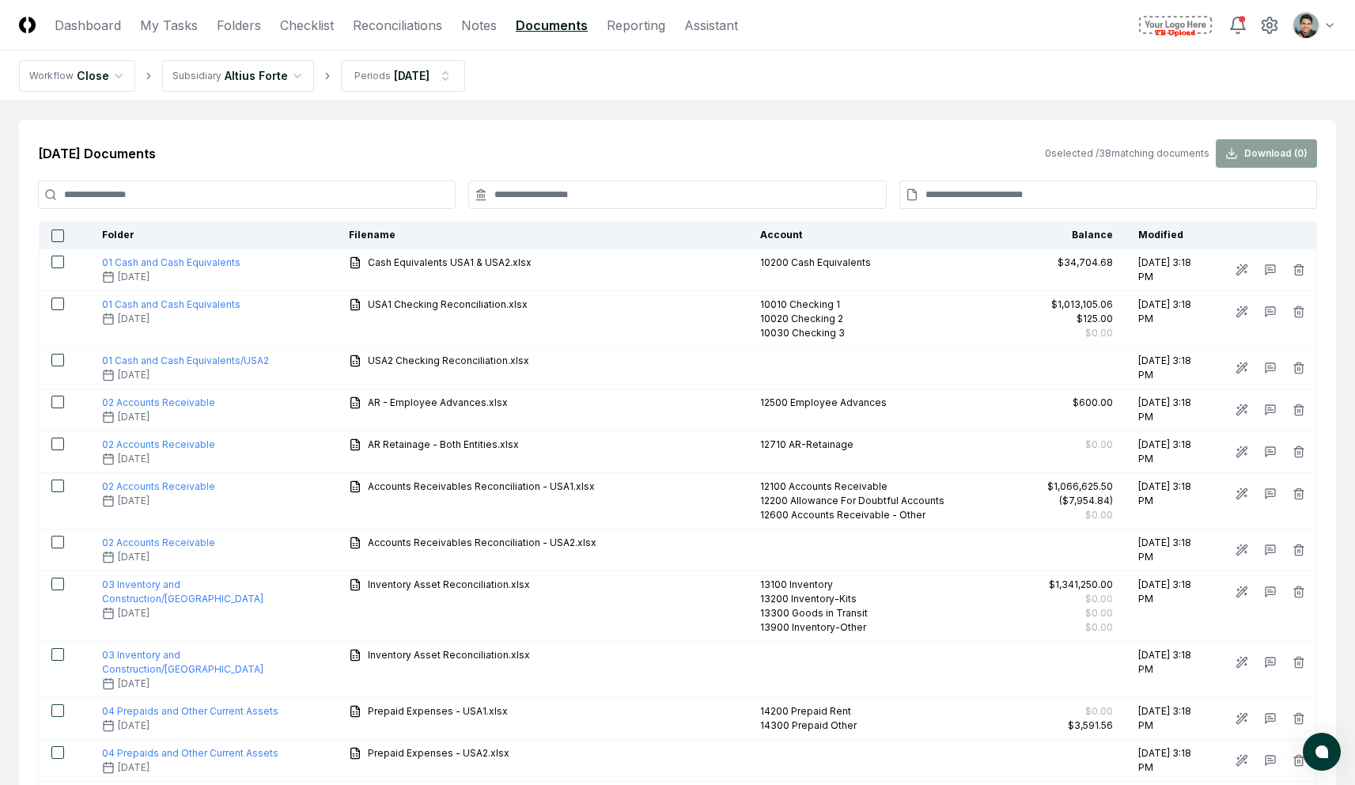
click at [547, 190] on input at bounding box center [677, 194] width 418 height 28
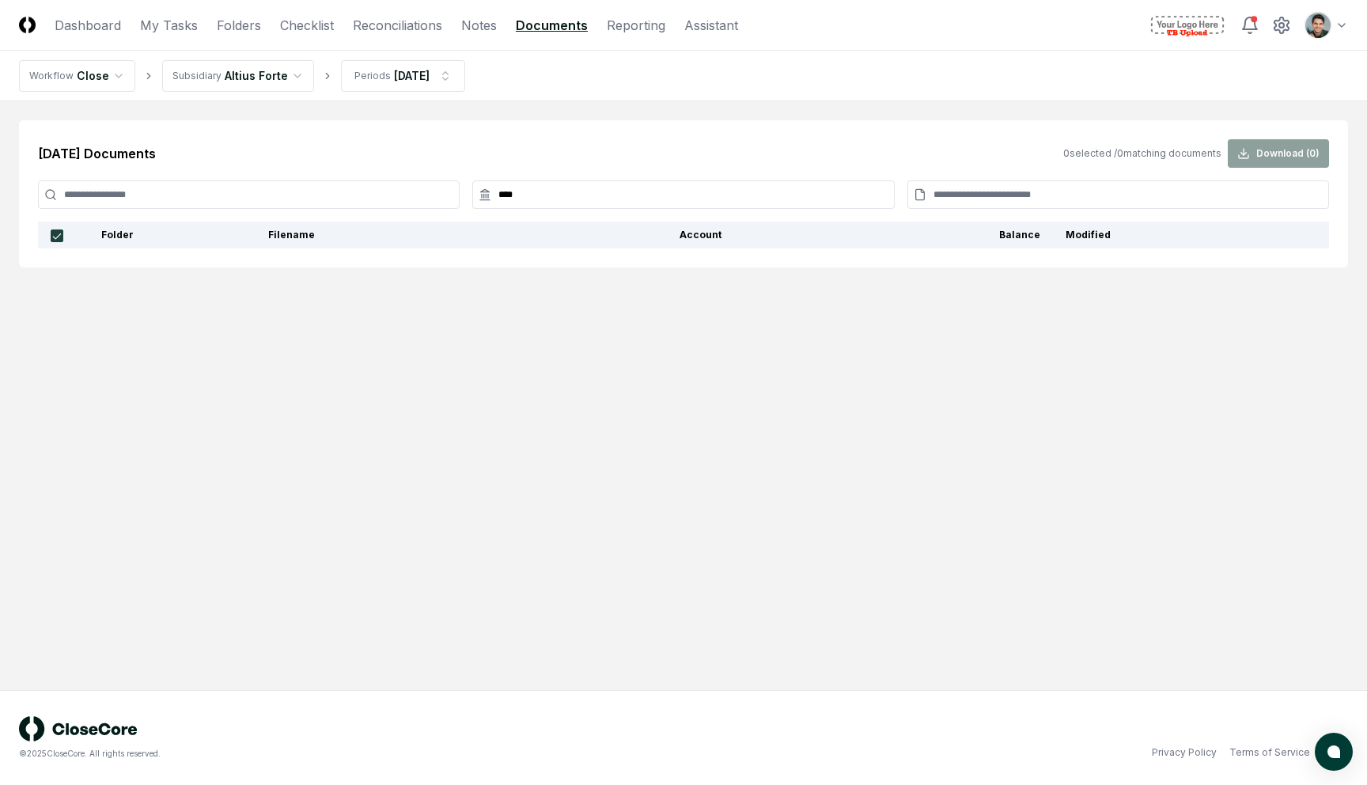
type input "*****"
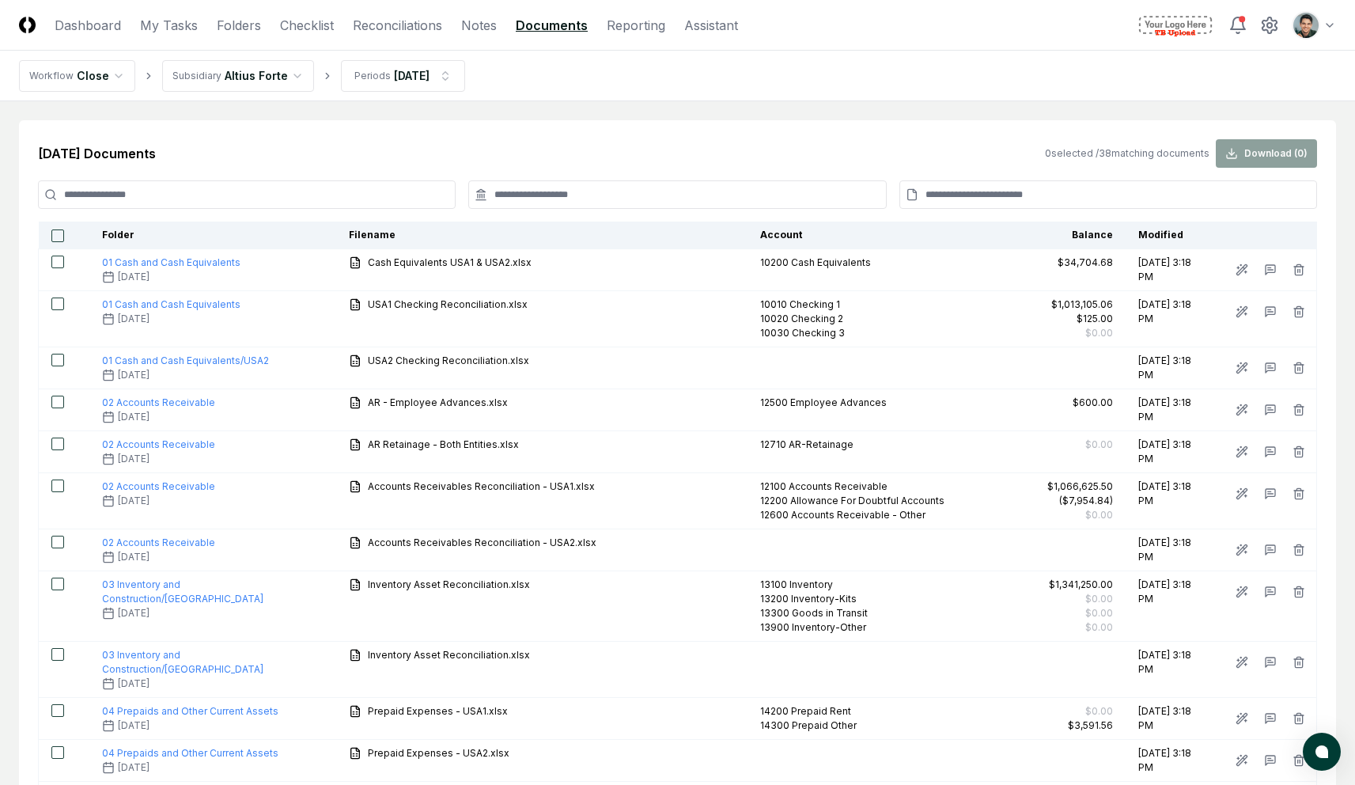
click at [980, 197] on input at bounding box center [1109, 194] width 418 height 28
click at [367, 196] on input at bounding box center [247, 194] width 418 height 28
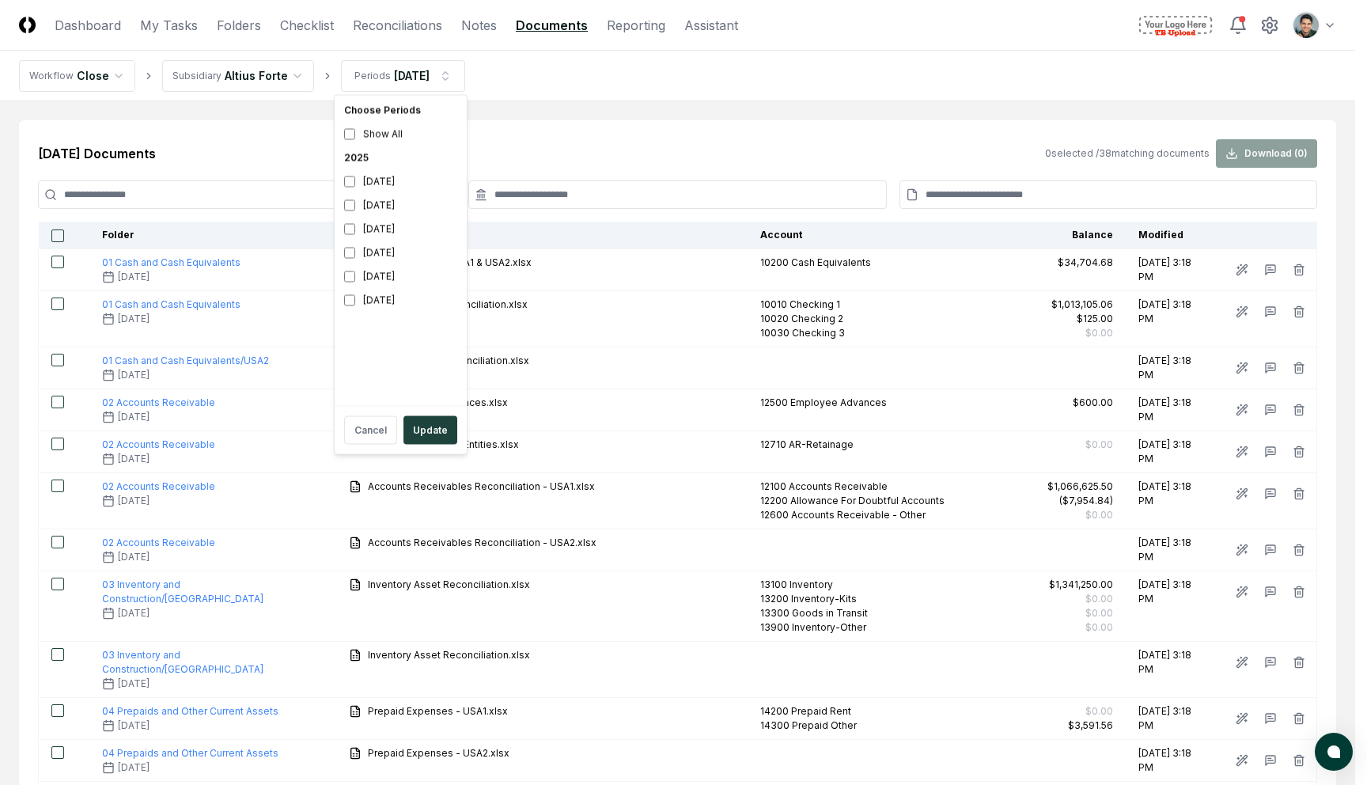
click at [361, 157] on div "2025" at bounding box center [401, 158] width 126 height 24
click at [426, 430] on button "Update" at bounding box center [431, 430] width 54 height 28
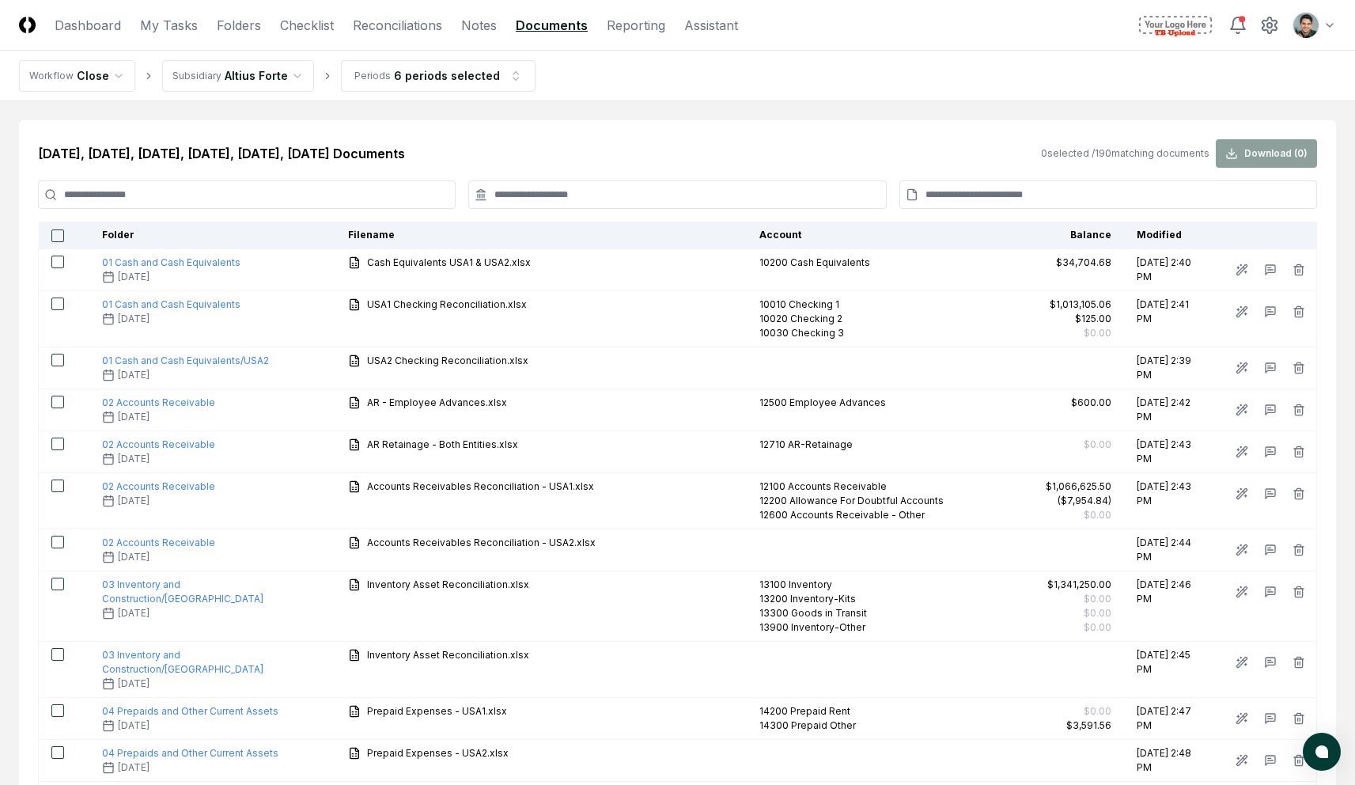
click at [571, 195] on input at bounding box center [677, 194] width 418 height 28
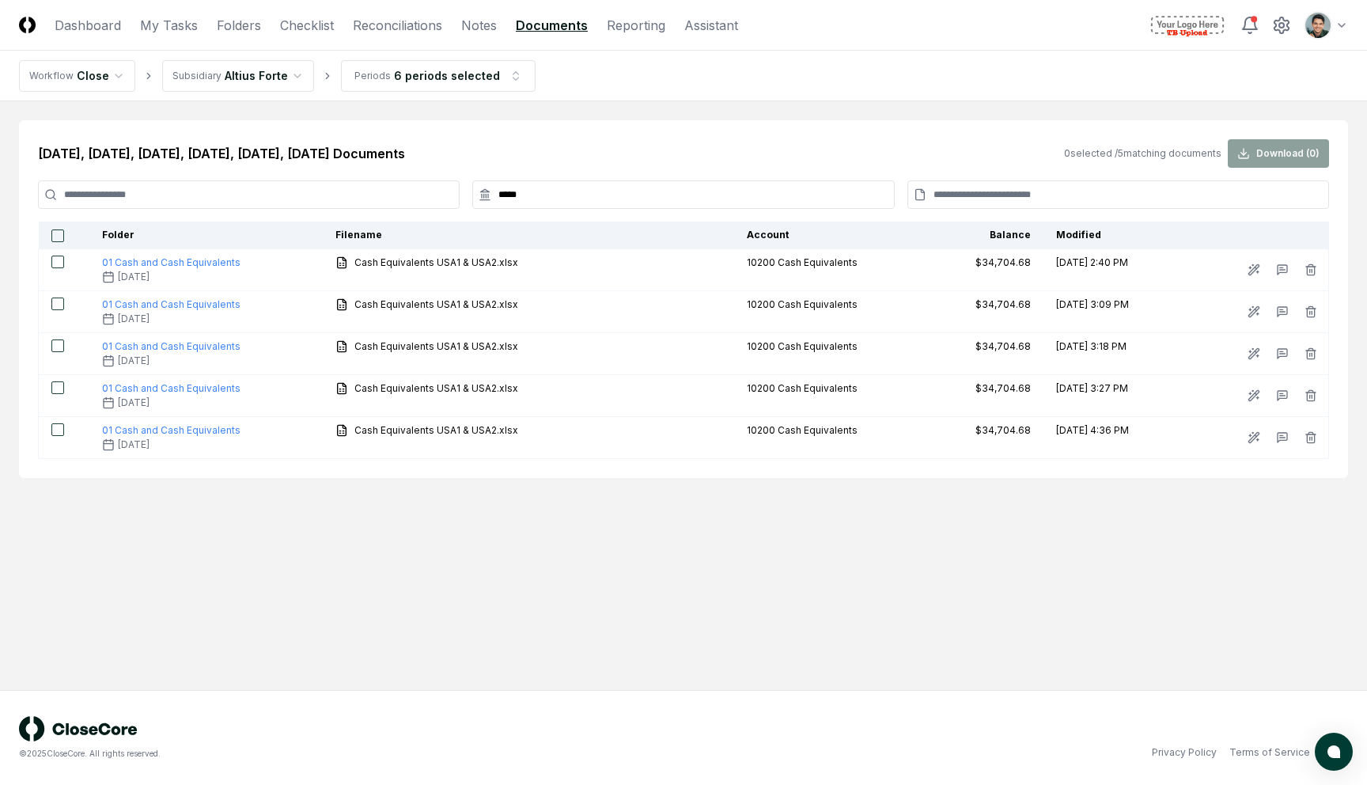
type input "*****"
click at [54, 235] on button "button" at bounding box center [57, 235] width 13 height 13
click at [524, 193] on input "*****" at bounding box center [683, 194] width 422 height 28
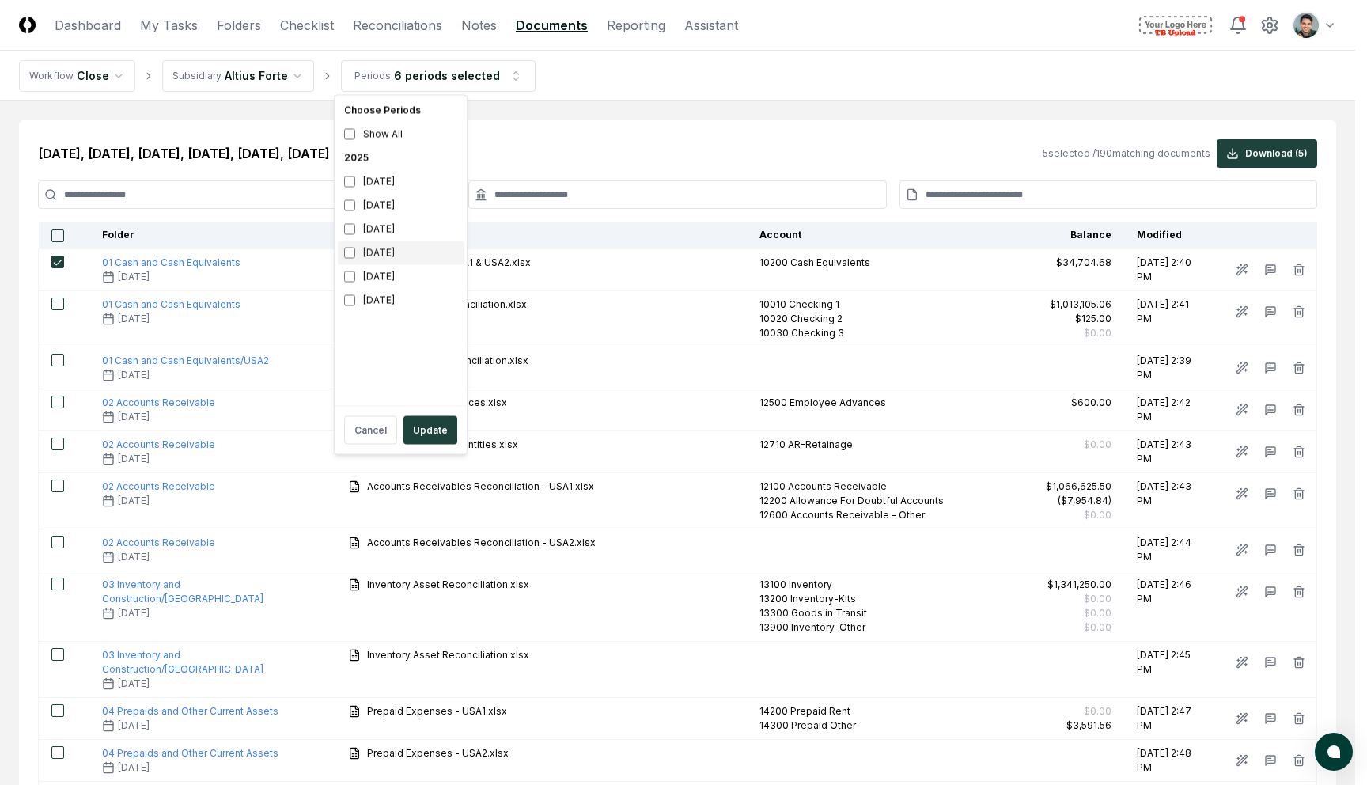
click at [378, 260] on div "[DATE]" at bounding box center [401, 253] width 126 height 24
click at [355, 160] on div "2025" at bounding box center [401, 158] width 126 height 24
click at [374, 274] on div "[DATE]" at bounding box center [401, 277] width 126 height 24
click at [374, 259] on div "[DATE]" at bounding box center [401, 253] width 126 height 24
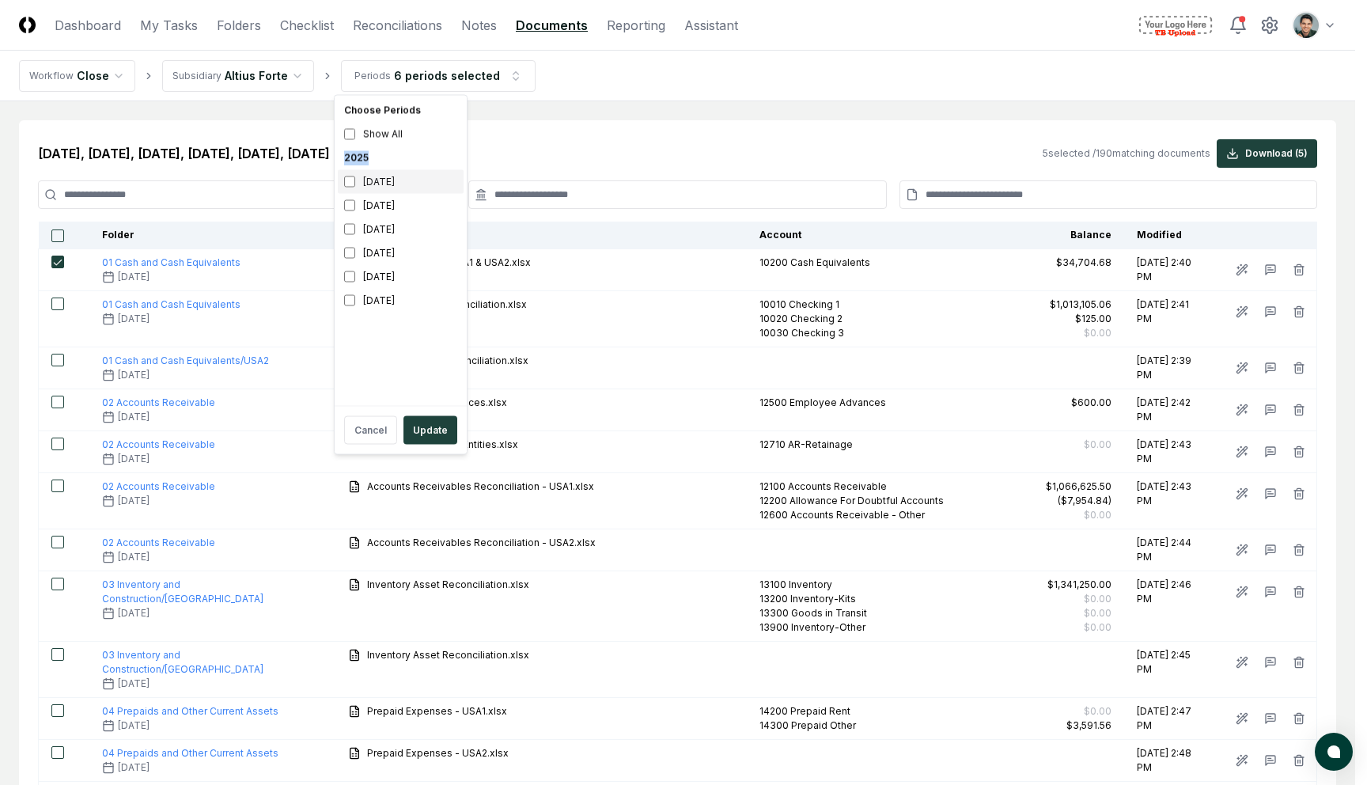
click at [371, 182] on div "[DATE]" at bounding box center [401, 182] width 126 height 24
click at [371, 275] on div "[DATE]" at bounding box center [401, 277] width 126 height 24
click at [428, 426] on button "Update" at bounding box center [431, 430] width 54 height 28
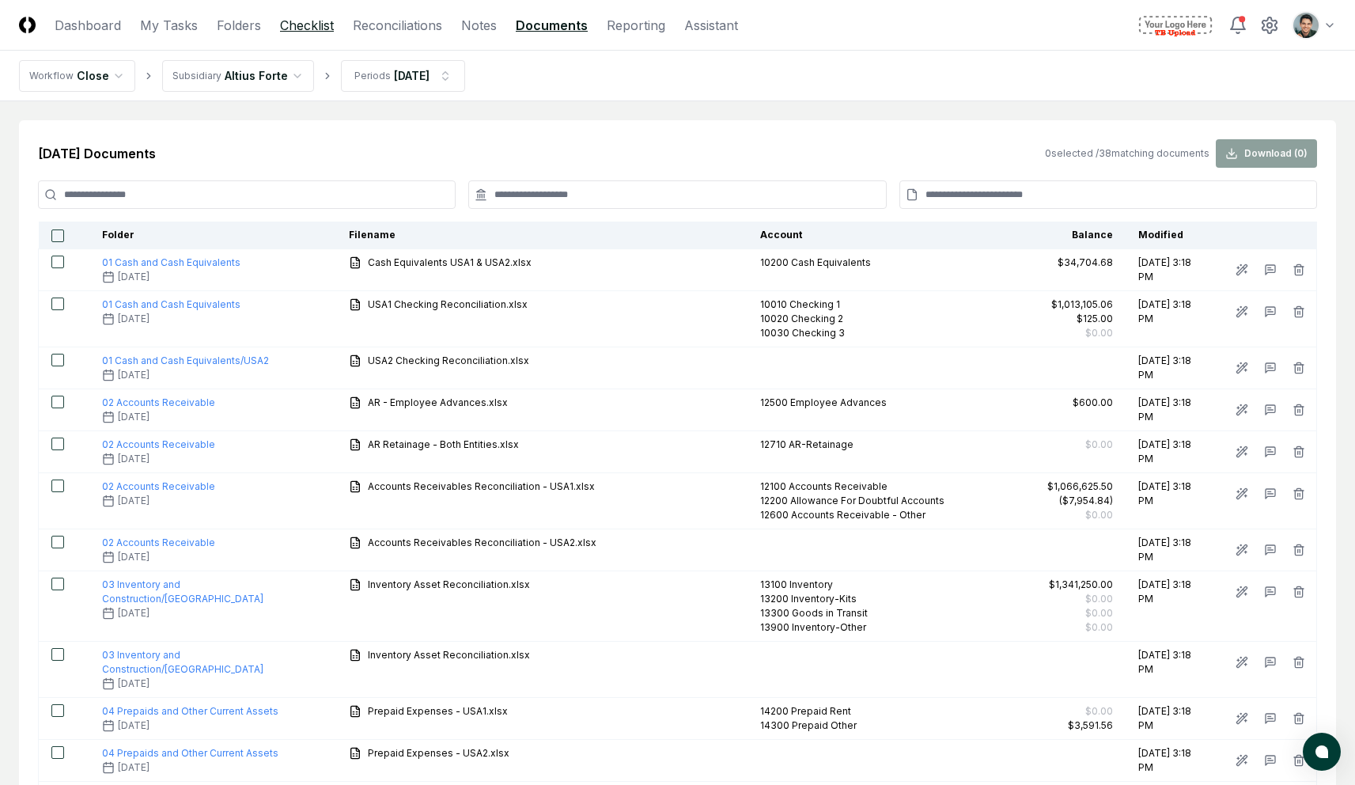
click at [307, 25] on link "Checklist" at bounding box center [307, 25] width 54 height 19
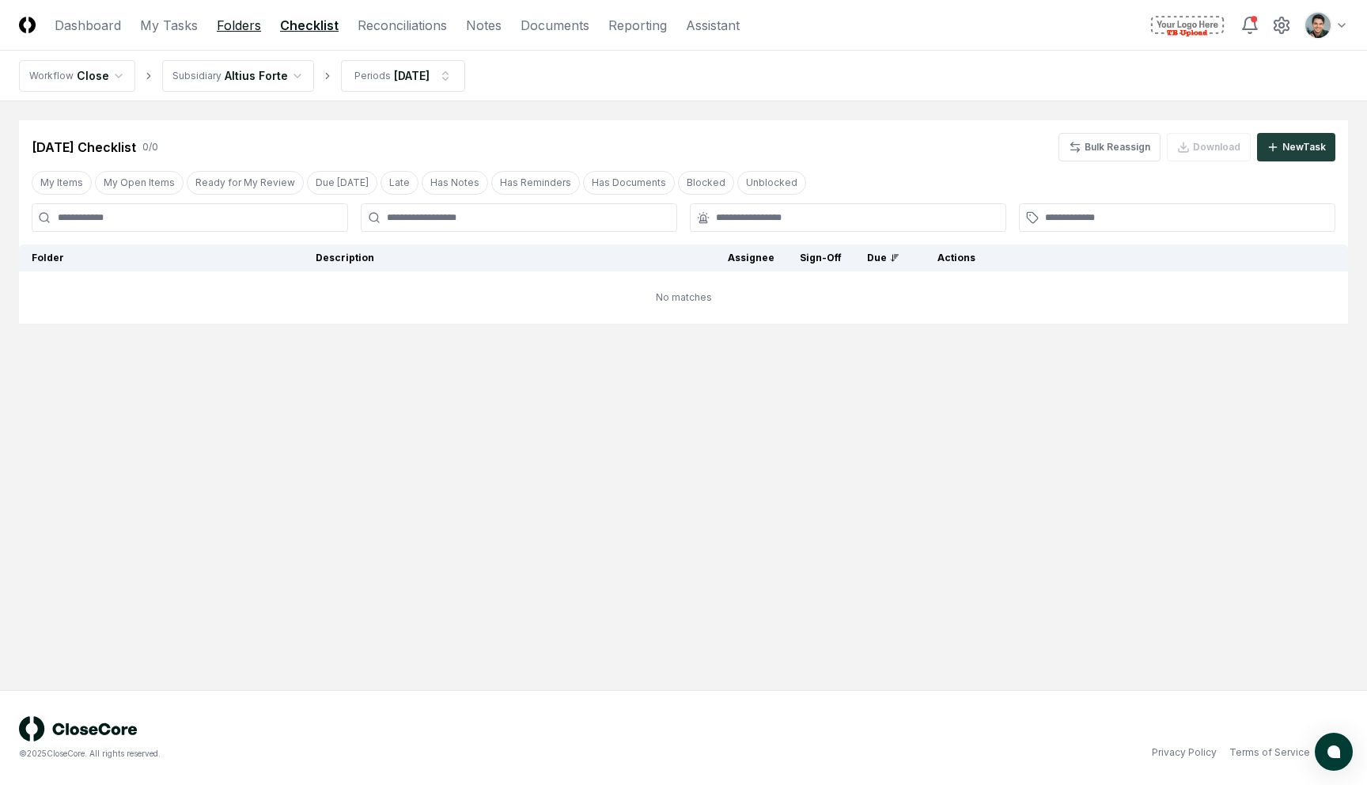
click at [239, 28] on link "Folders" at bounding box center [239, 25] width 44 height 19
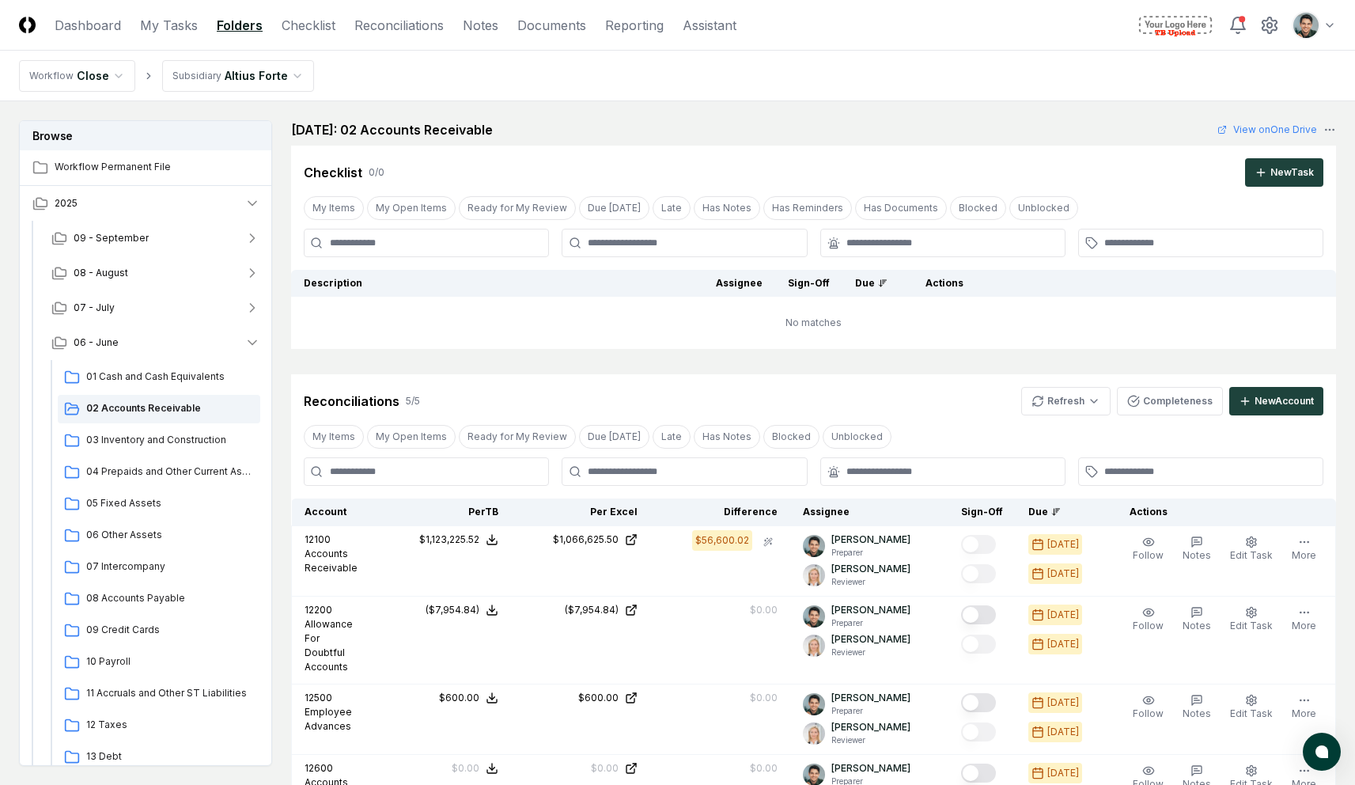
click at [259, 79] on html "CloseCore Dashboard My Tasks Folders Checklist Reconciliations Notes Documents …" at bounding box center [677, 651] width 1355 height 1302
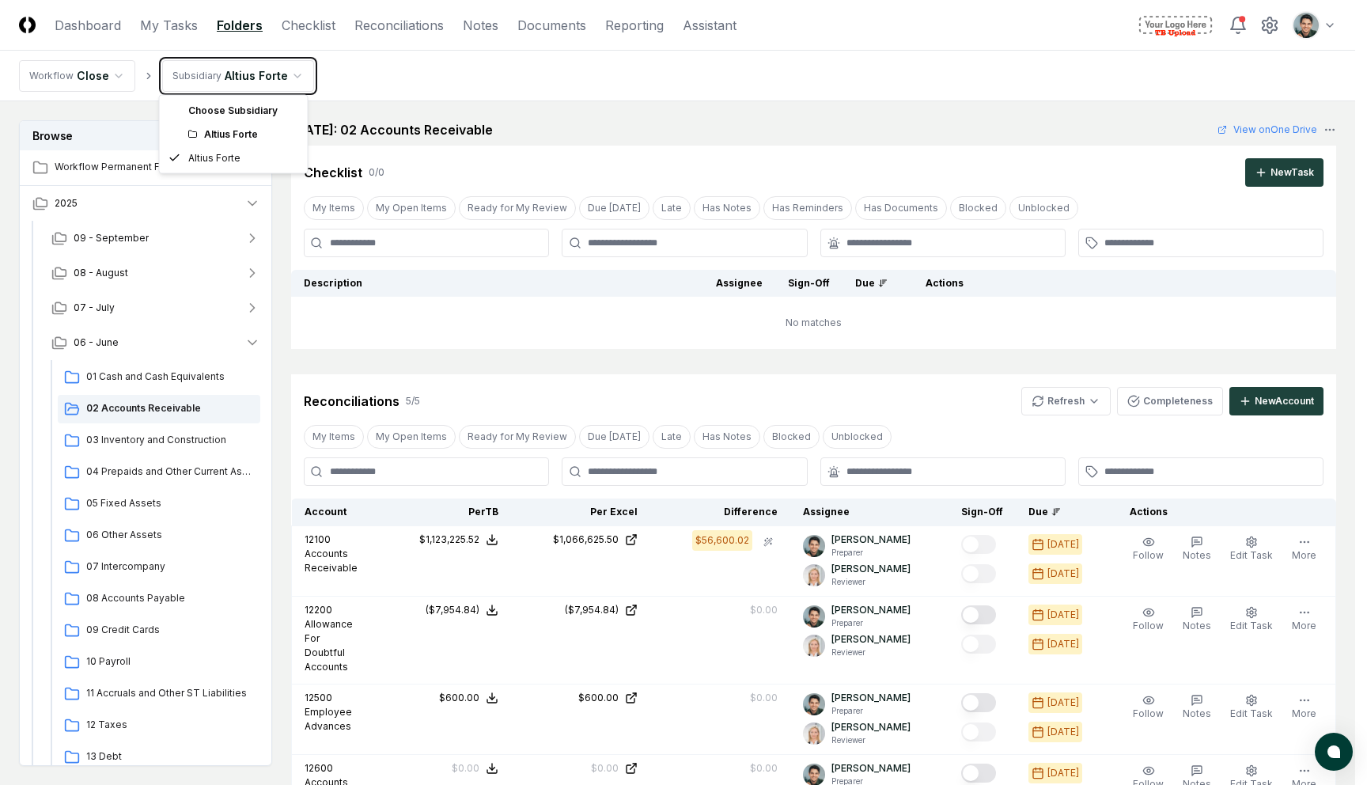
click at [458, 81] on html "CloseCore Dashboard My Tasks Folders Checklist Reconciliations Notes Documents …" at bounding box center [683, 651] width 1367 height 1302
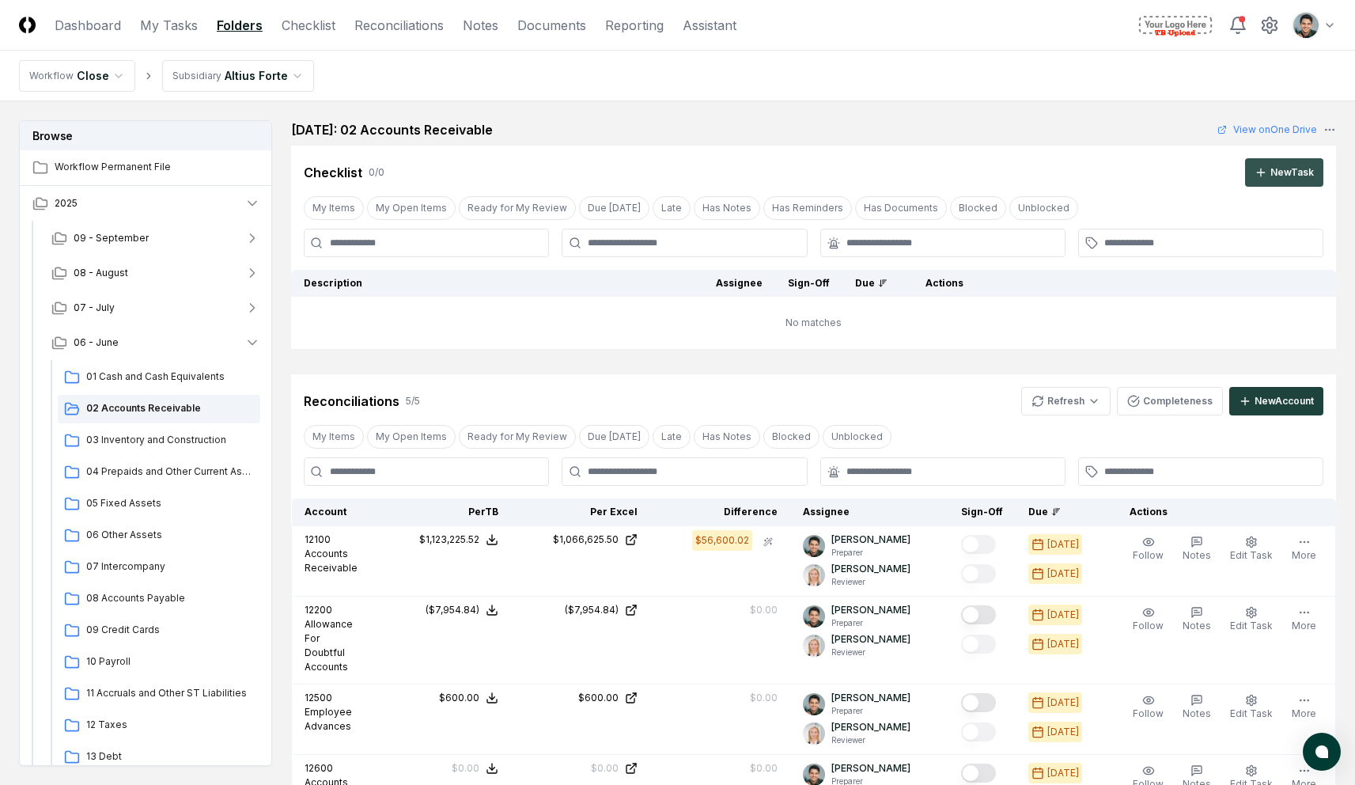
click at [1272, 169] on div "New Task" at bounding box center [1293, 172] width 44 height 14
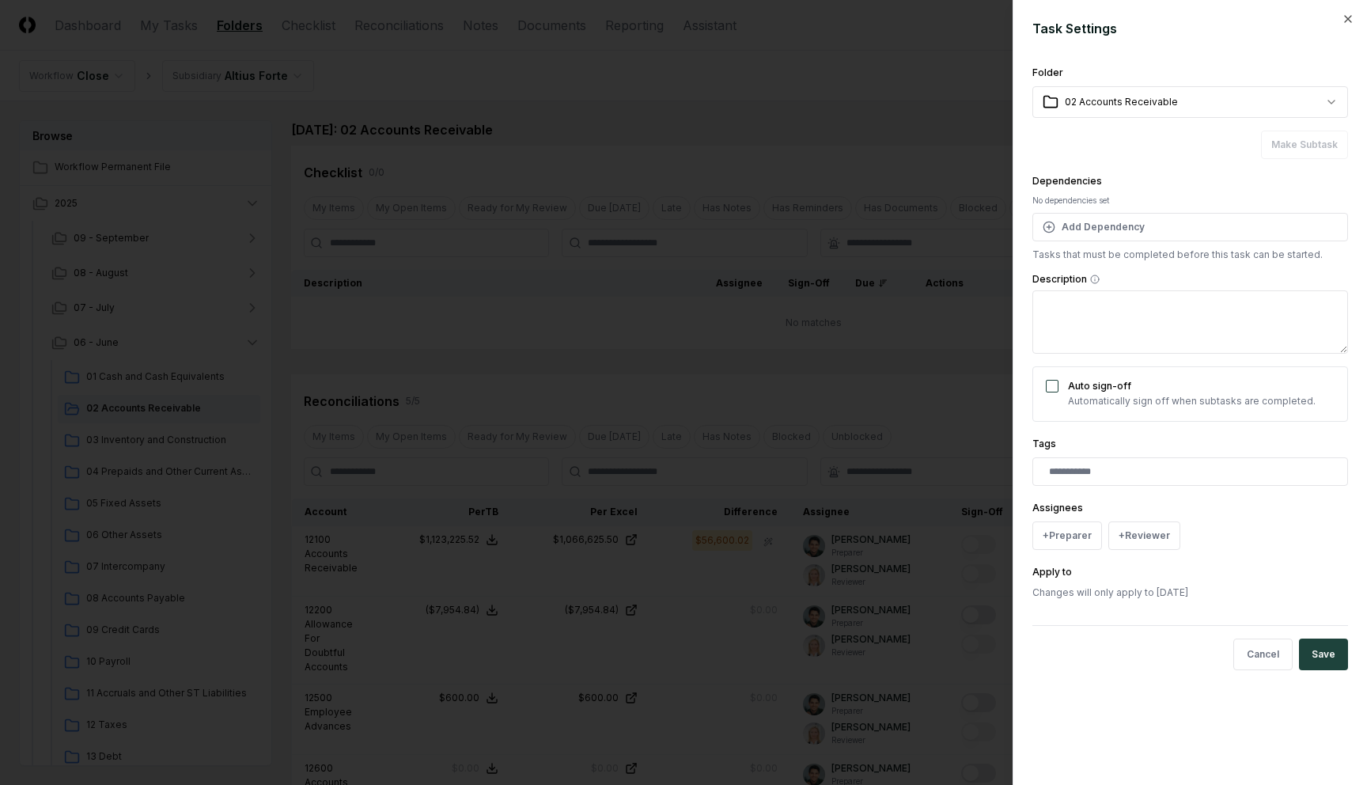
click at [945, 339] on div at bounding box center [683, 392] width 1367 height 785
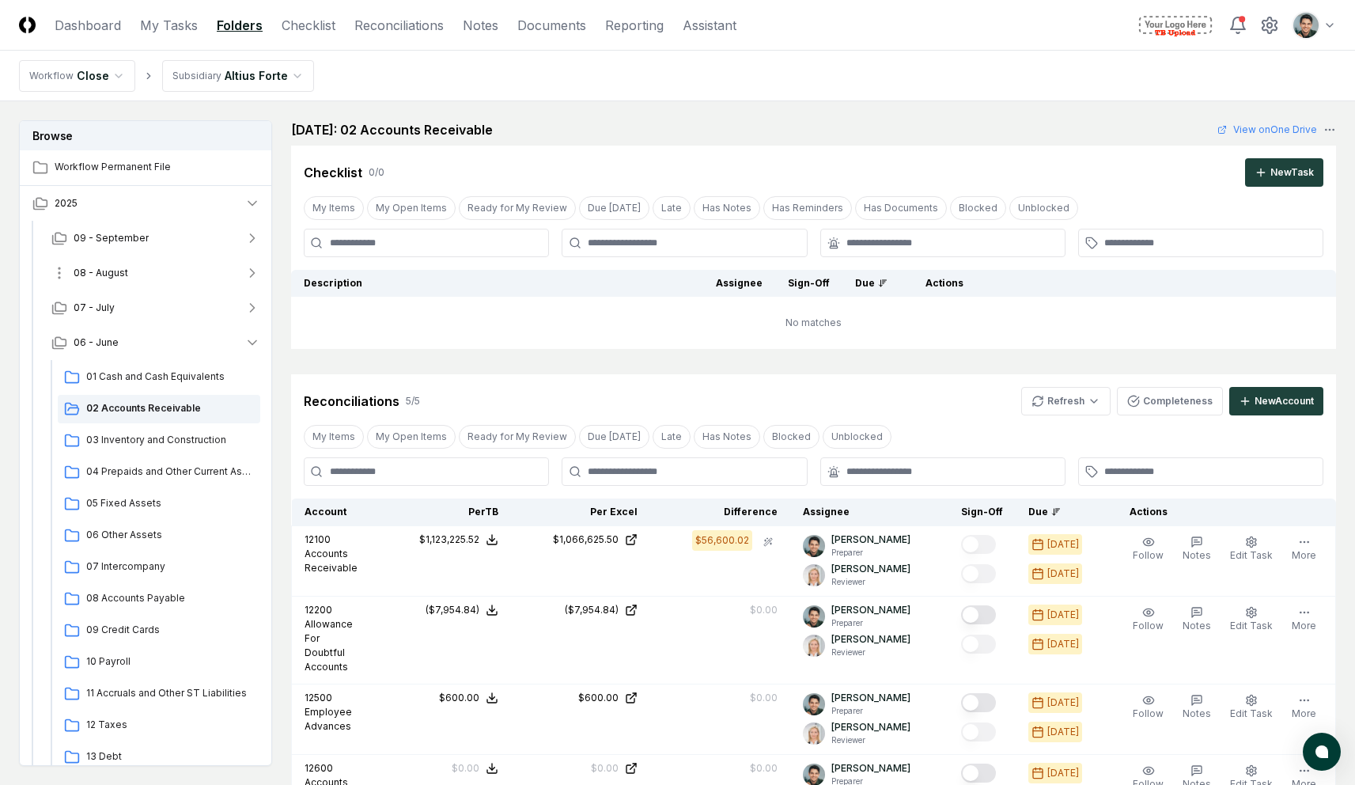
click at [153, 273] on button "08 - August" at bounding box center [156, 273] width 234 height 35
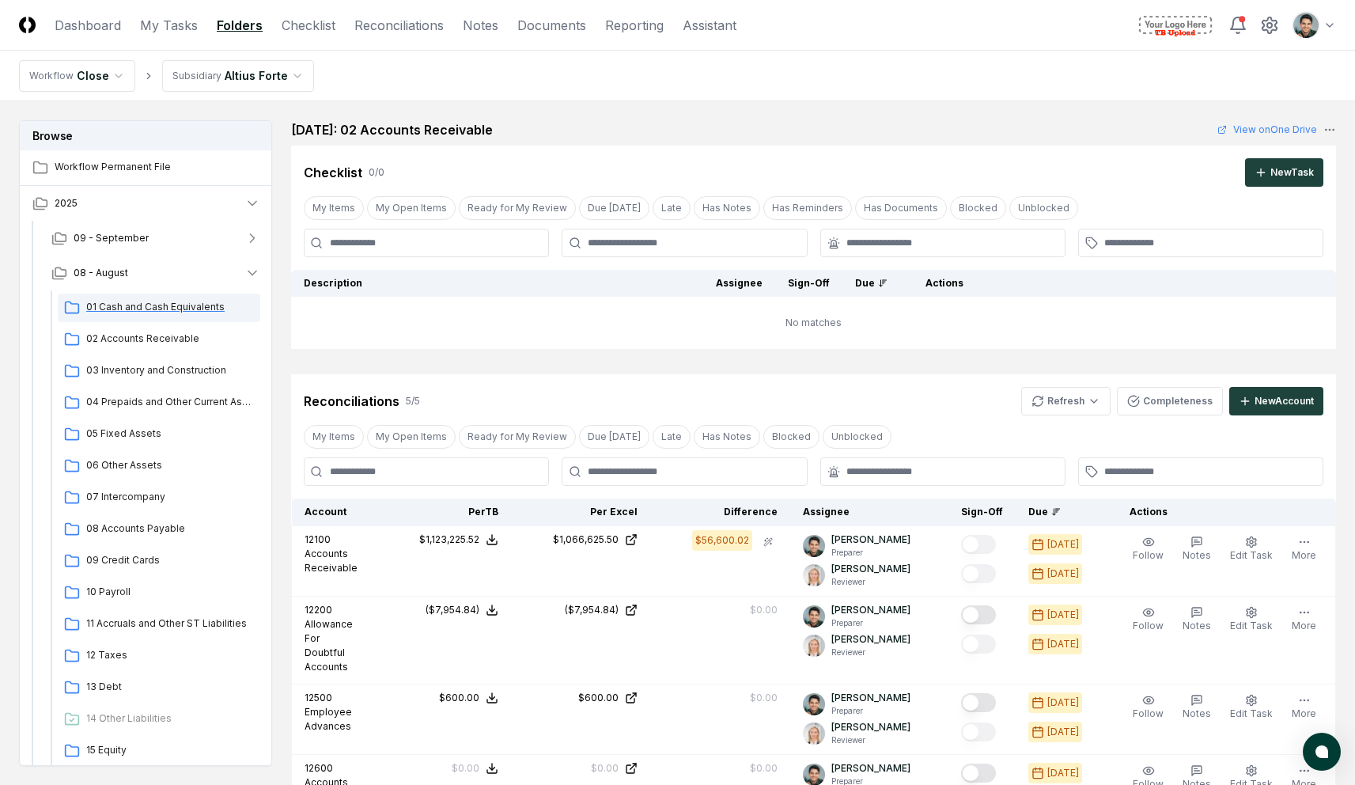
click at [153, 310] on span "01 Cash and Cash Equivalents" at bounding box center [170, 307] width 168 height 14
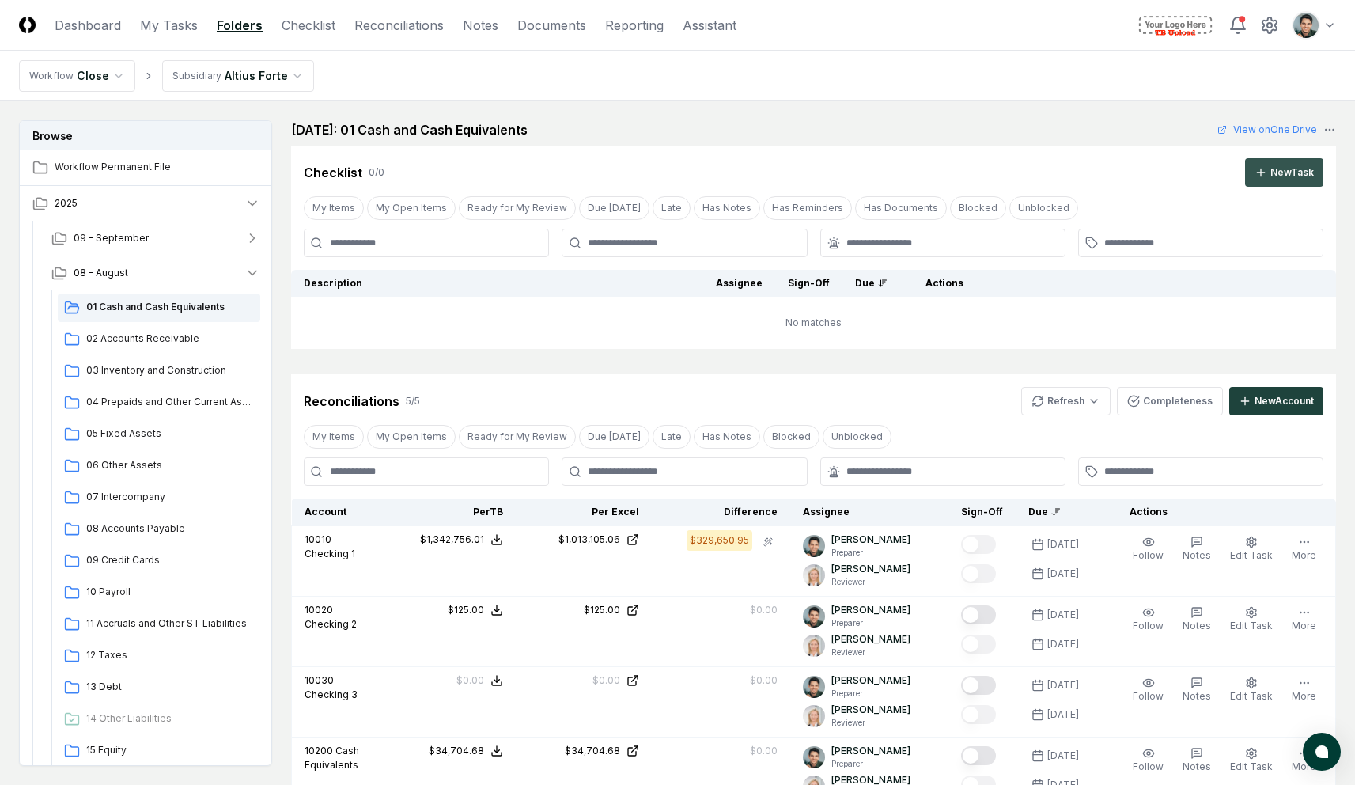
click at [1255, 174] on icon at bounding box center [1261, 172] width 13 height 13
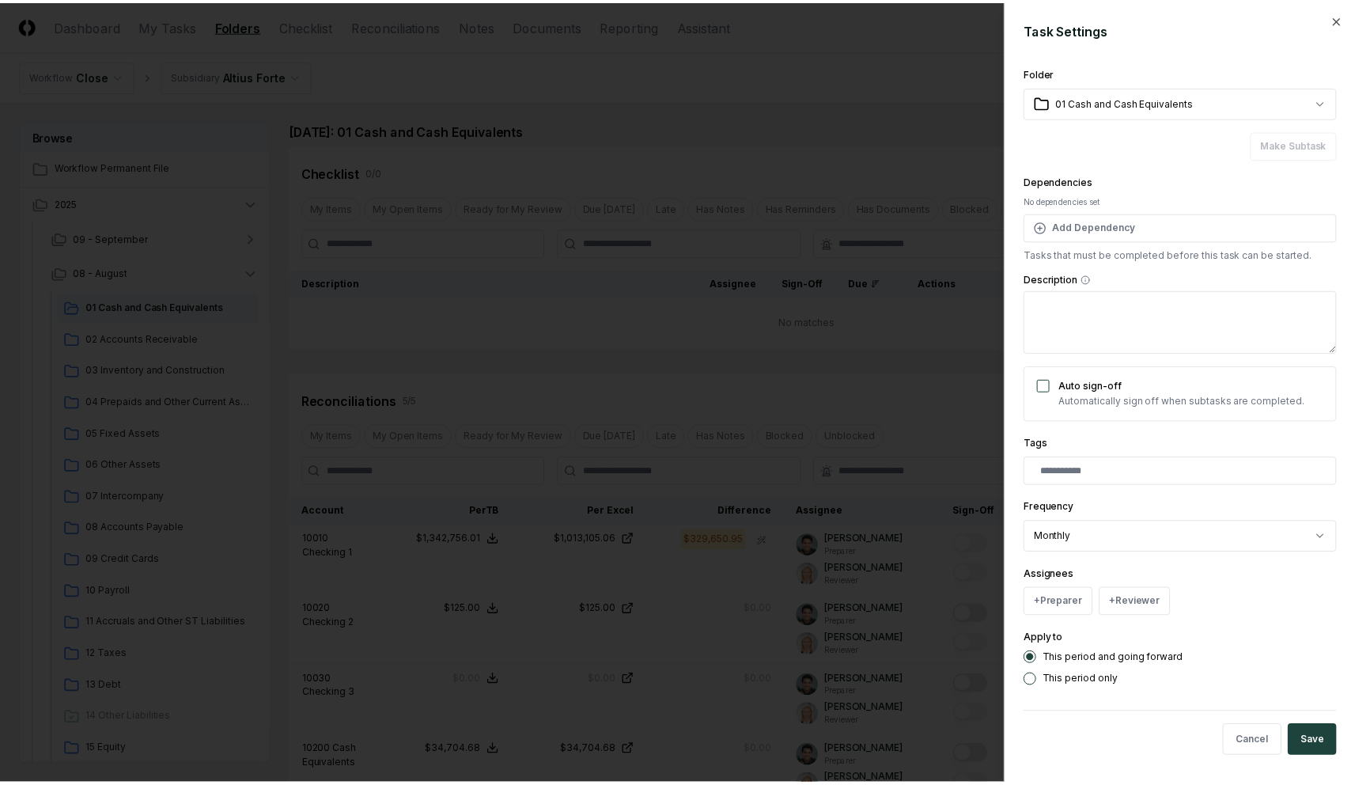
scroll to position [5, 0]
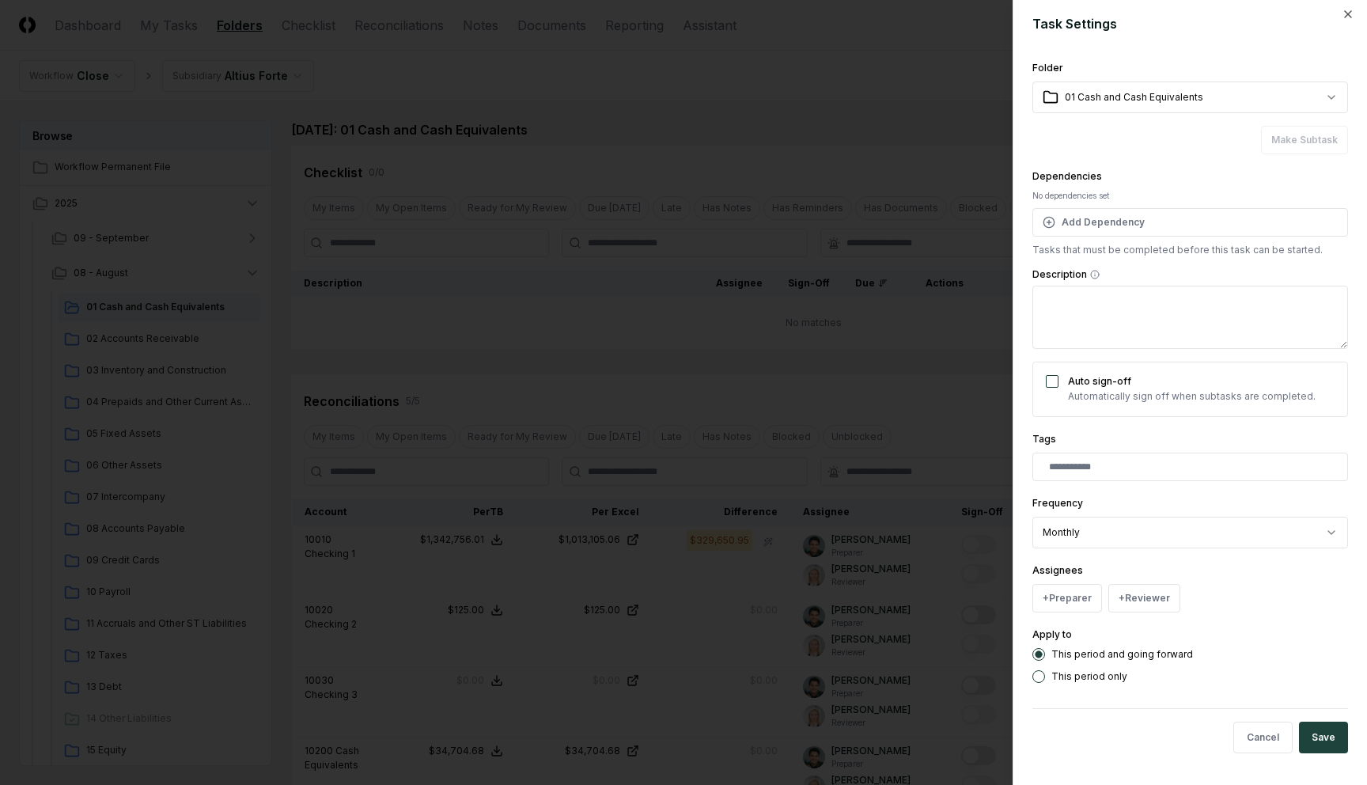
click at [1131, 529] on body "CloseCore Dashboard My Tasks Folders Checklist Reconciliations Notes Documents …" at bounding box center [677, 640] width 1355 height 1281
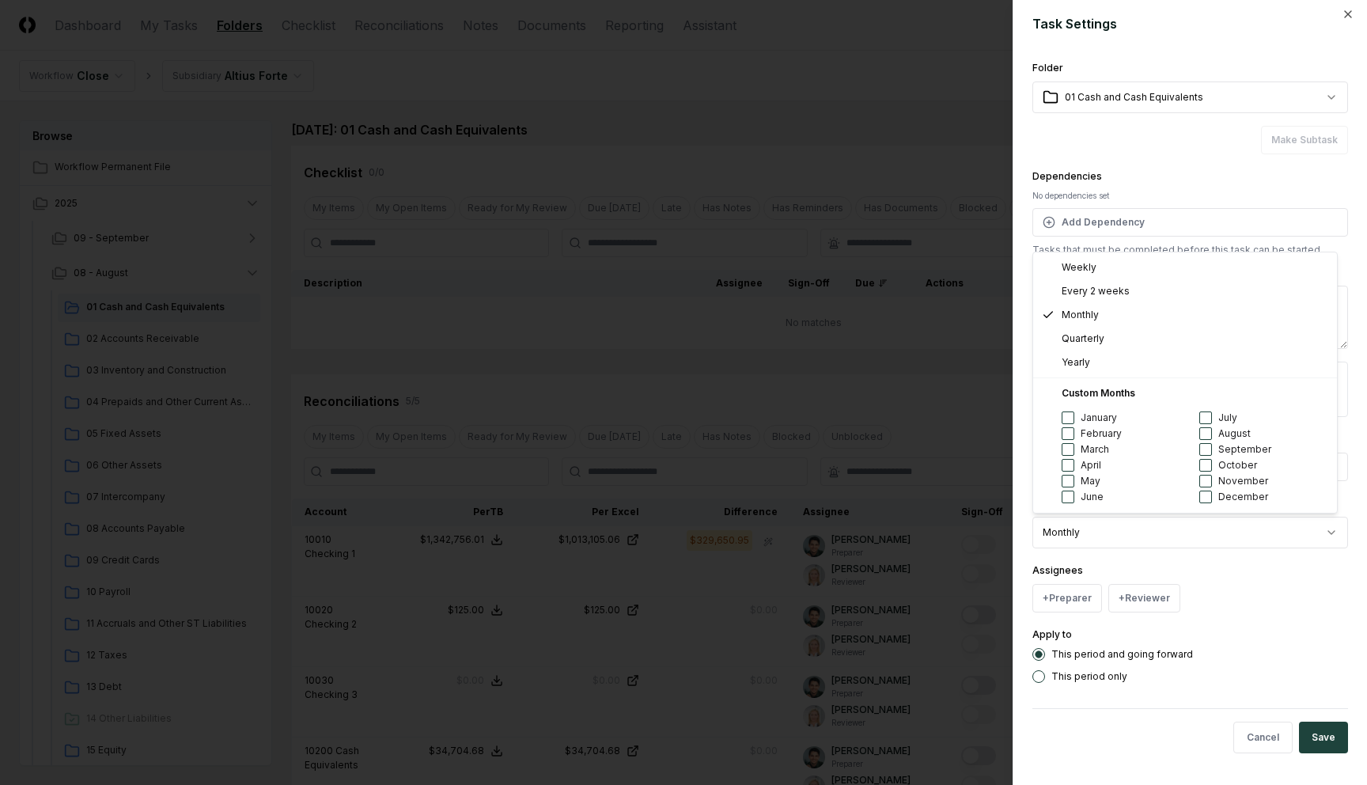
select select "****"
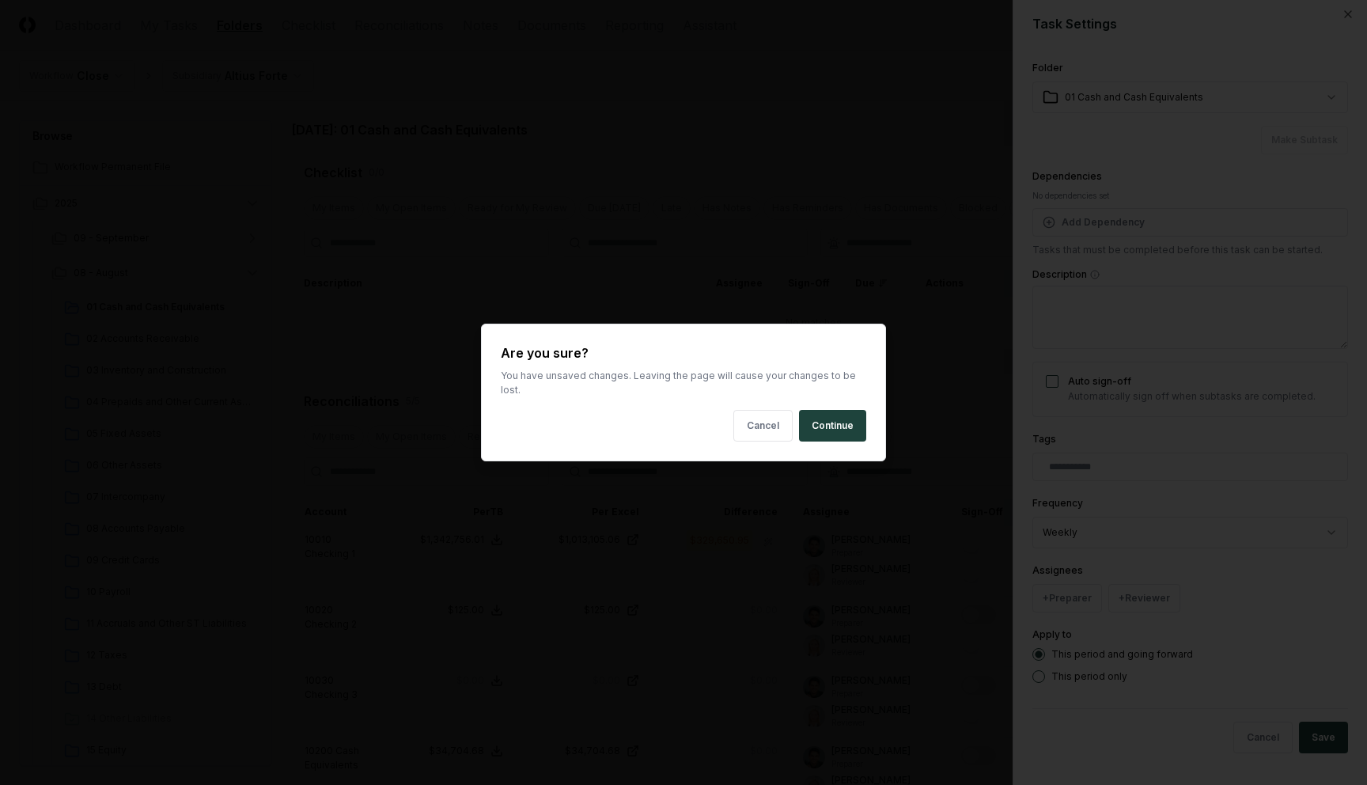
click at [817, 122] on body "CloseCore Dashboard My Tasks Folders Checklist Reconciliations Notes Documents …" at bounding box center [677, 640] width 1355 height 1281
click at [847, 411] on button "Continue" at bounding box center [832, 426] width 67 height 32
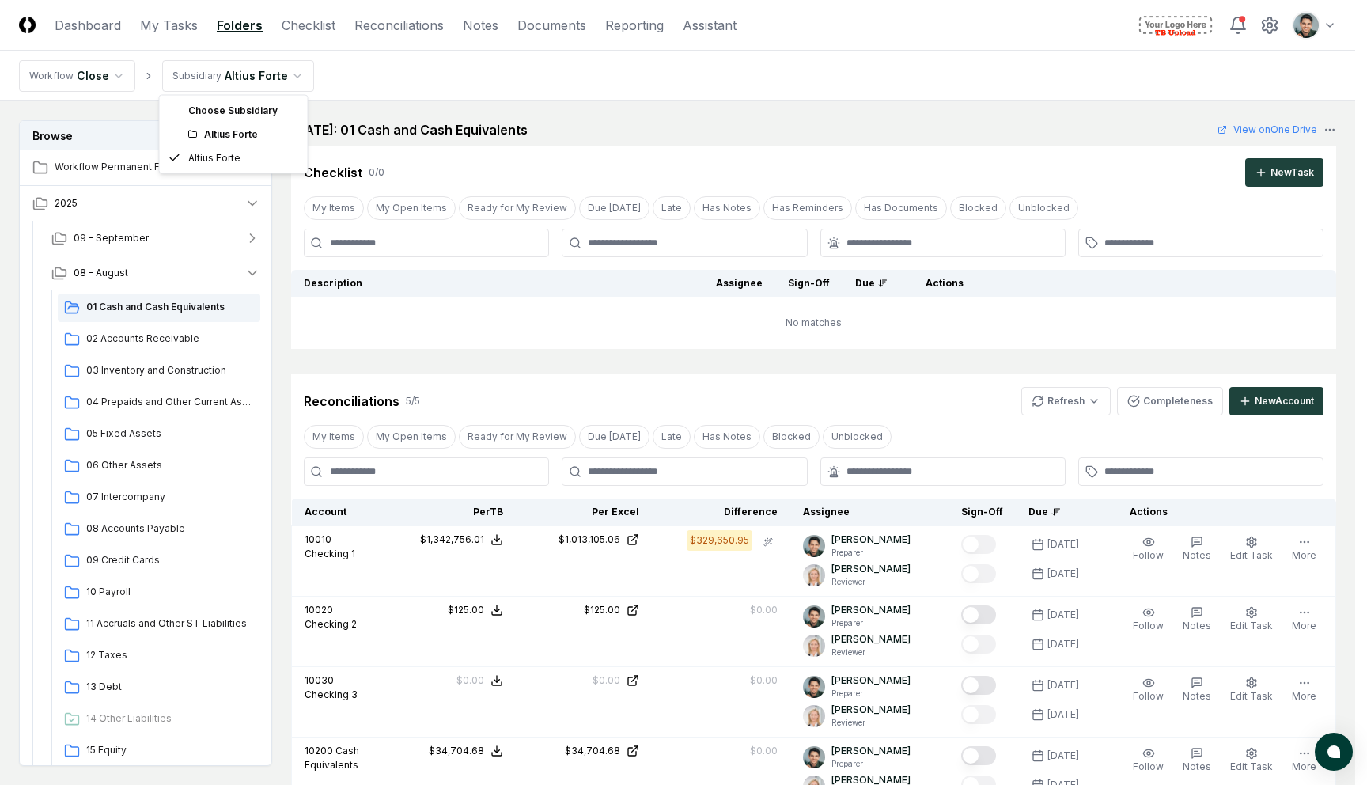
click at [289, 70] on html "CloseCore Dashboard My Tasks Folders Checklist Reconciliations Notes Documents …" at bounding box center [683, 640] width 1367 height 1281
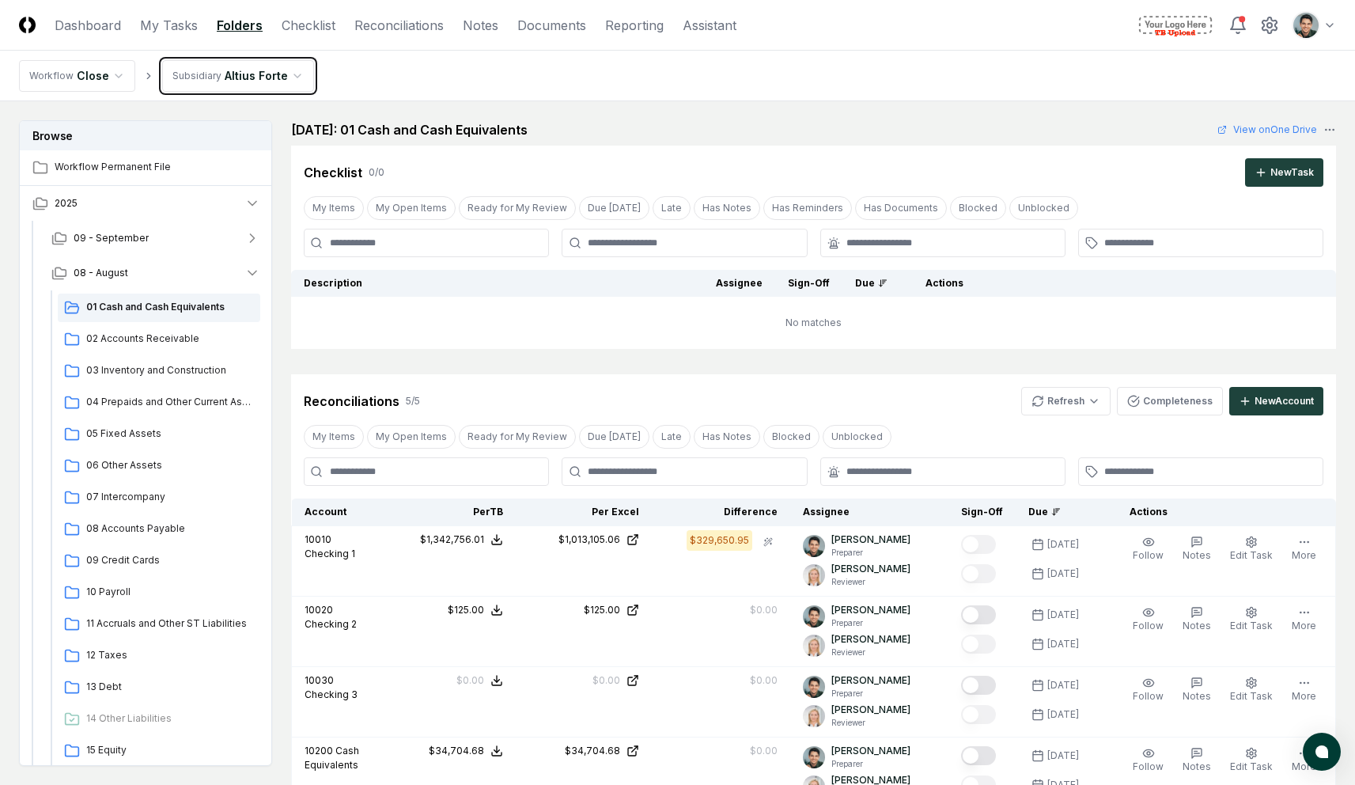
click at [519, 130] on html "CloseCore Dashboard My Tasks Folders Checklist Reconciliations Notes Documents …" at bounding box center [677, 640] width 1355 height 1281
click at [1262, 170] on icon at bounding box center [1261, 172] width 13 height 13
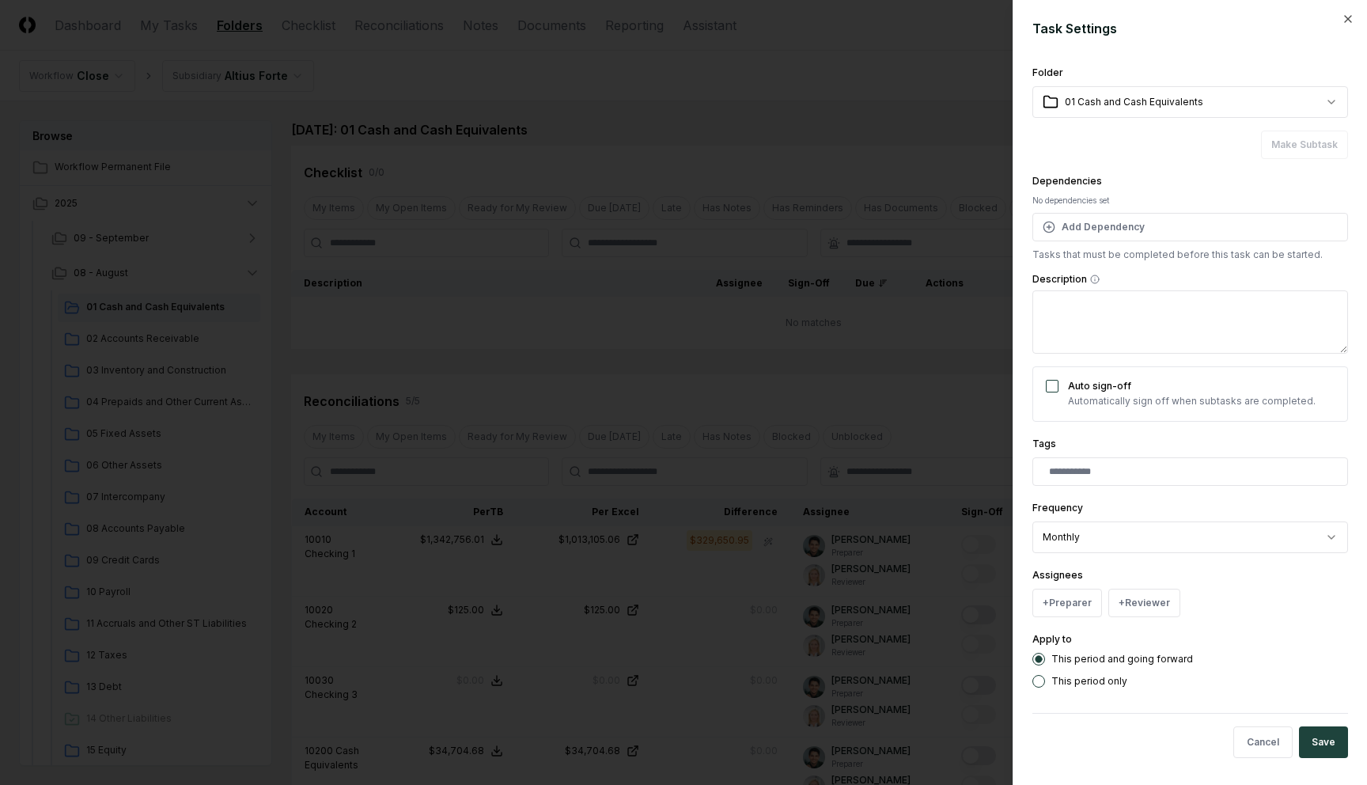
click at [1138, 539] on body "CloseCore Dashboard My Tasks Folders Checklist Reconciliations Notes Documents …" at bounding box center [677, 640] width 1355 height 1281
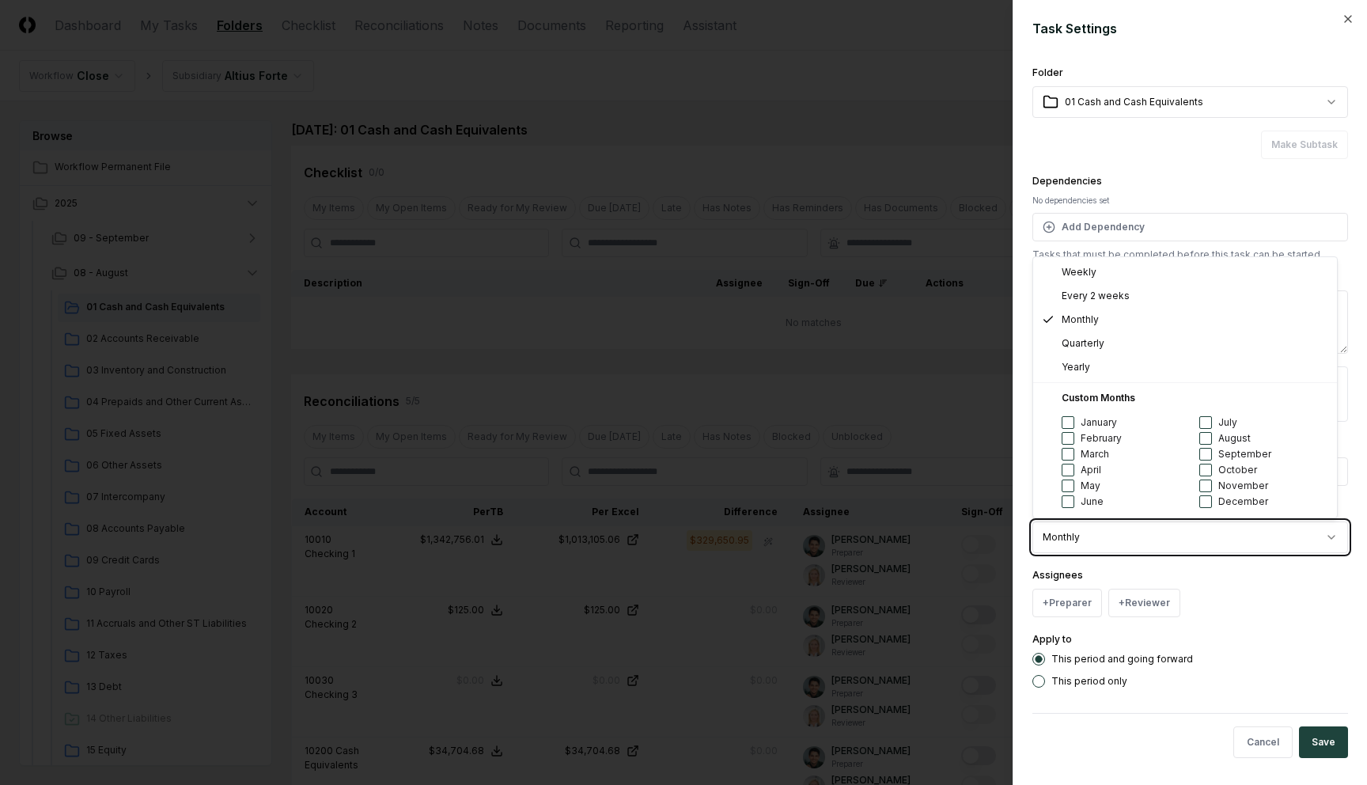
click at [1143, 164] on body "CloseCore Dashboard My Tasks Folders Checklist Reconciliations Notes Documents …" at bounding box center [677, 640] width 1355 height 1281
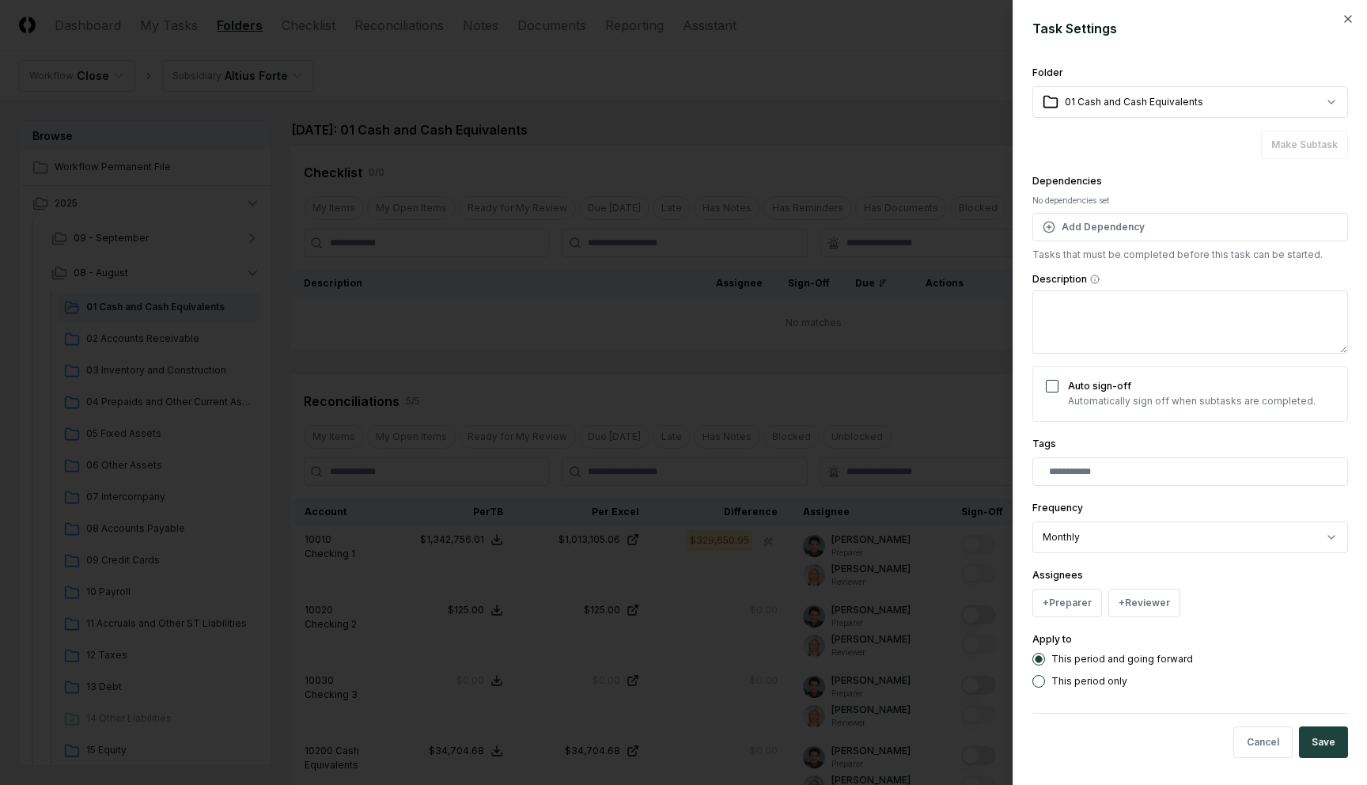
click at [701, 169] on div at bounding box center [683, 392] width 1367 height 785
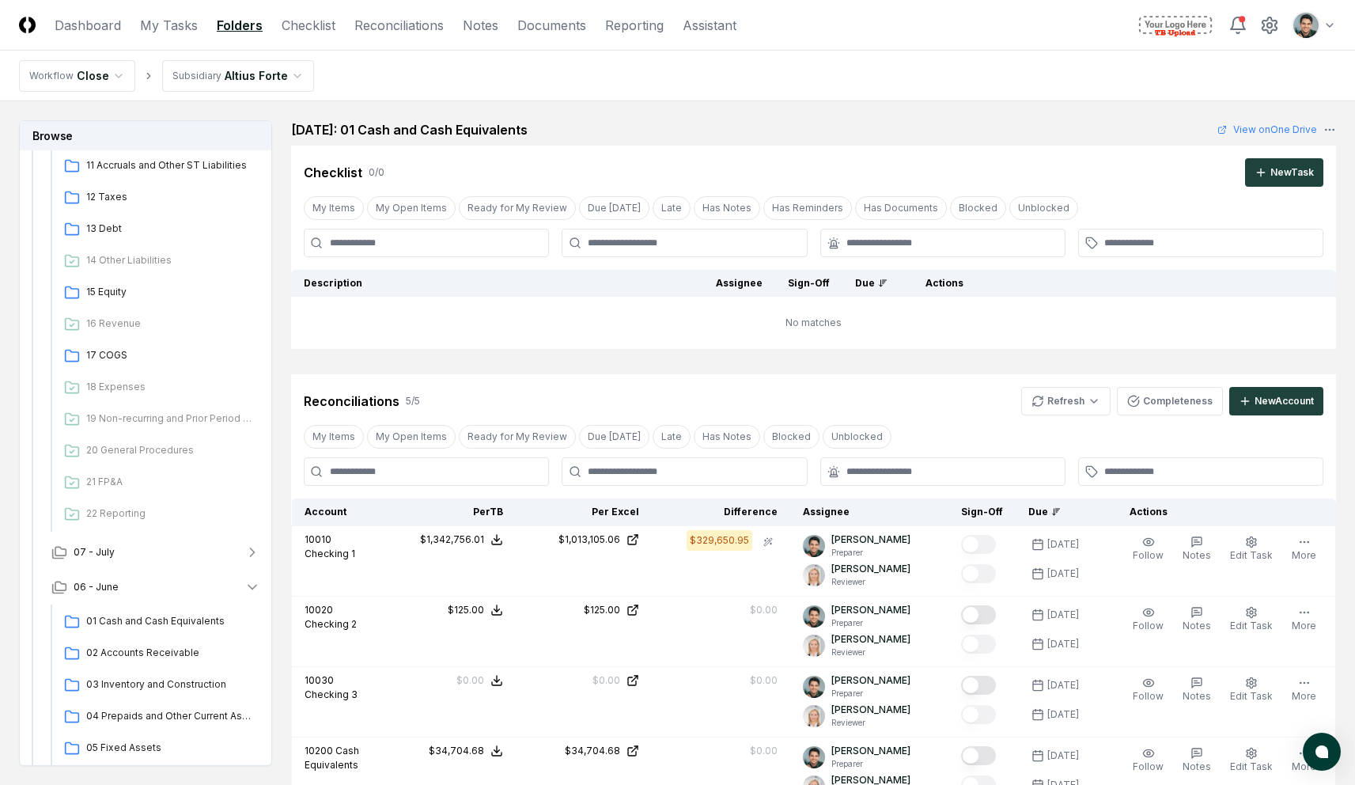
scroll to position [461, 0]
click at [116, 509] on span "22 Reporting" at bounding box center [170, 510] width 168 height 14
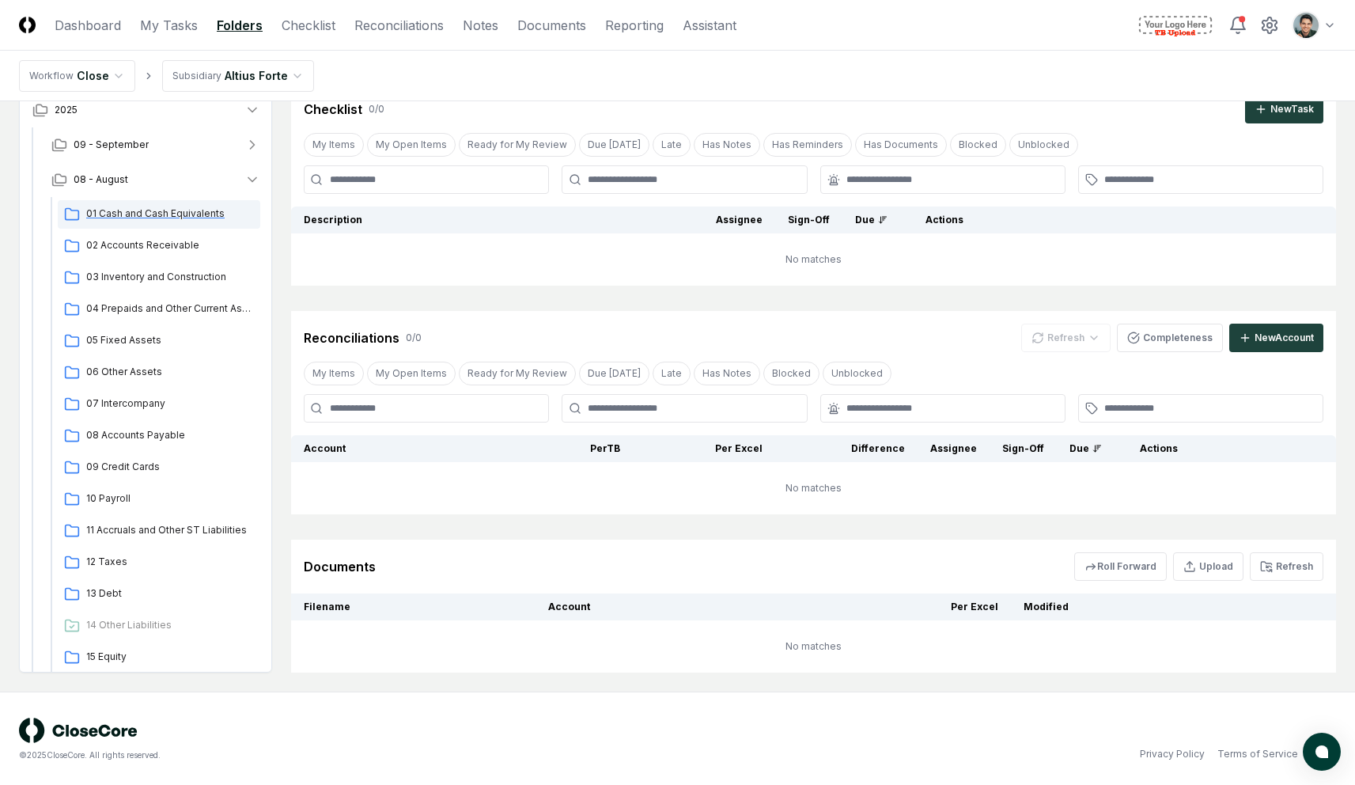
click at [210, 223] on div "01 Cash and Cash Equivalents" at bounding box center [159, 214] width 203 height 28
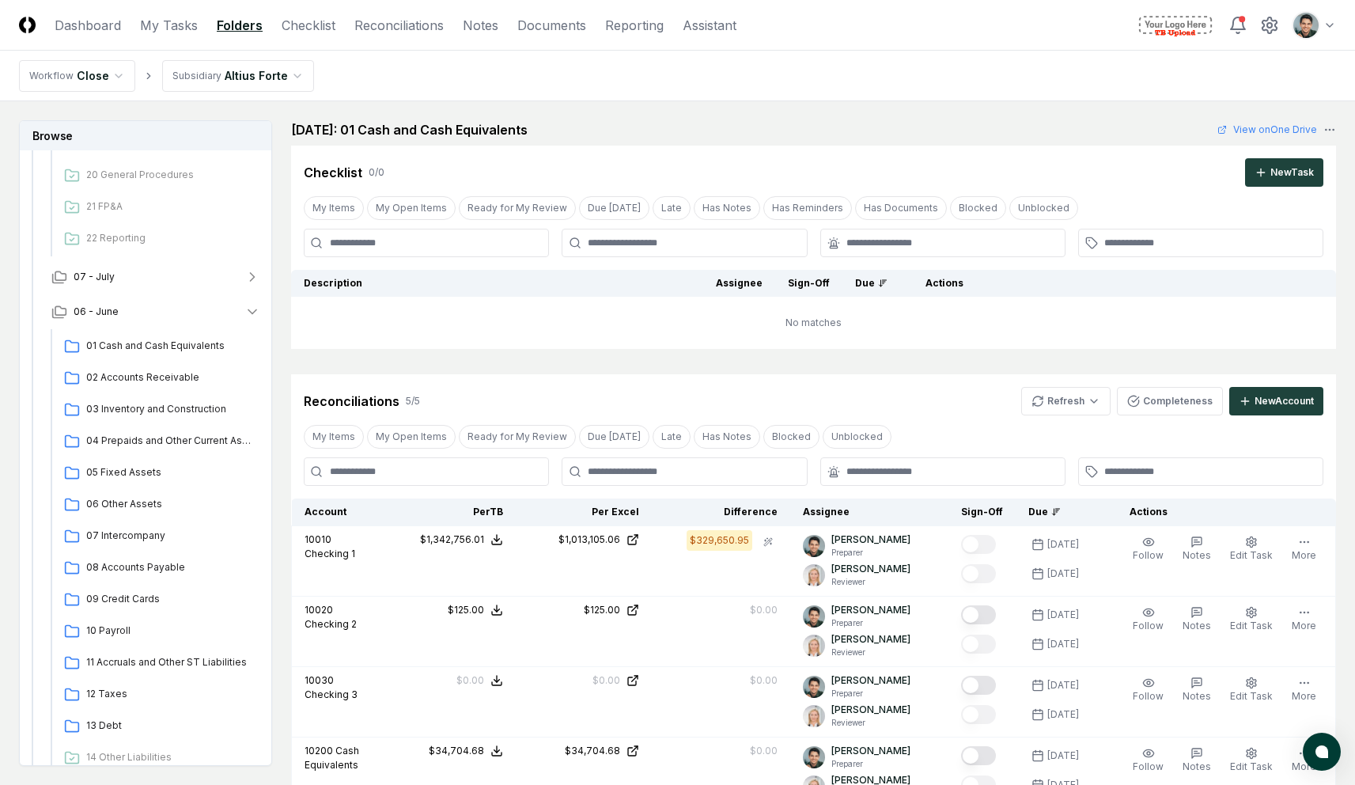
click at [1061, 128] on div "[DATE]: 01 Cash and Cash Equivalents View on One Drive" at bounding box center [813, 129] width 1045 height 19
click at [1318, 18] on html "CloseCore Dashboard My Tasks Folders Checklist Reconciliations Notes Documents …" at bounding box center [677, 640] width 1355 height 1281
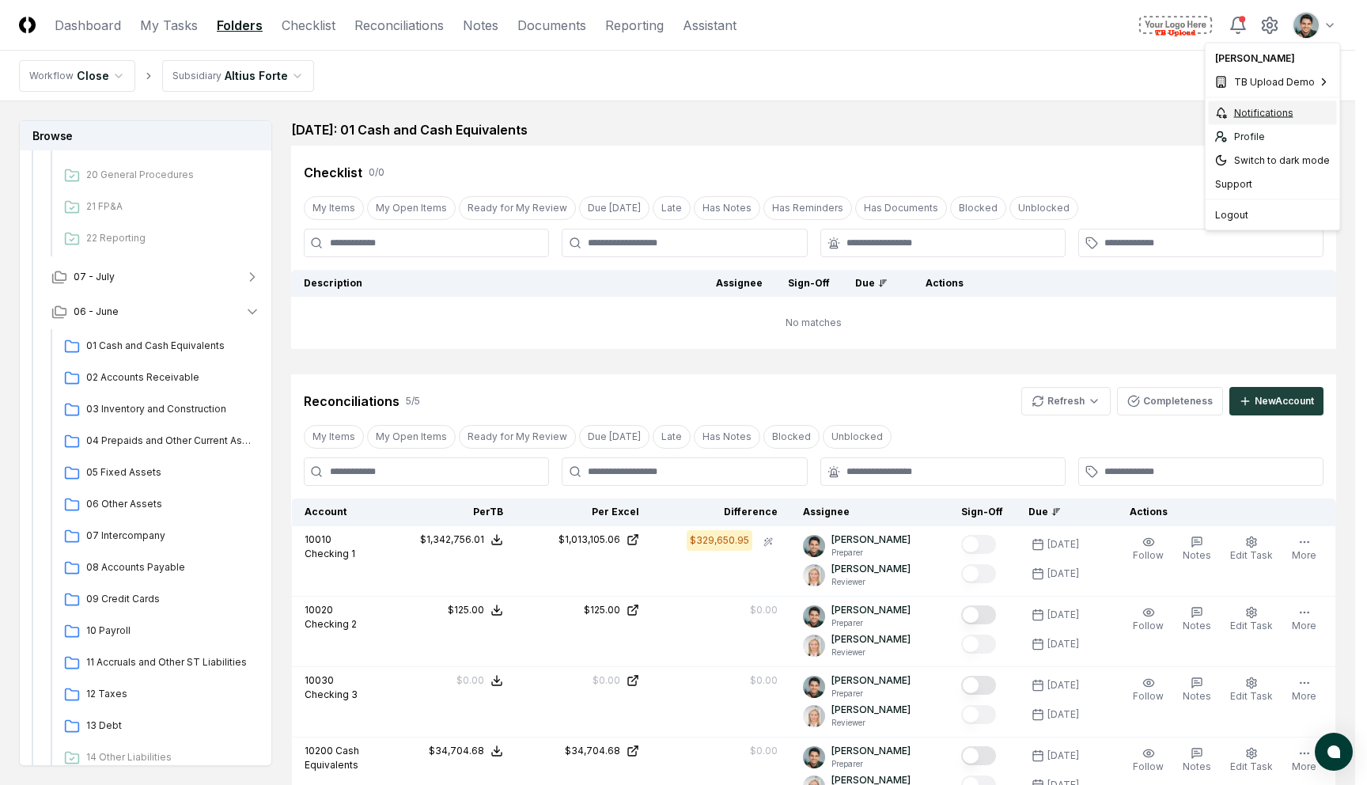
click at [1284, 113] on div "Notifications" at bounding box center [1273, 113] width 128 height 24
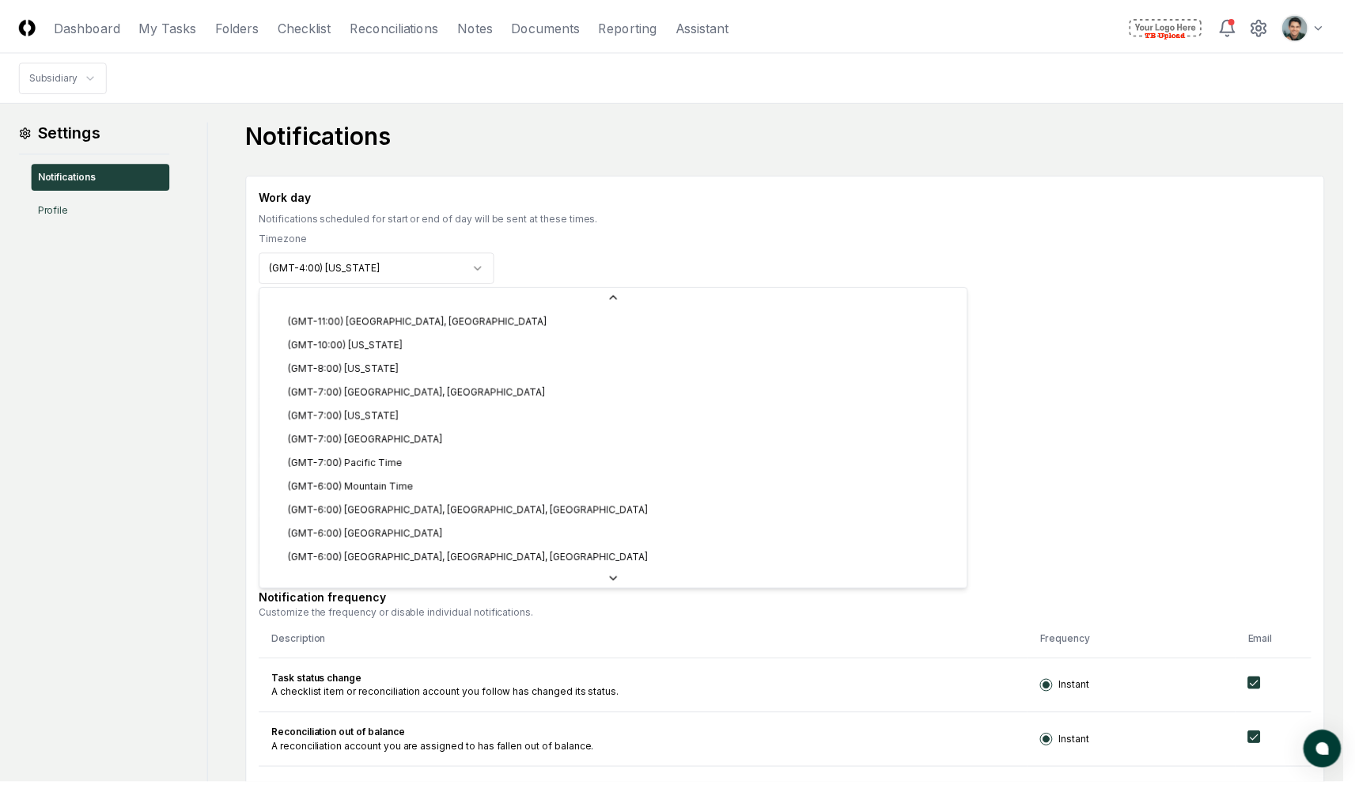
scroll to position [119, 0]
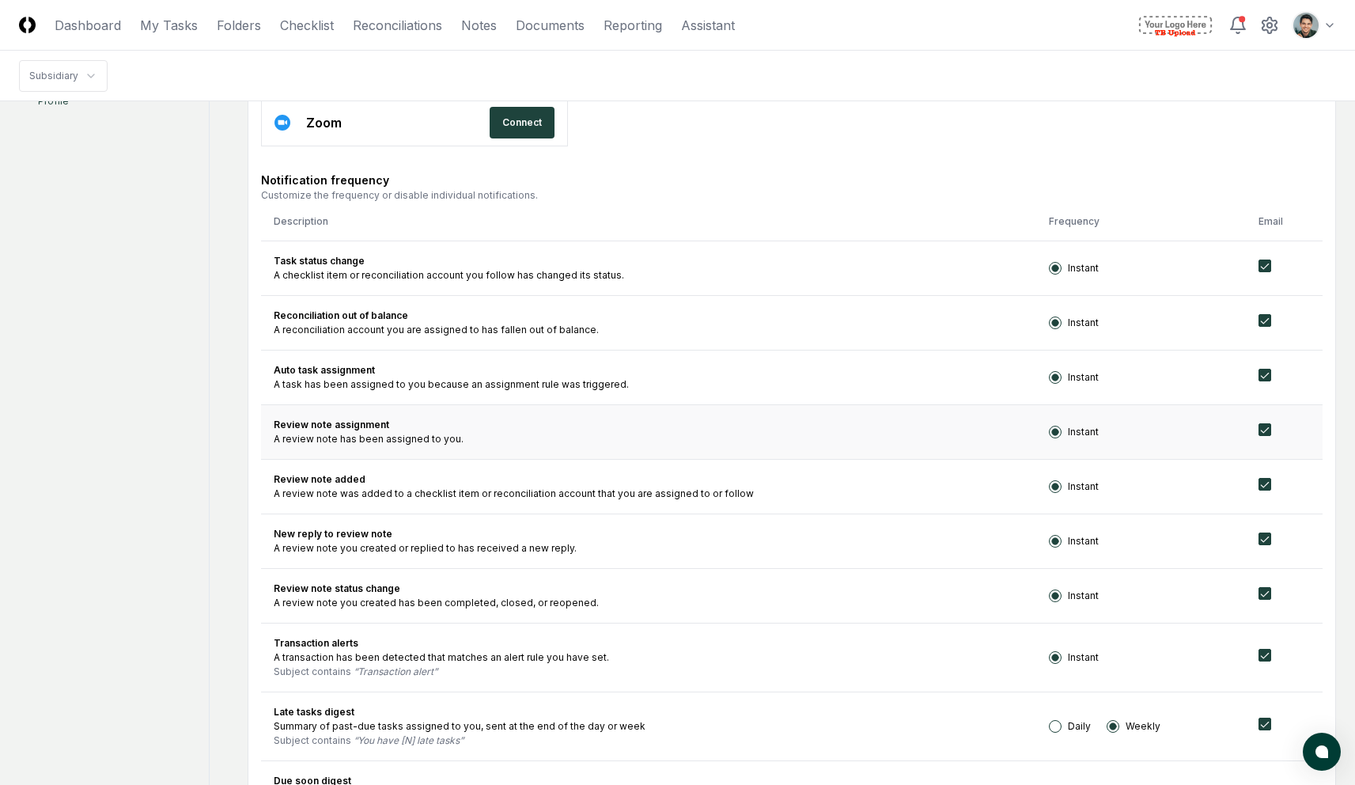
scroll to position [418, 0]
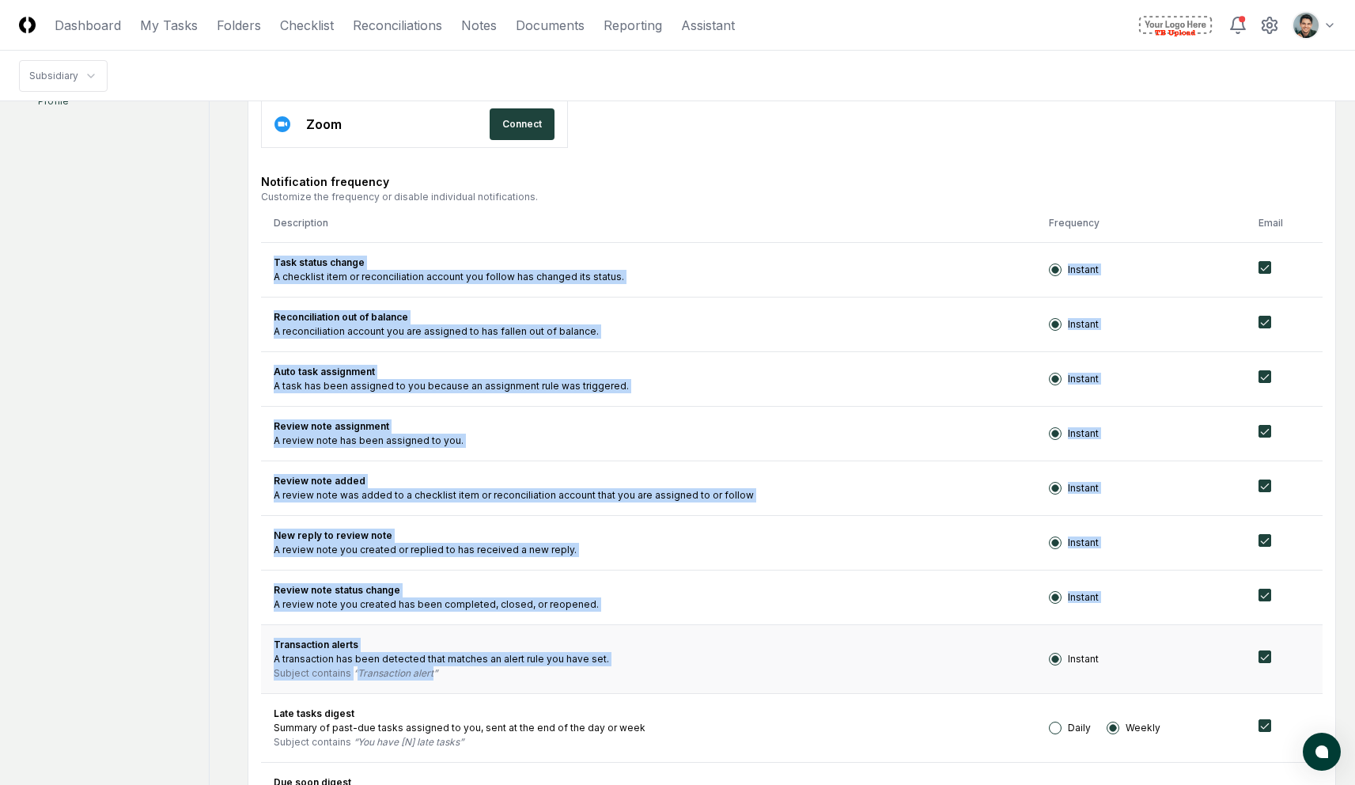
drag, startPoint x: 274, startPoint y: 260, endPoint x: 503, endPoint y: 672, distance: 471.8
click at [503, 672] on tbody "Task status change A checklist item or reconciliation account you follow has ch…" at bounding box center [792, 674] width 1062 height 864
click at [503, 673] on div "Subject contains Transaction alert" at bounding box center [649, 673] width 750 height 14
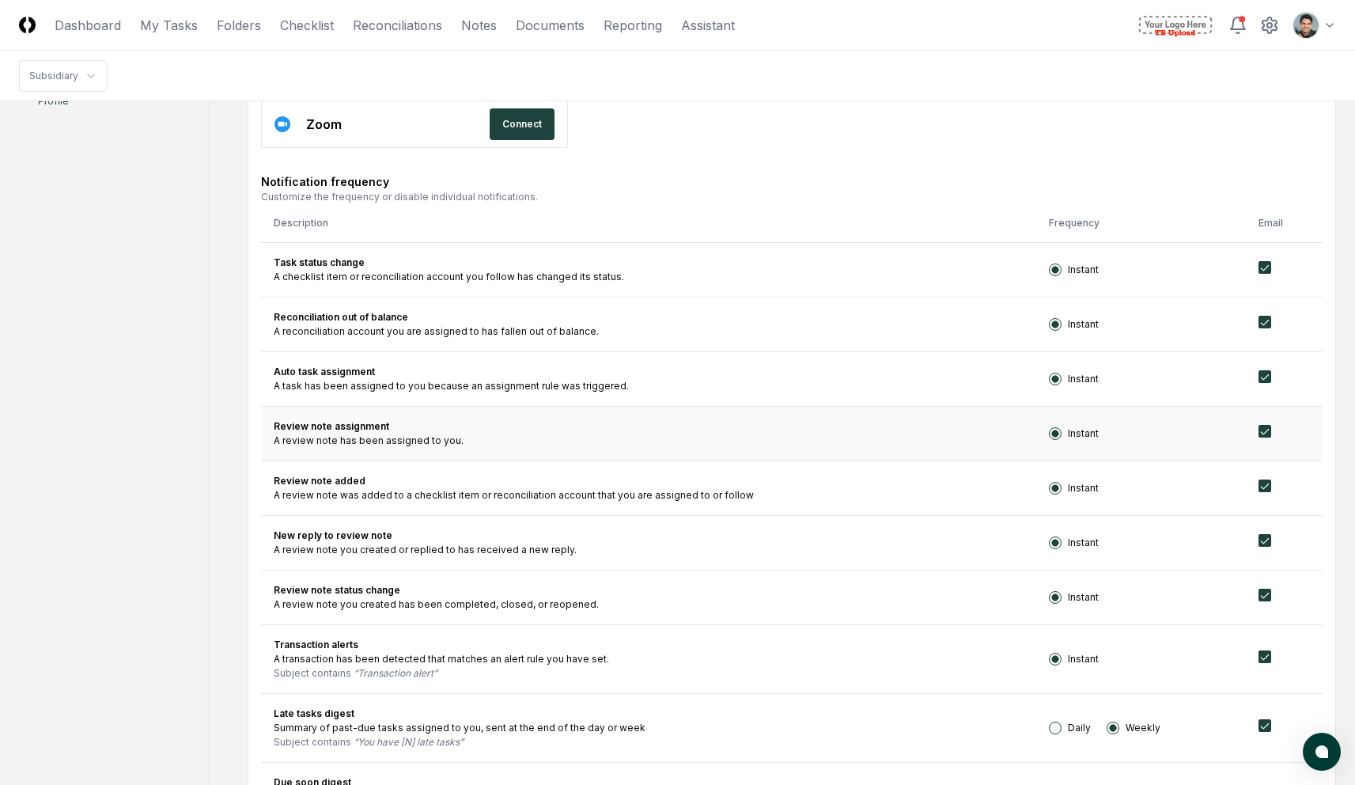
scroll to position [440, 0]
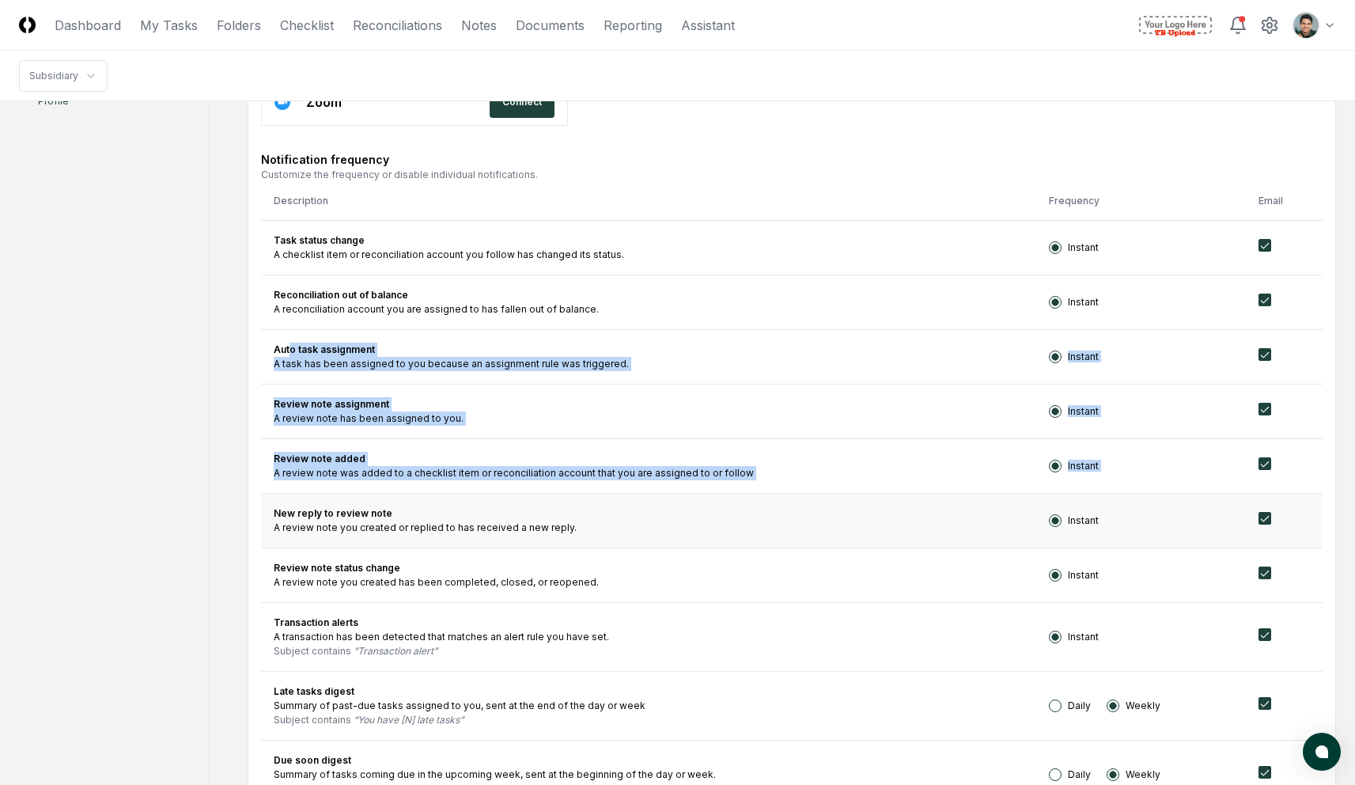
drag, startPoint x: 296, startPoint y: 354, endPoint x: 389, endPoint y: 493, distance: 167.2
click at [389, 493] on tbody "Task status change A checklist item or reconciliation account you follow has ch…" at bounding box center [792, 652] width 1062 height 864
click at [389, 493] on td "New reply to review note A review note you created or replied to has received a…" at bounding box center [648, 520] width 775 height 55
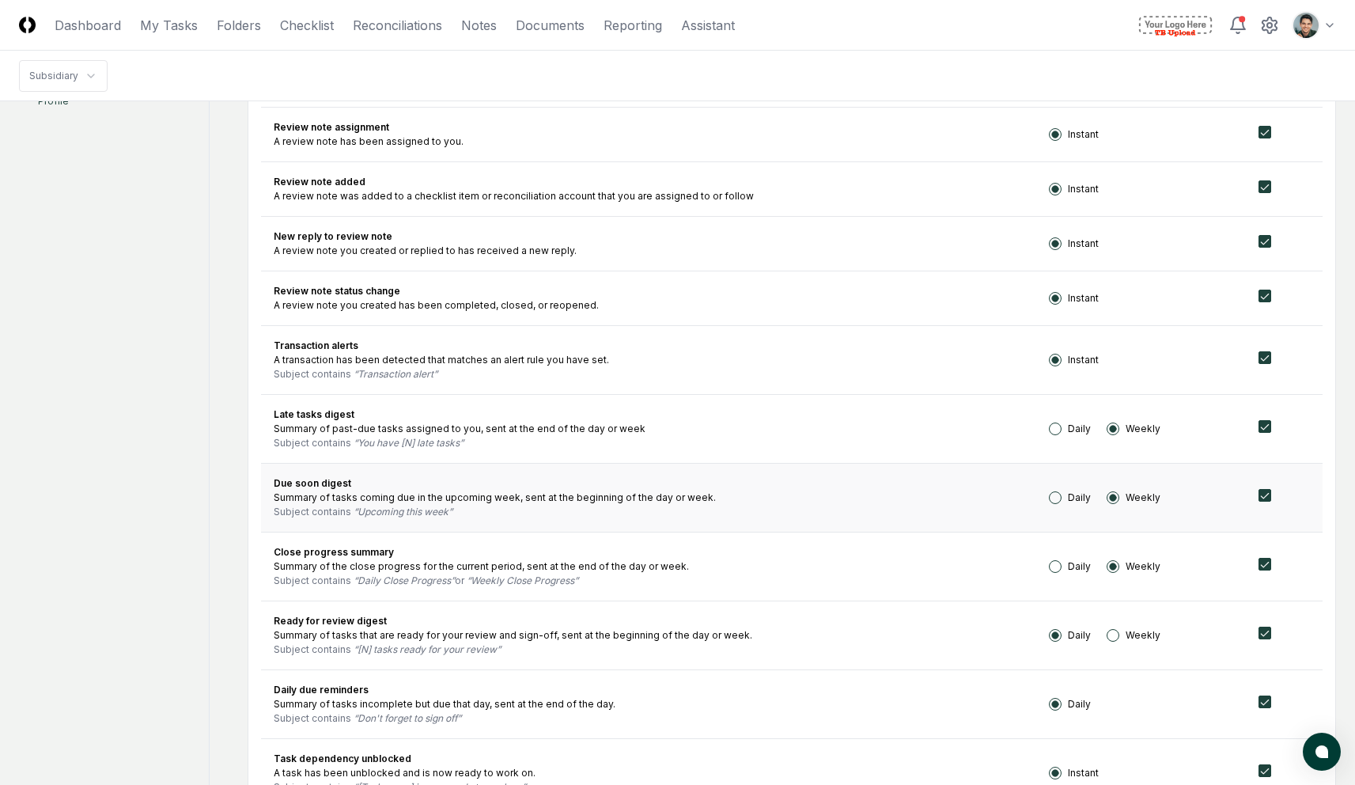
scroll to position [769, 0]
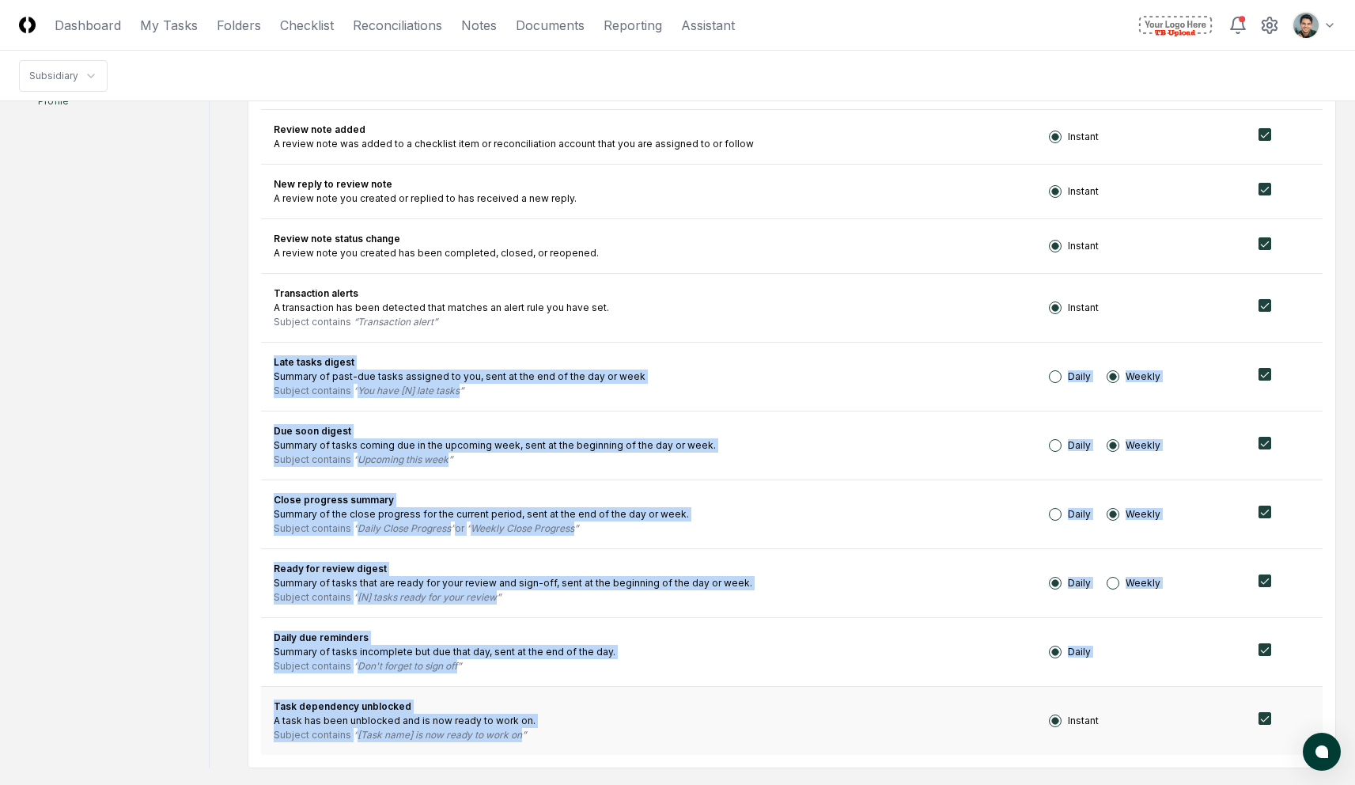
drag, startPoint x: 280, startPoint y: 364, endPoint x: 512, endPoint y: 745, distance: 446.3
click at [512, 745] on tbody "Task status change A checklist item or reconciliation account you follow has ch…" at bounding box center [792, 323] width 1062 height 864
click at [513, 745] on td "Task dependency unblocked A task has been unblocked and is now ready to work on…" at bounding box center [648, 720] width 775 height 69
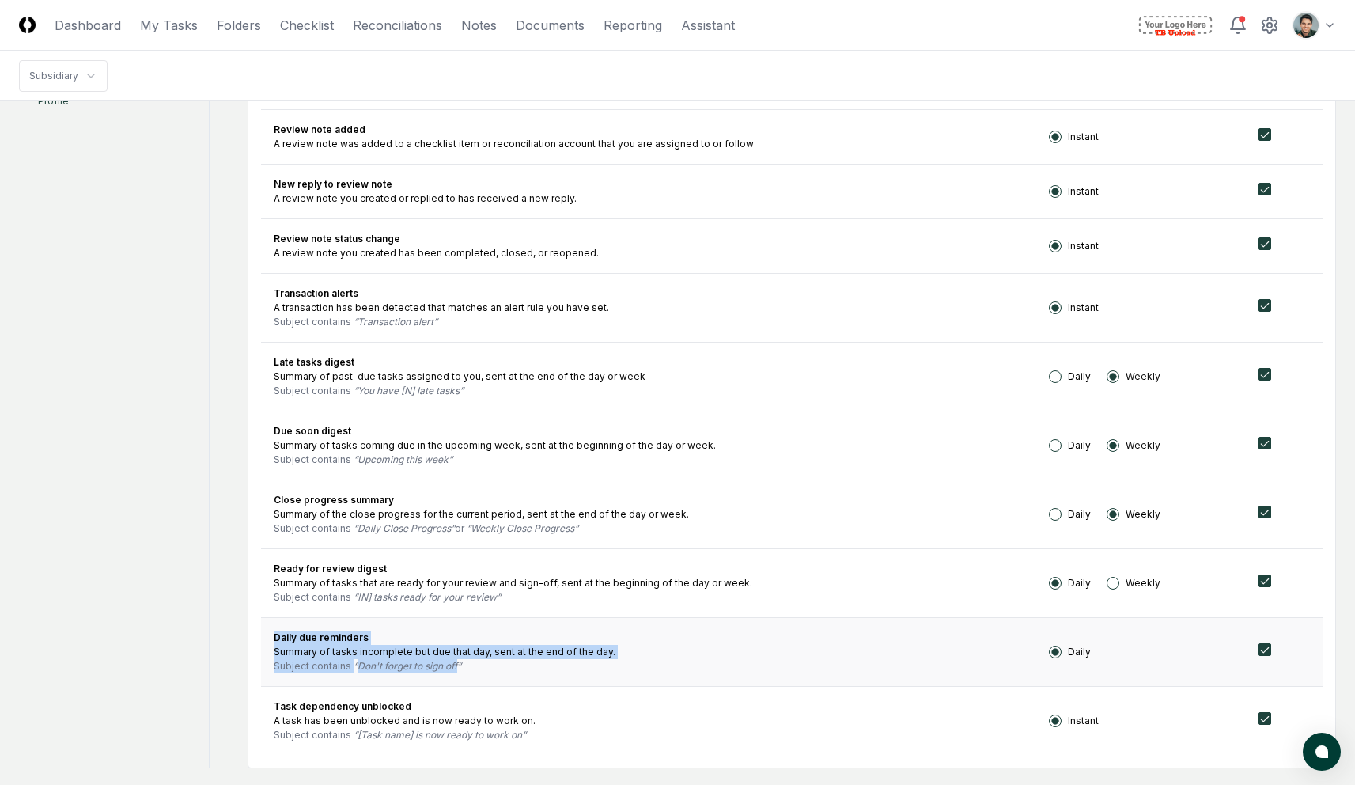
drag, startPoint x: 272, startPoint y: 639, endPoint x: 493, endPoint y: 679, distance: 224.4
click at [493, 679] on td "Daily due reminders Summary of tasks incomplete but due that day, sent at the e…" at bounding box center [648, 651] width 775 height 69
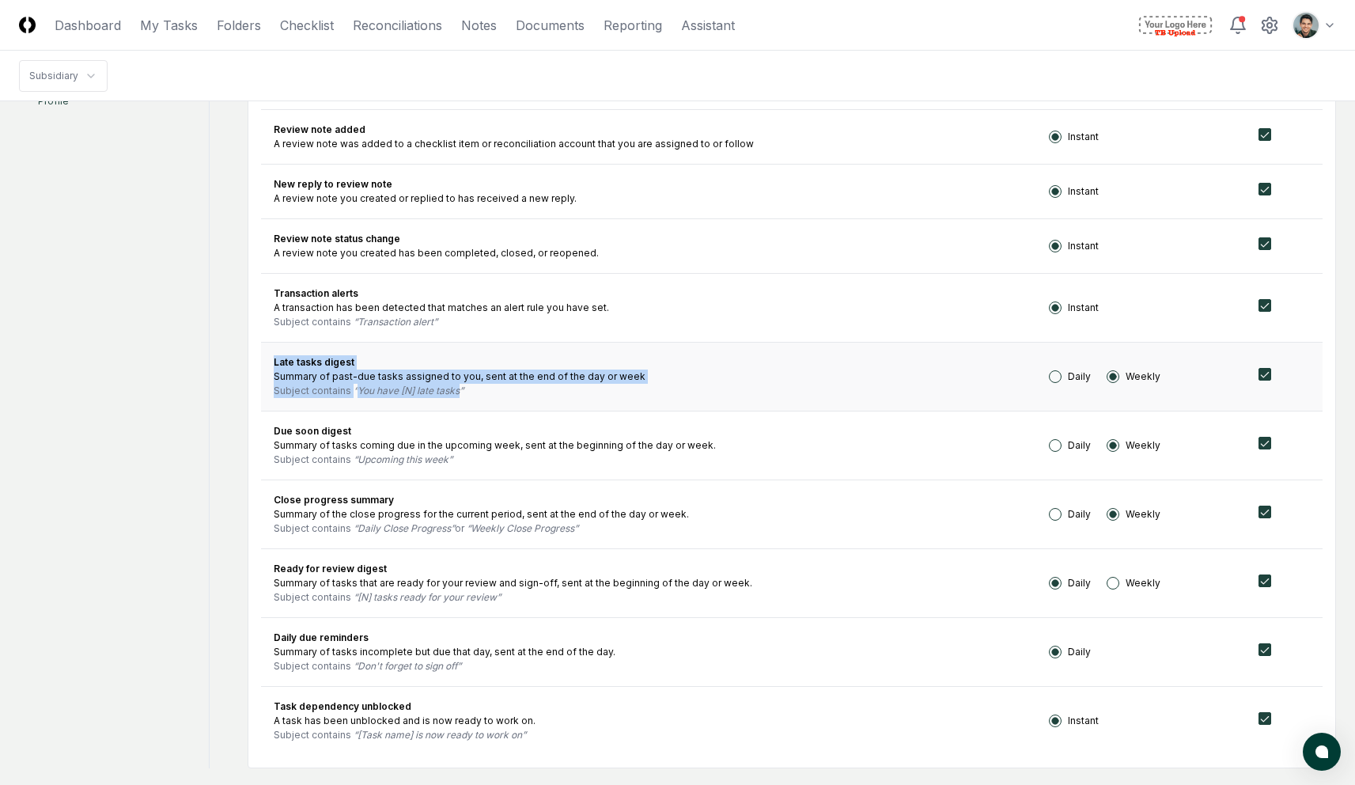
drag, startPoint x: 271, startPoint y: 364, endPoint x: 472, endPoint y: 397, distance: 203.7
click at [472, 397] on td "Late tasks digest Summary of past-due tasks assigned to you, sent at the end of…" at bounding box center [648, 376] width 775 height 69
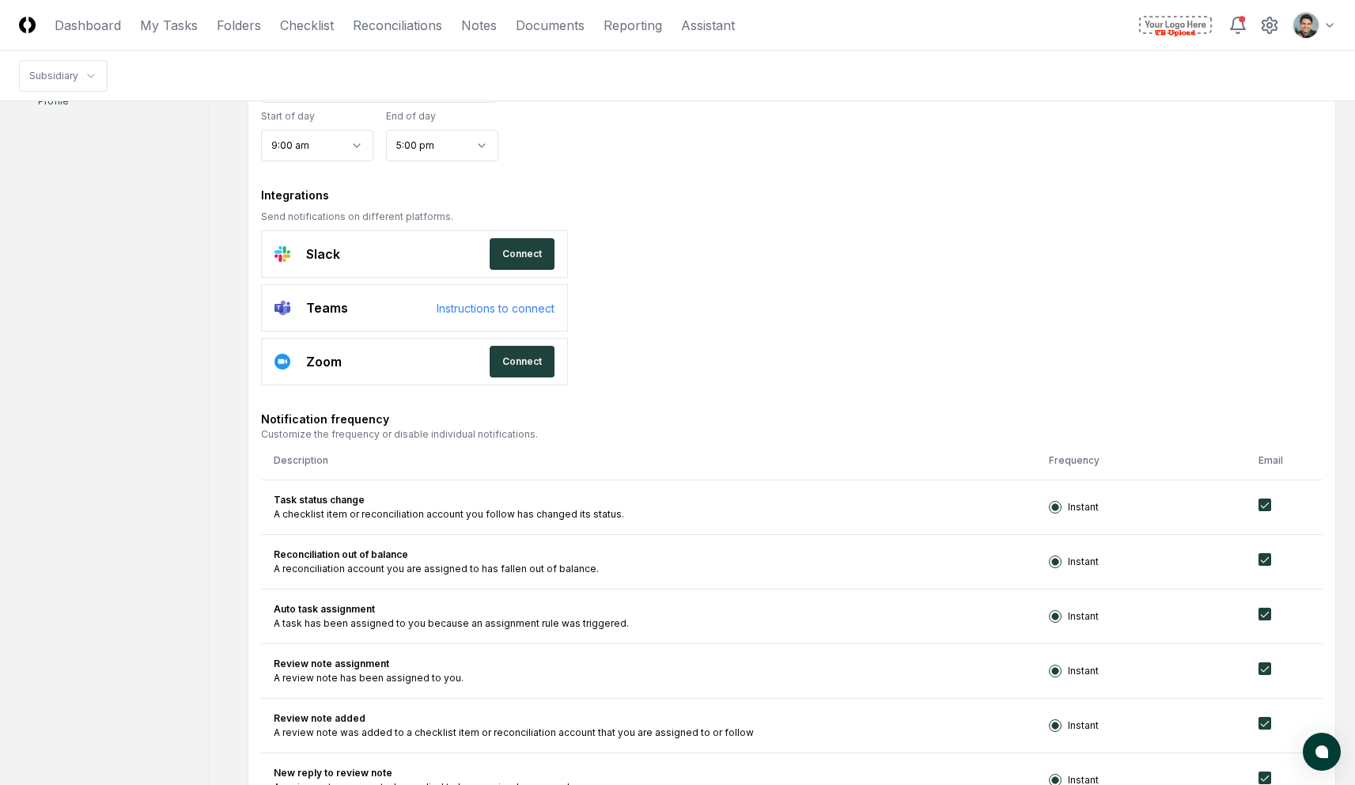
scroll to position [0, 0]
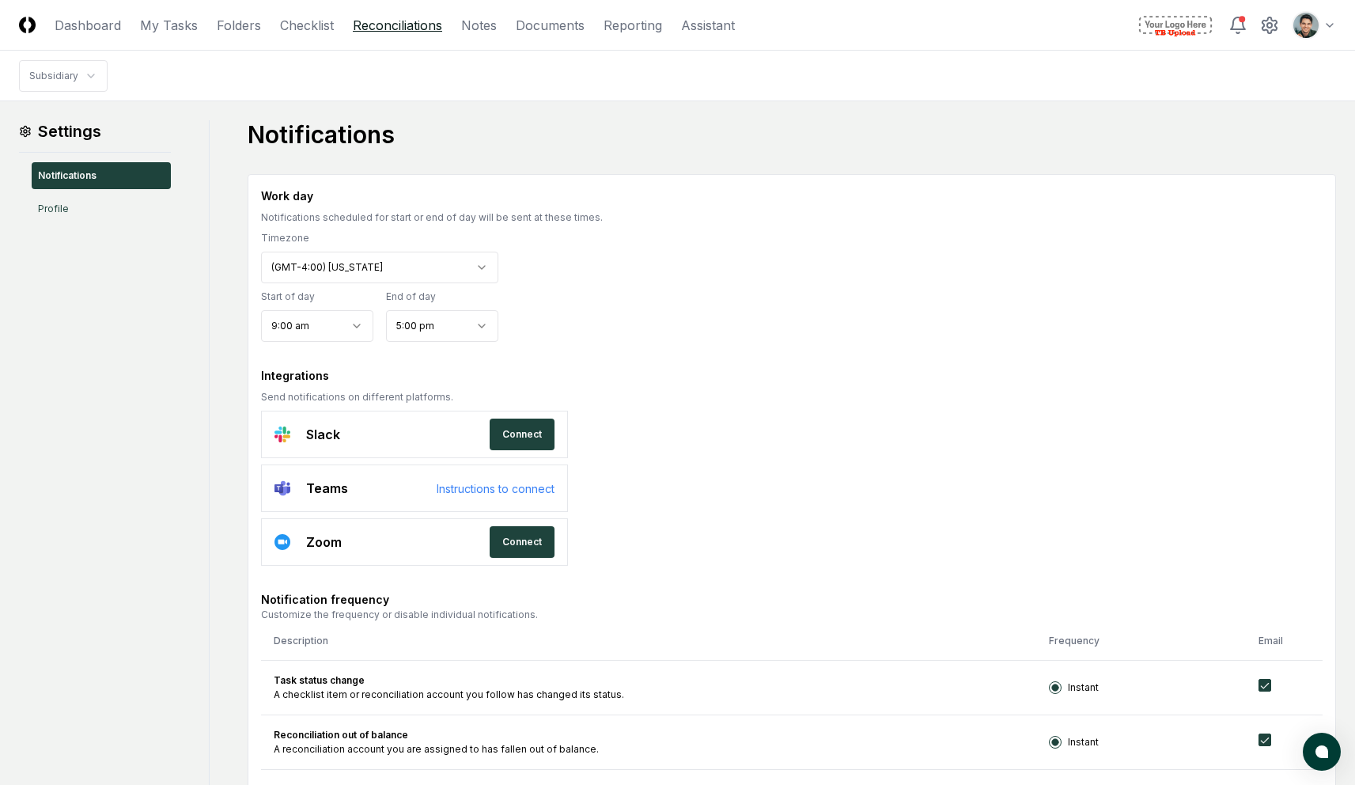
click at [402, 28] on link "Reconciliations" at bounding box center [397, 25] width 89 height 19
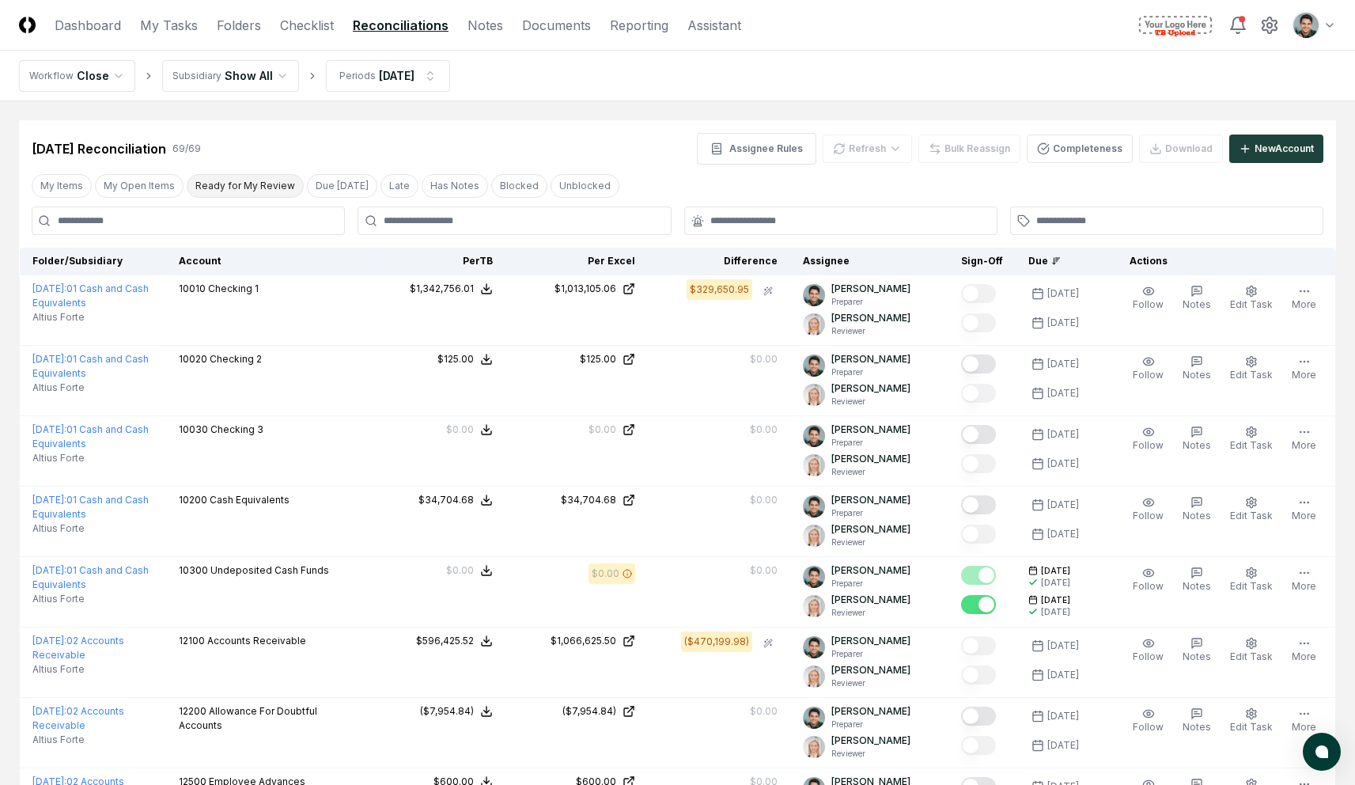
click at [244, 190] on button "Ready for My Review" at bounding box center [245, 186] width 117 height 24
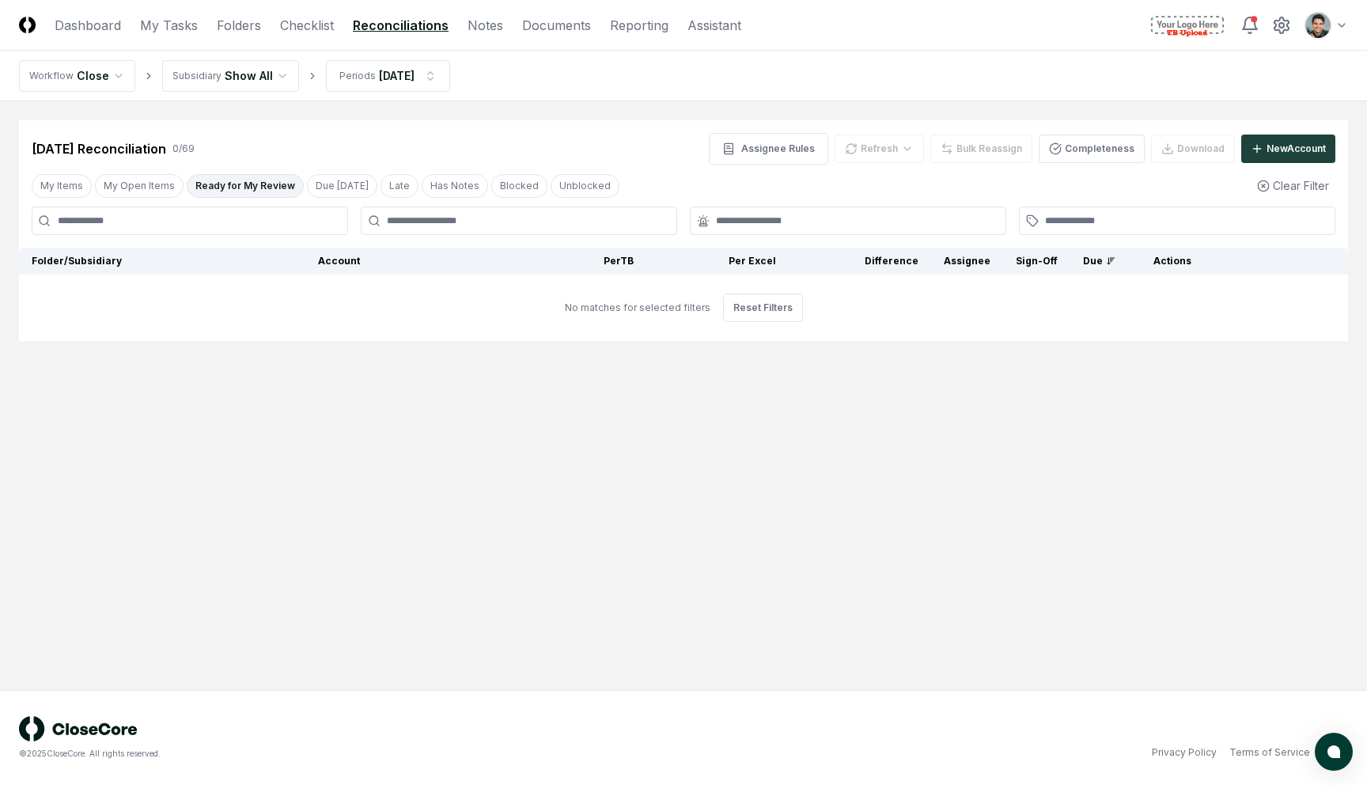
click at [248, 182] on button "Ready for My Review" at bounding box center [245, 186] width 117 height 24
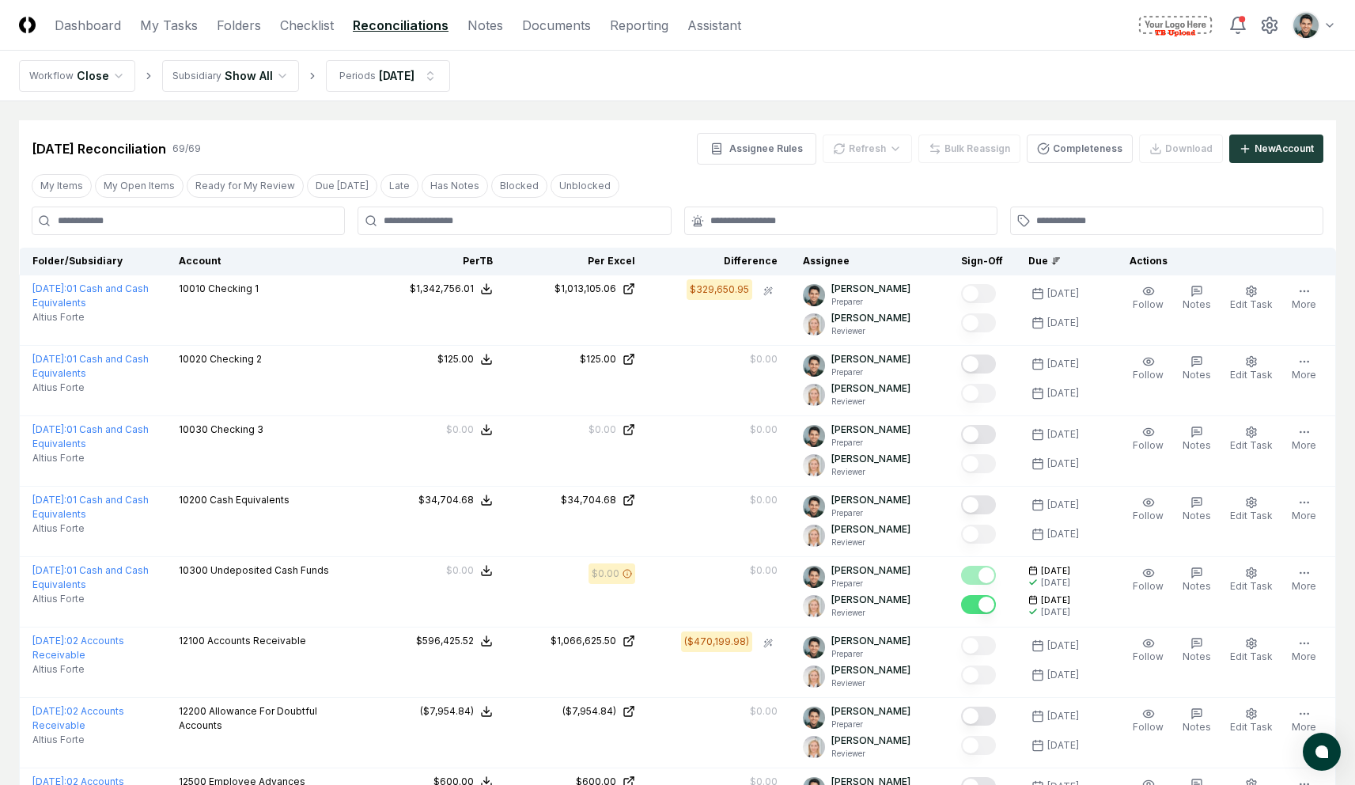
click at [160, 185] on button "My Open Items" at bounding box center [139, 186] width 89 height 24
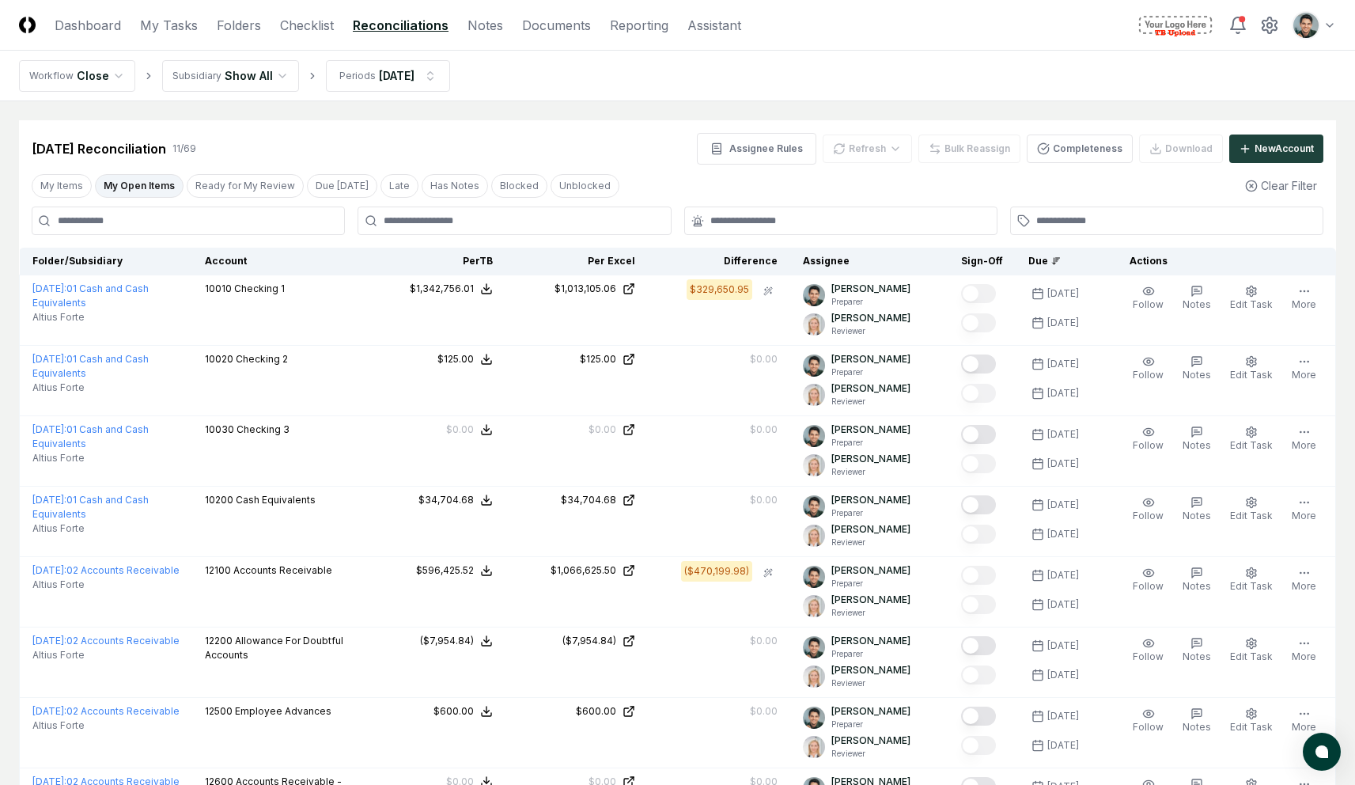
click at [578, 106] on main "Cancel Reassign [DATE] Reconciliation 11 / 69 Assignee Rules Refresh Bulk Reass…" at bounding box center [677, 585] width 1355 height 968
click at [140, 188] on button "My Open Items" at bounding box center [139, 186] width 89 height 24
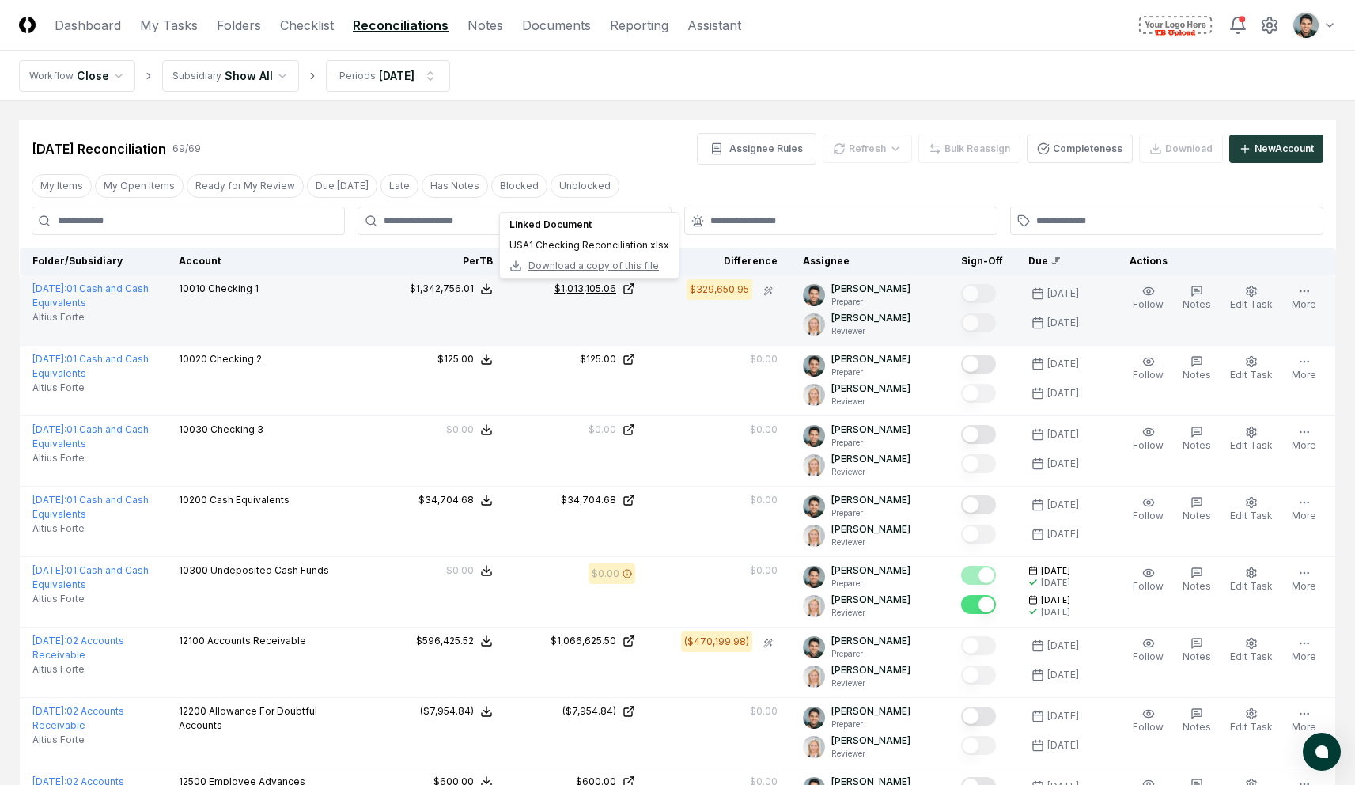
click at [589, 293] on div "$1,013,105.06" at bounding box center [586, 289] width 62 height 14
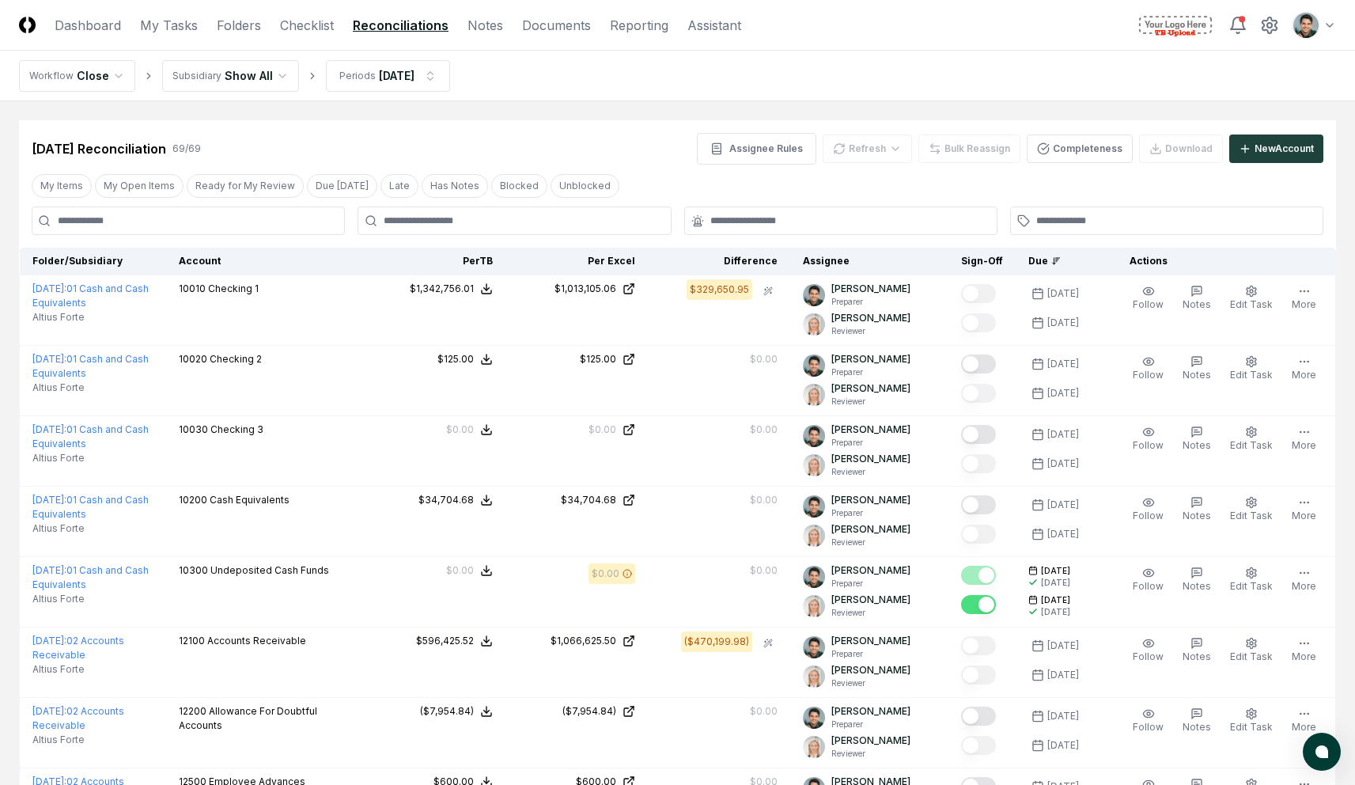
click at [632, 147] on div "[DATE] Reconciliation 69 / 69 Assignee Rules Refresh Bulk Reassign Completeness…" at bounding box center [678, 149] width 1292 height 32
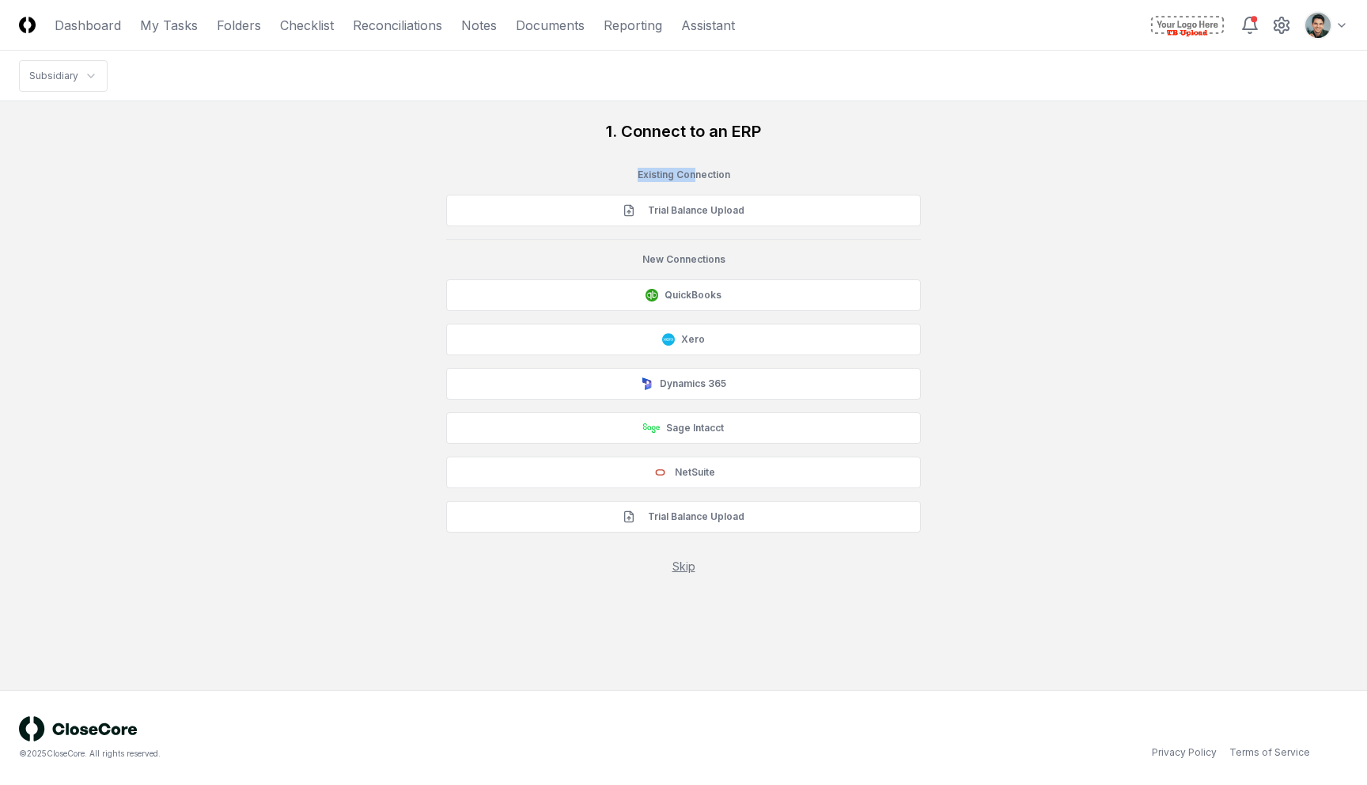
drag, startPoint x: 636, startPoint y: 175, endPoint x: 696, endPoint y: 175, distance: 60.1
click at [695, 175] on div "Existing Connection" at bounding box center [683, 175] width 475 height 14
click at [986, 335] on div "1. Connect to an ERP Existing Connection Trial Balance Upload New Connections Q…" at bounding box center [683, 347] width 1329 height 454
click at [1065, 362] on div "1. Connect to an ERP Existing Connection Trial Balance Upload New Connections Q…" at bounding box center [683, 347] width 1329 height 454
click at [252, 32] on link "Folders" at bounding box center [239, 25] width 44 height 19
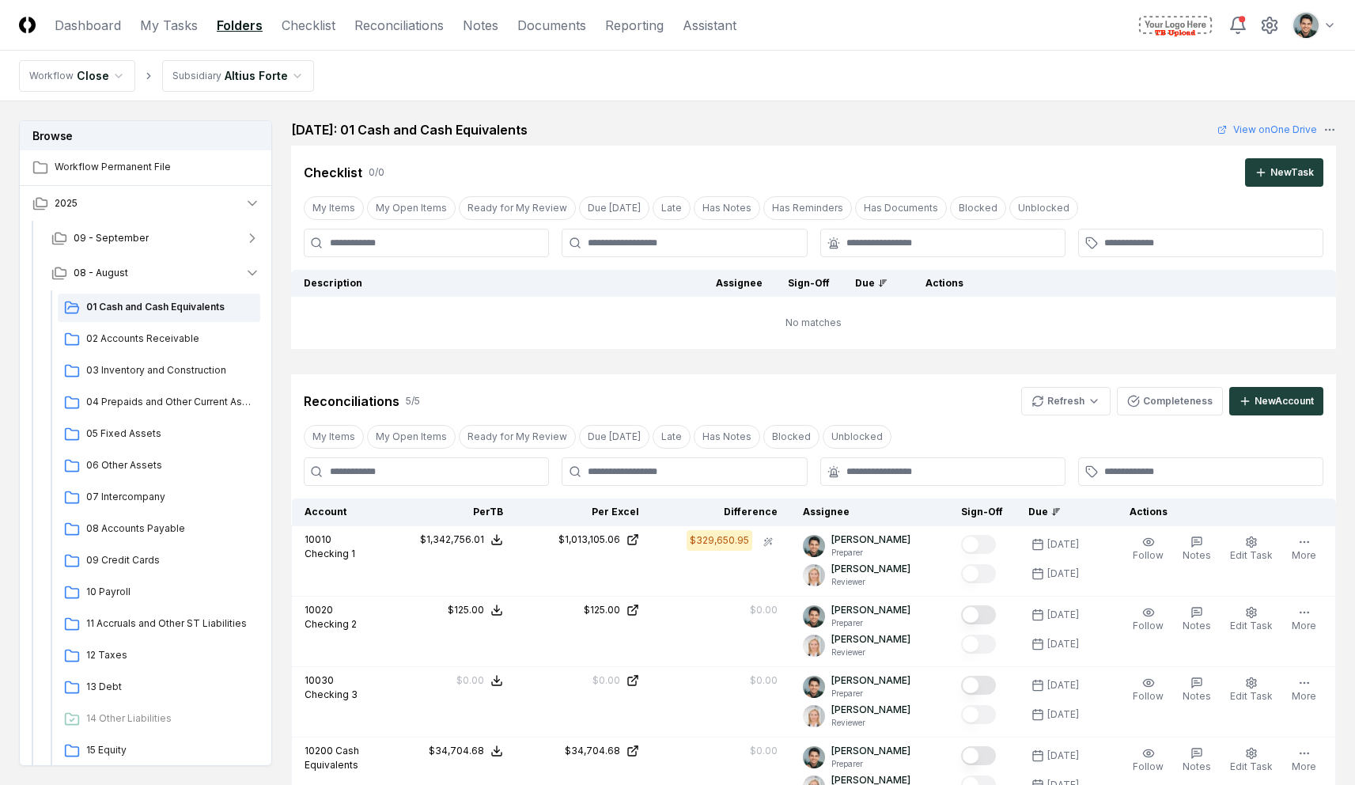
click at [554, 114] on main "Browse Workflow Permanent File 2025 09 - September 08 - August 01 Cash and Cash…" at bounding box center [677, 643] width 1355 height 1085
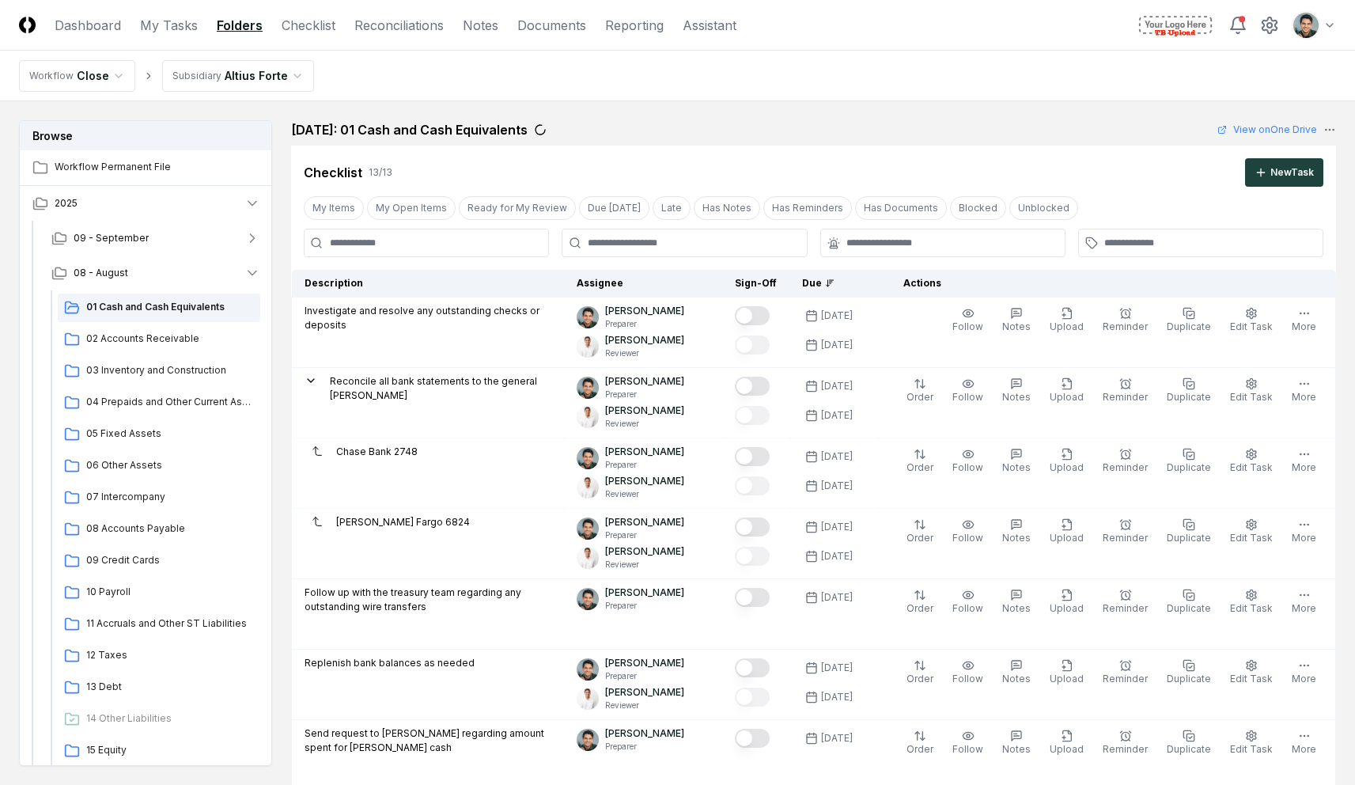
click at [498, 137] on h2 "[DATE]: 01 Cash and Cash Equivalents" at bounding box center [409, 129] width 237 height 19
click at [191, 266] on button "08 - August" at bounding box center [156, 273] width 234 height 35
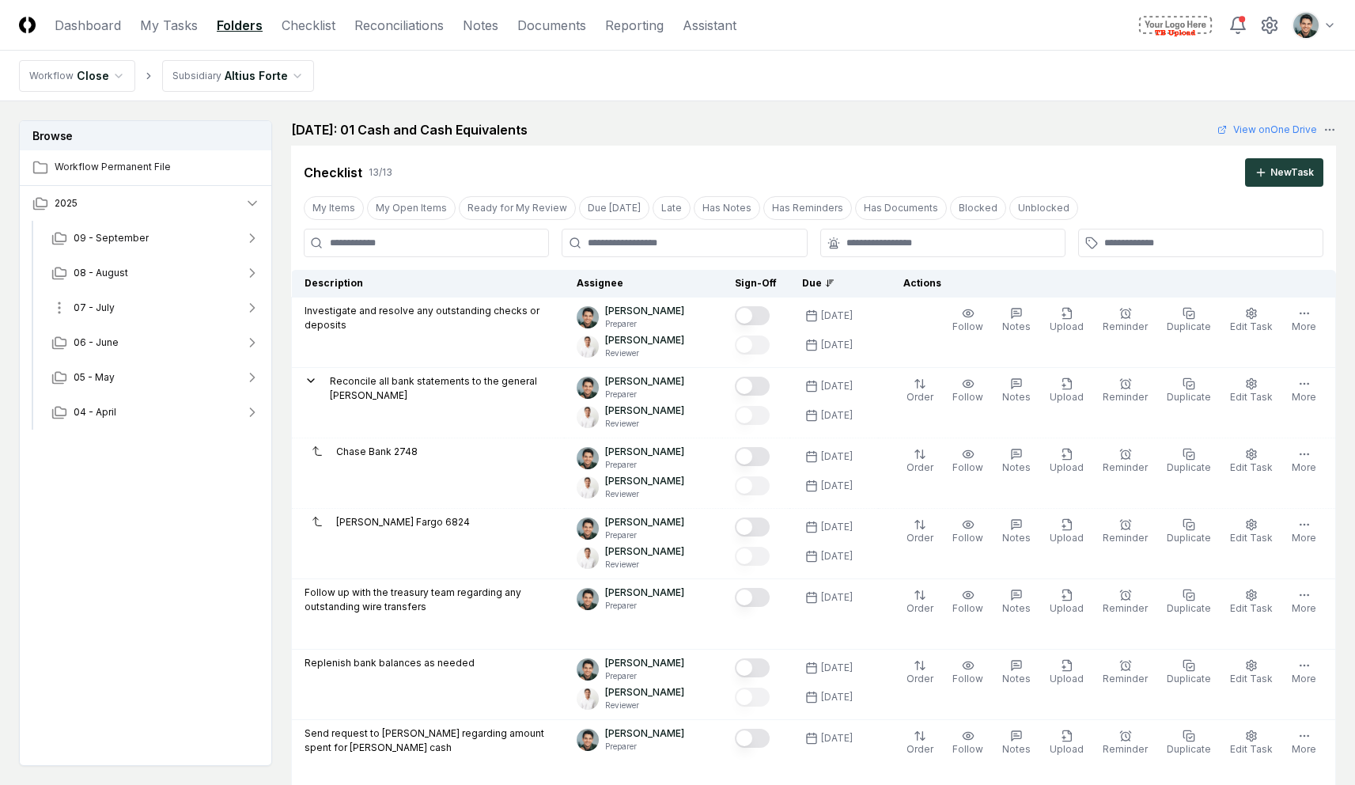
click at [157, 308] on button "07 - July" at bounding box center [156, 307] width 234 height 35
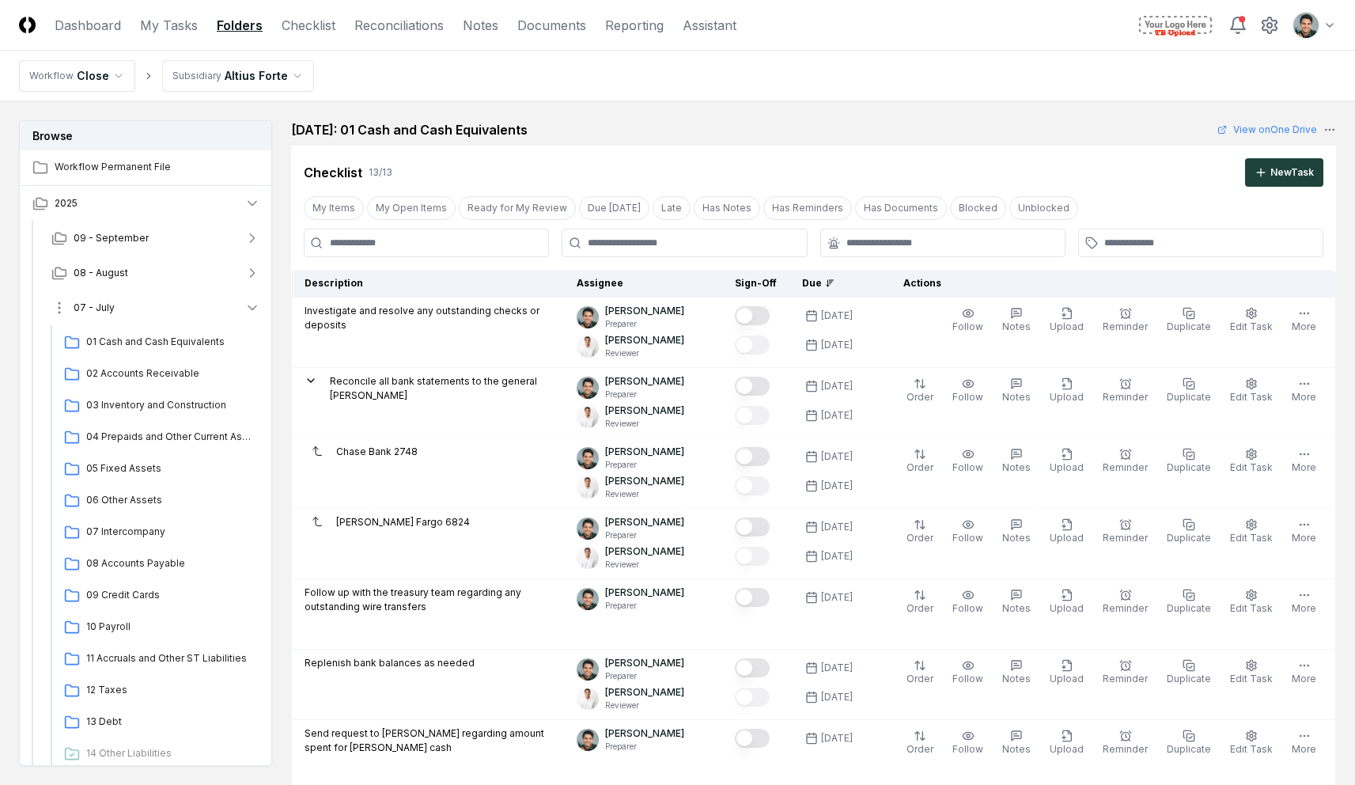
click at [146, 307] on button "07 - July" at bounding box center [156, 307] width 234 height 35
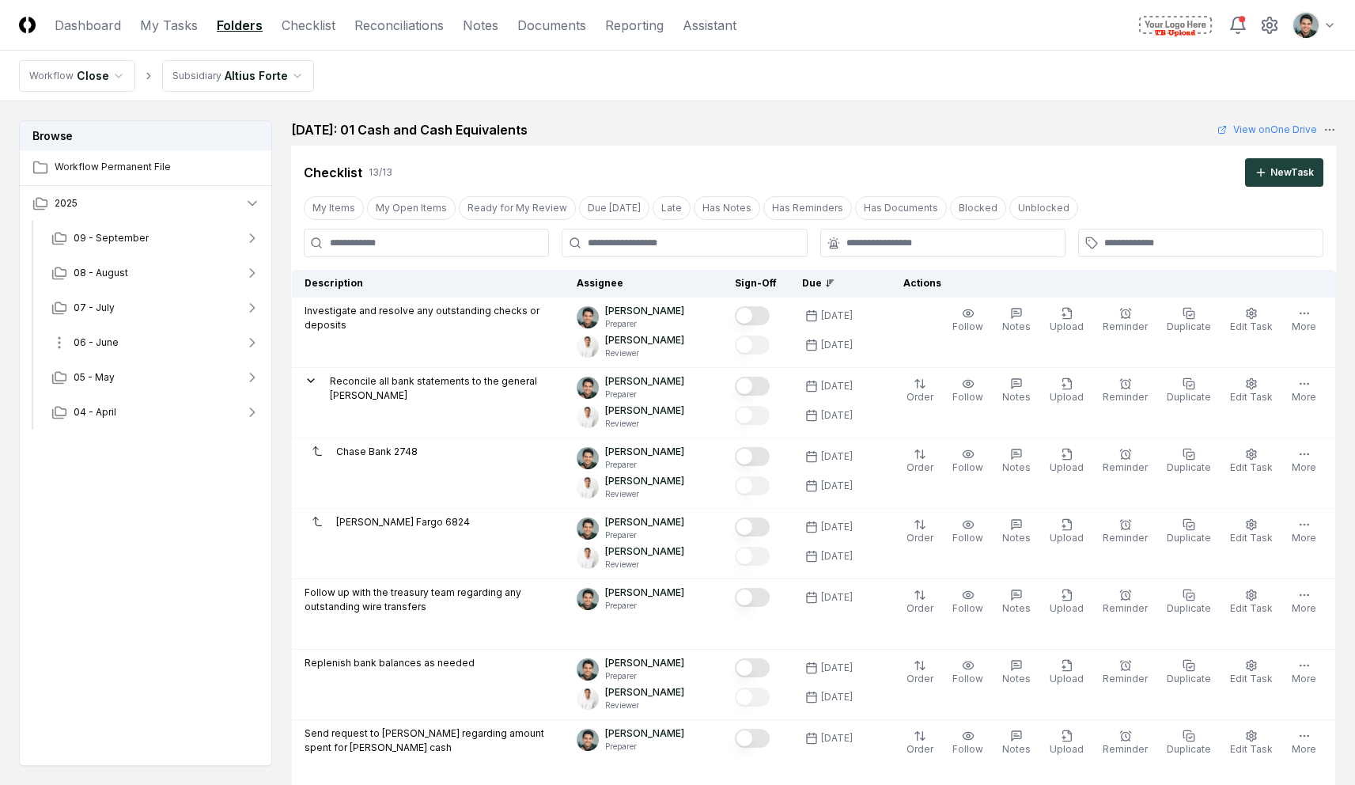
click at [146, 334] on button "06 - June" at bounding box center [156, 342] width 234 height 35
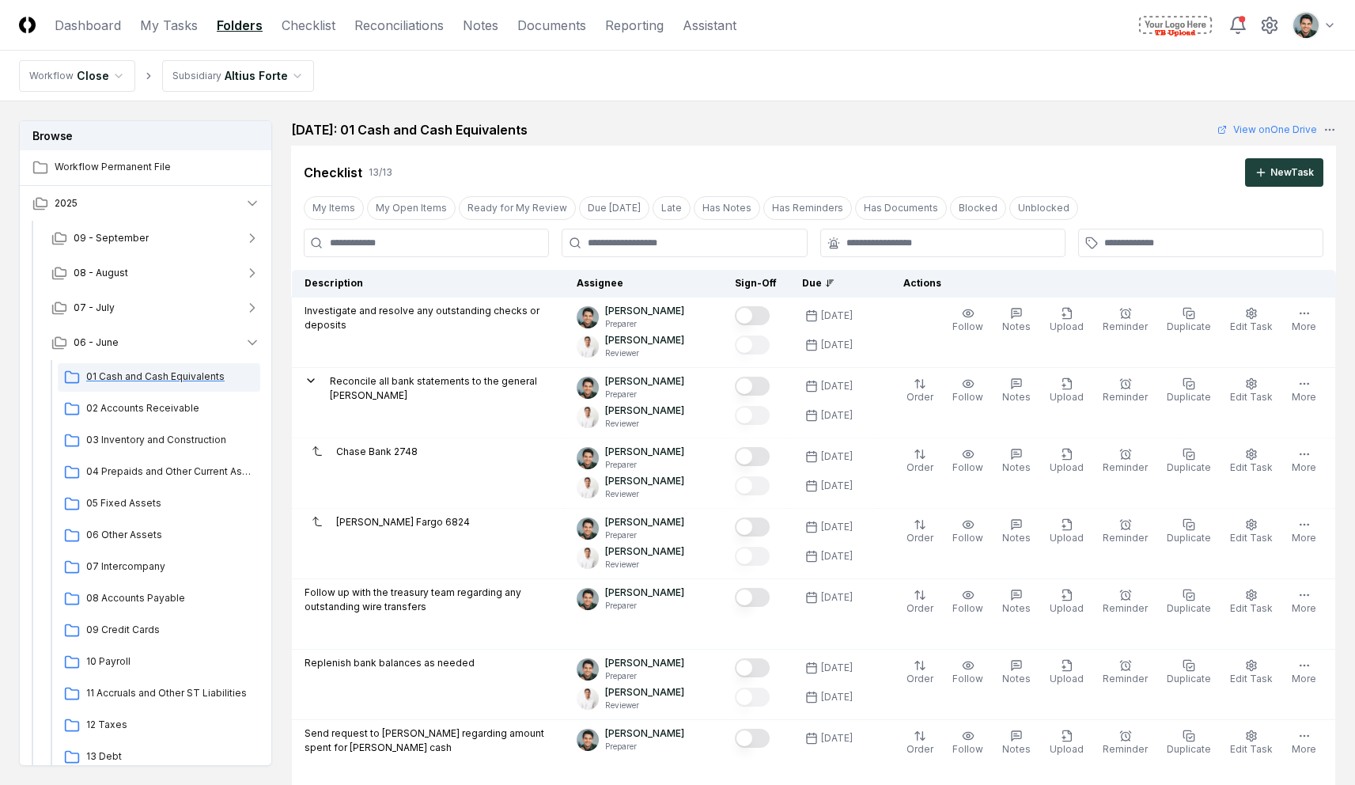
click at [136, 370] on span "01 Cash and Cash Equivalents" at bounding box center [170, 377] width 168 height 14
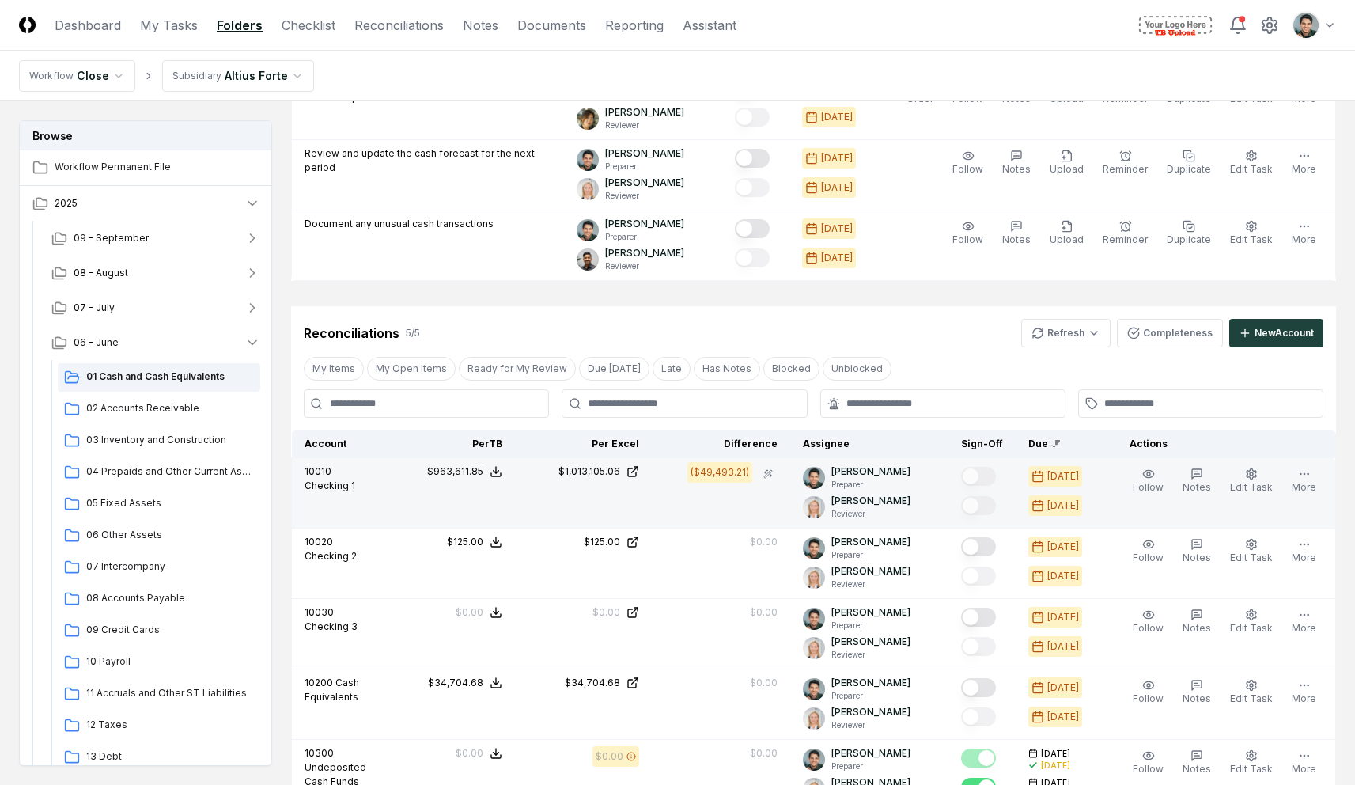
scroll to position [1031, 0]
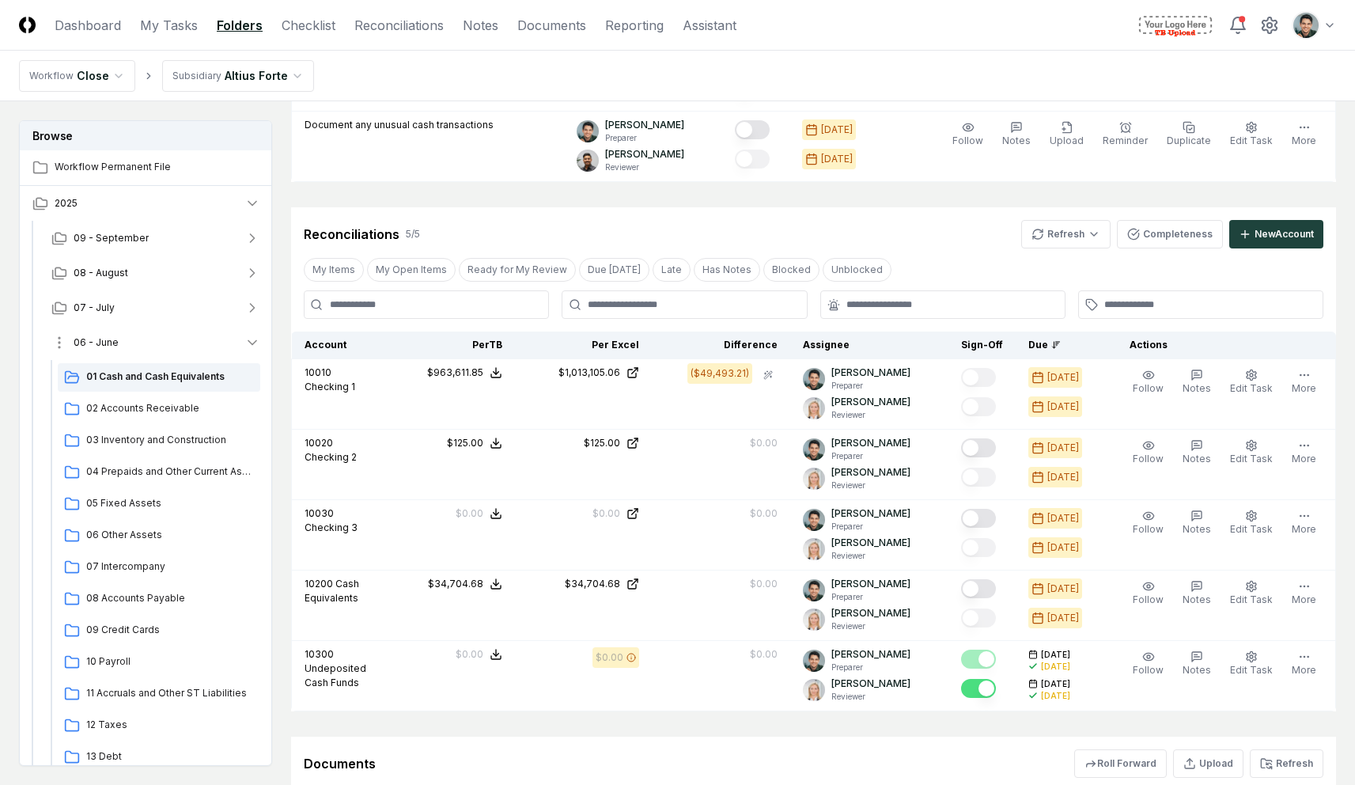
click at [135, 332] on button "06 - June" at bounding box center [156, 342] width 234 height 35
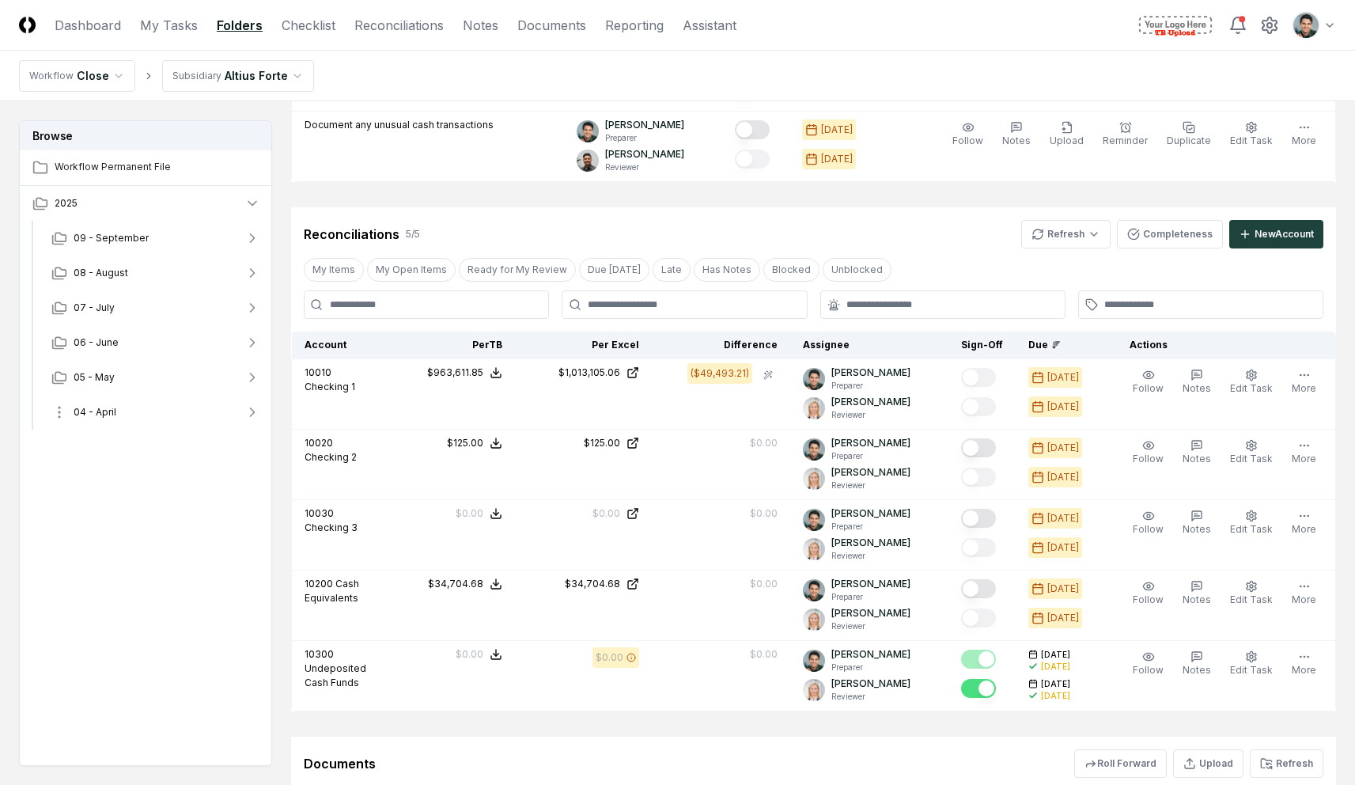
click at [166, 413] on button "04 - April" at bounding box center [156, 412] width 234 height 35
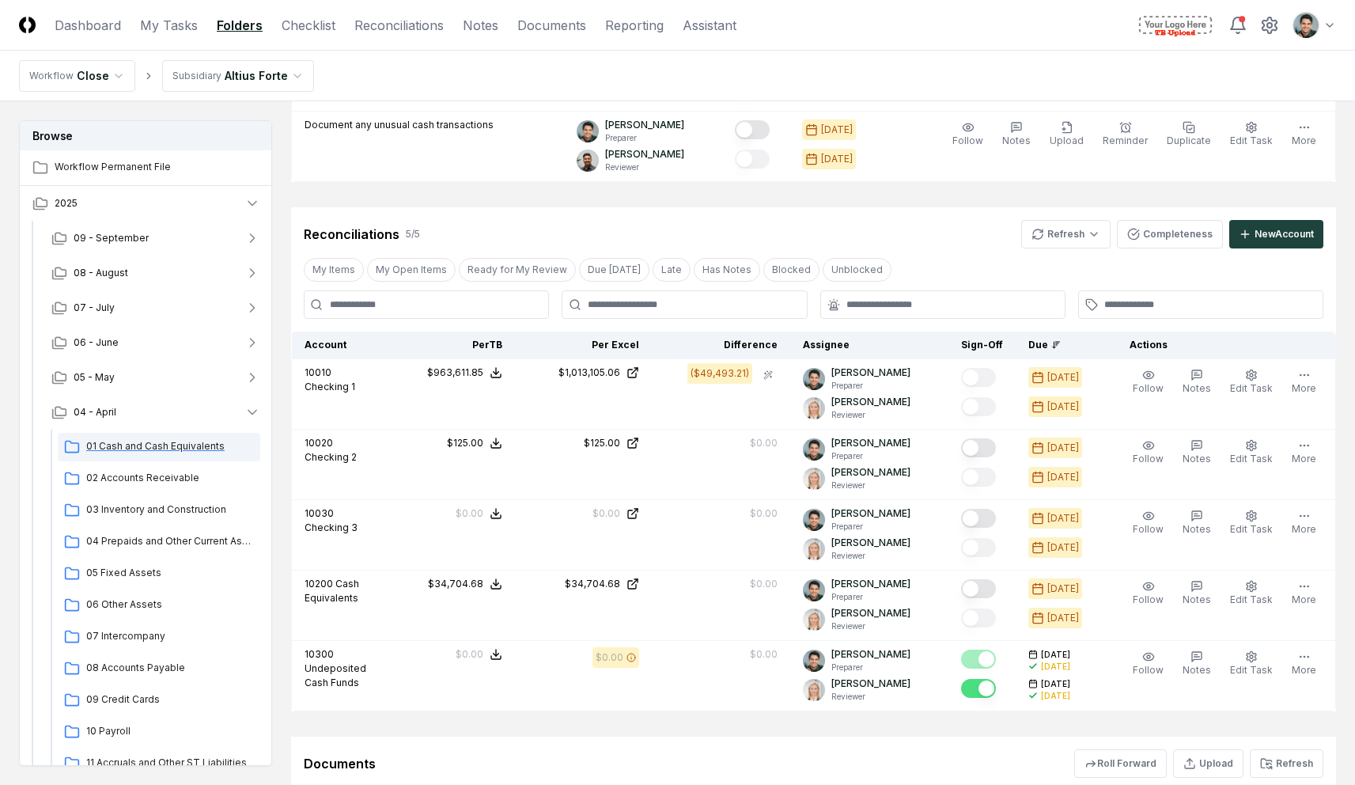
click at [166, 435] on div "01 Cash and Cash Equivalents" at bounding box center [159, 447] width 203 height 28
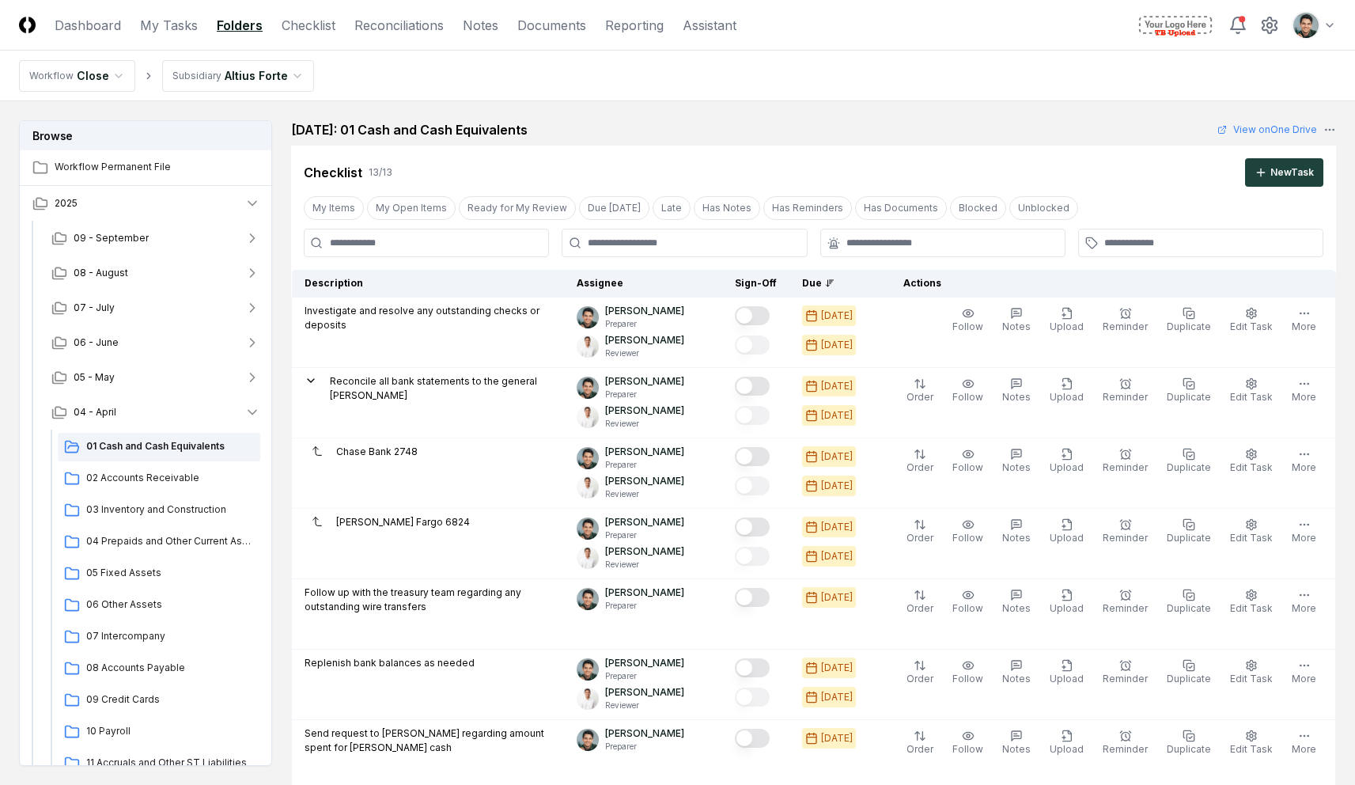
click at [728, 95] on nav "Workflow Close Subsidiary Altius Forte" at bounding box center [677, 76] width 1355 height 51
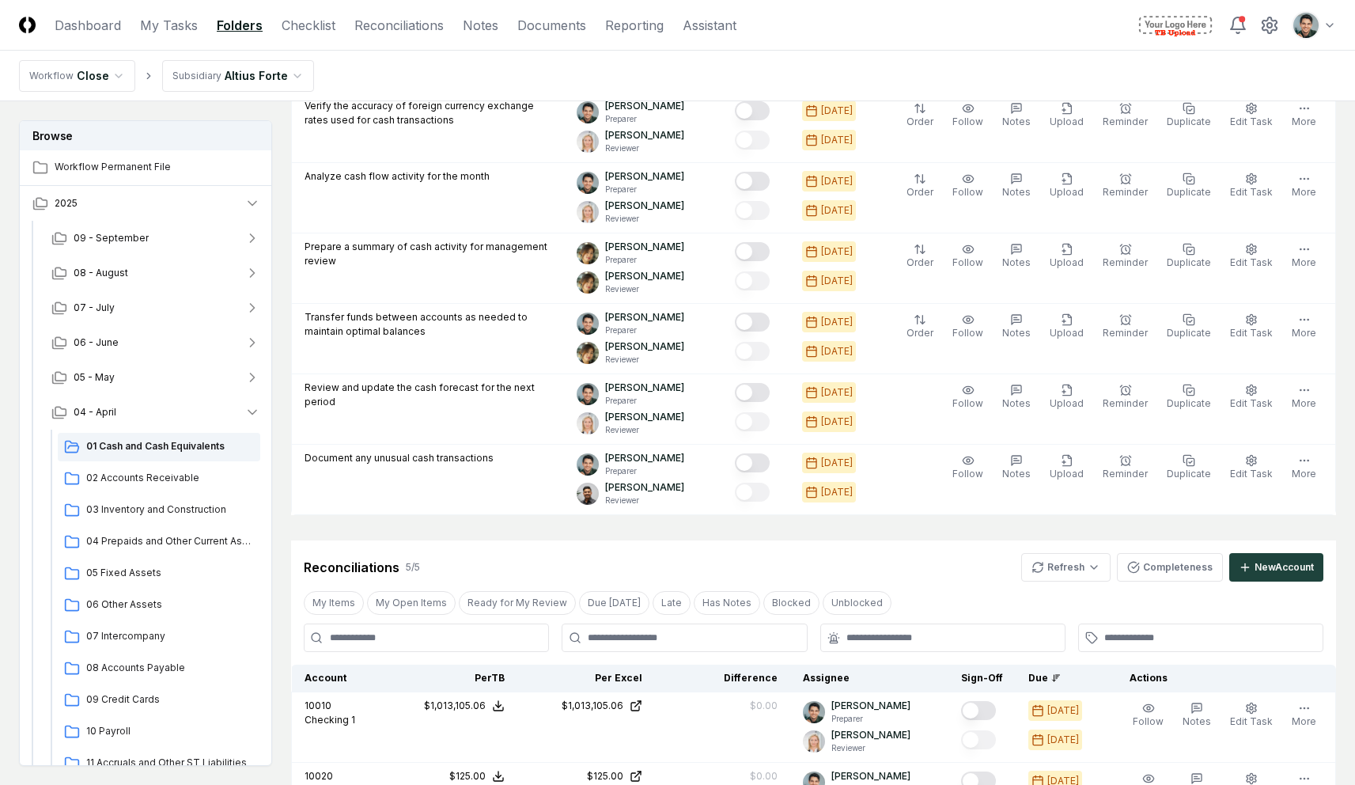
scroll to position [1360, 0]
